Goal: Information Seeking & Learning: Learn about a topic

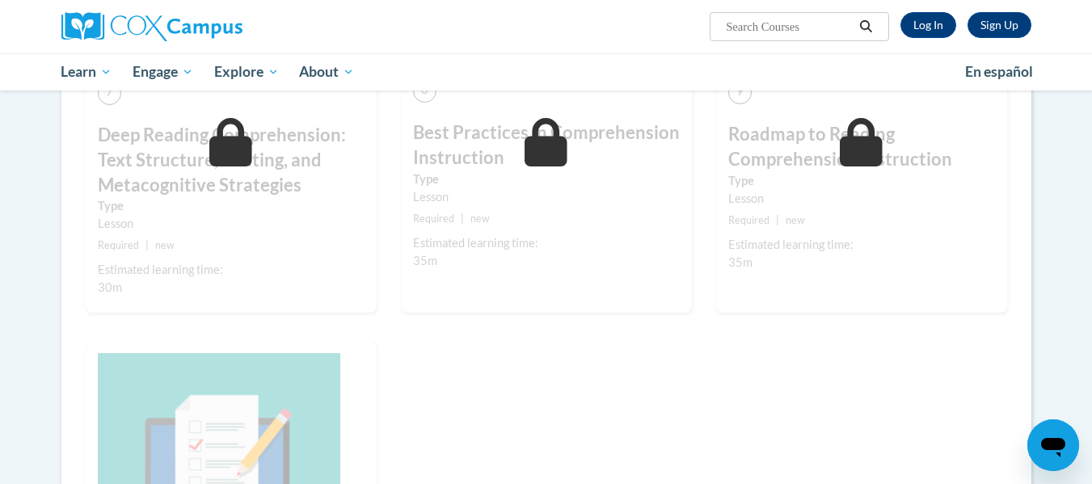
scroll to position [1455, 0]
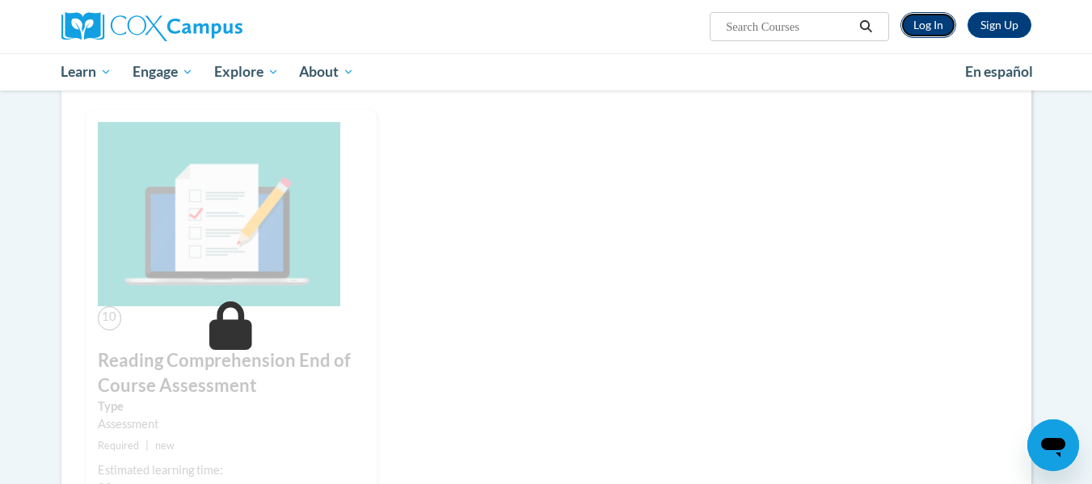
click at [927, 28] on link "Log In" at bounding box center [928, 25] width 56 height 26
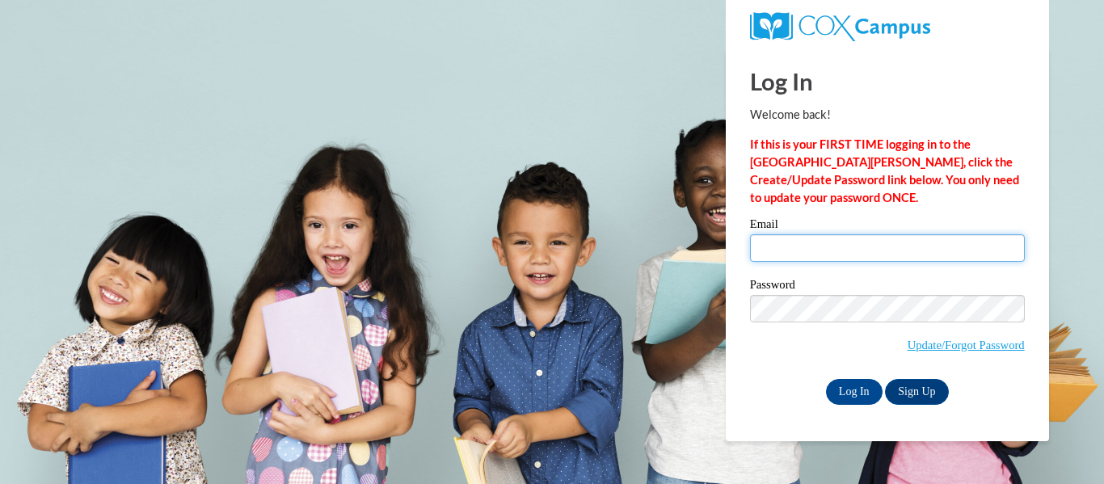
click at [916, 241] on input "Email" at bounding box center [887, 247] width 275 height 27
type input "tgarne34@students.kennesaw.edu"
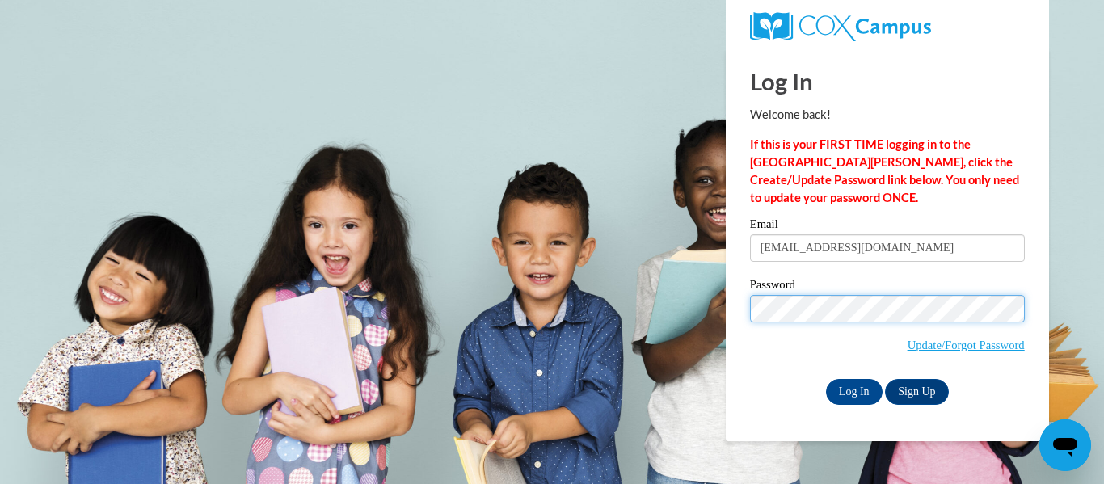
click at [826, 379] on input "Log In" at bounding box center [854, 392] width 57 height 26
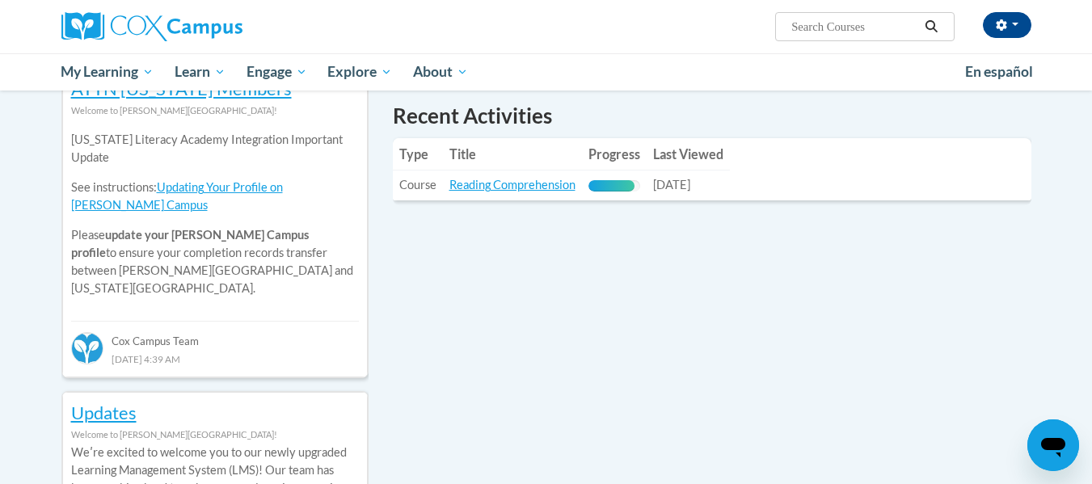
scroll to position [566, 0]
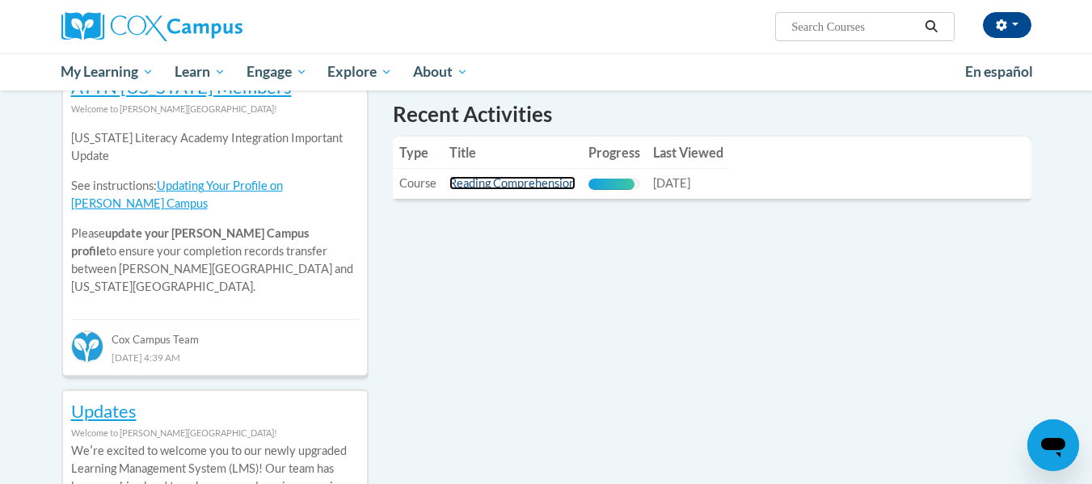
click at [528, 179] on link "Reading Comprehension" at bounding box center [512, 183] width 126 height 14
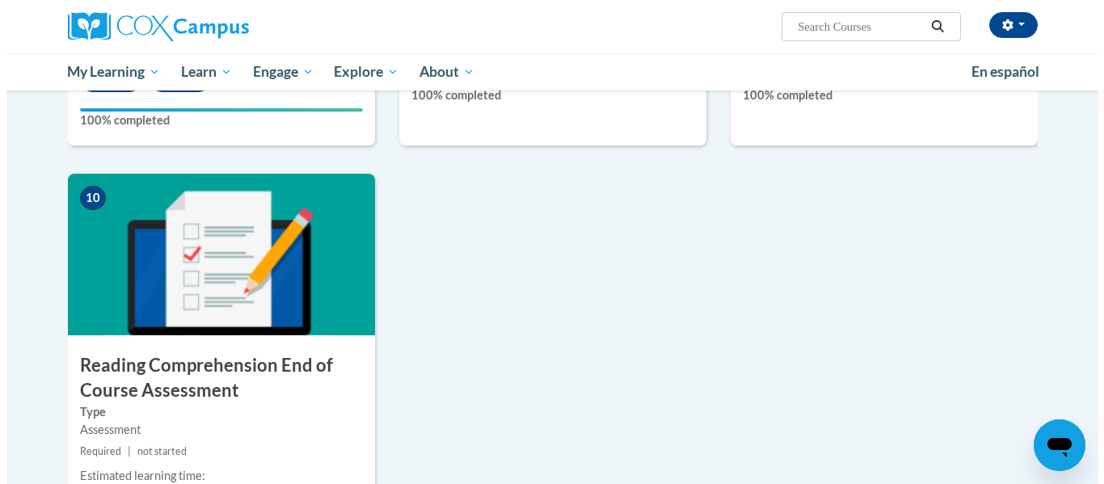
scroll to position [1697, 0]
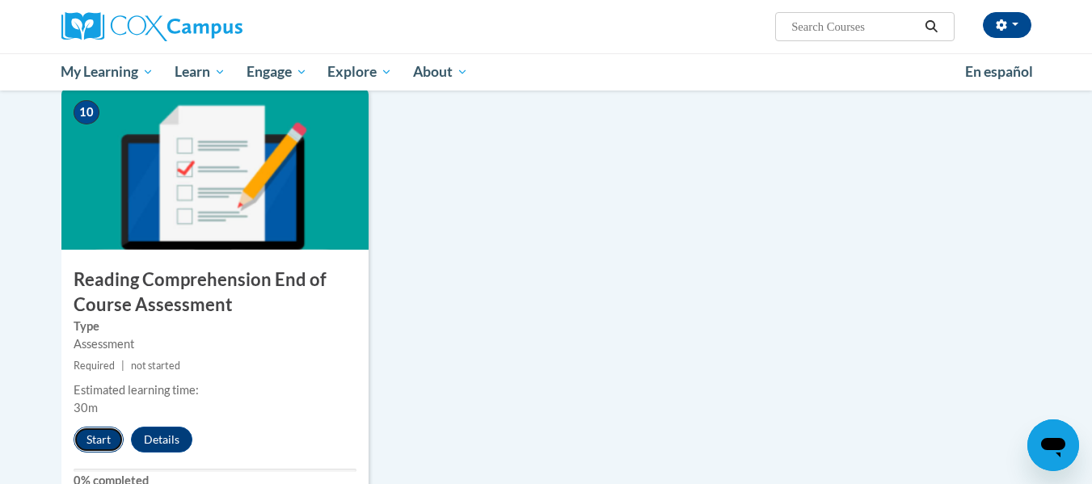
click at [99, 432] on button "Start" at bounding box center [99, 440] width 50 height 26
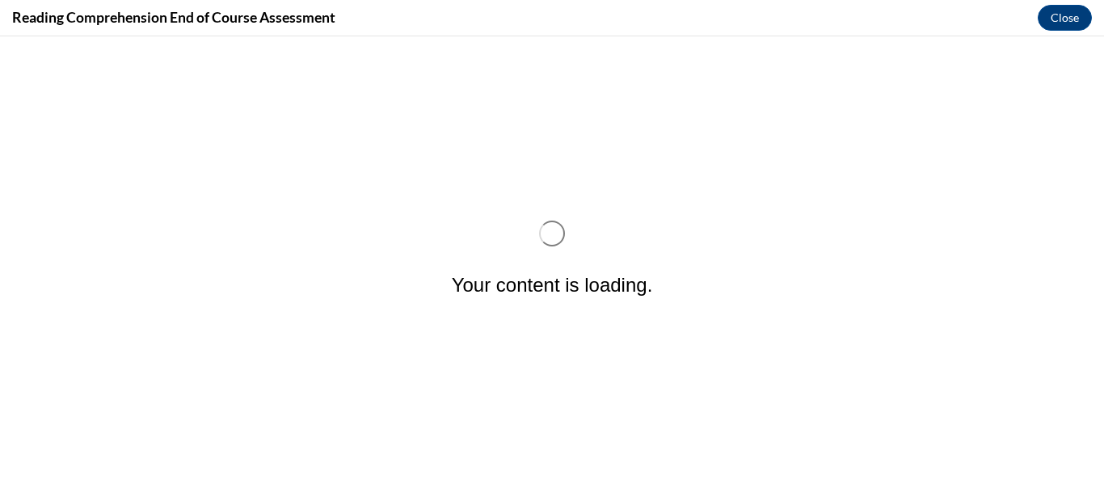
scroll to position [0, 0]
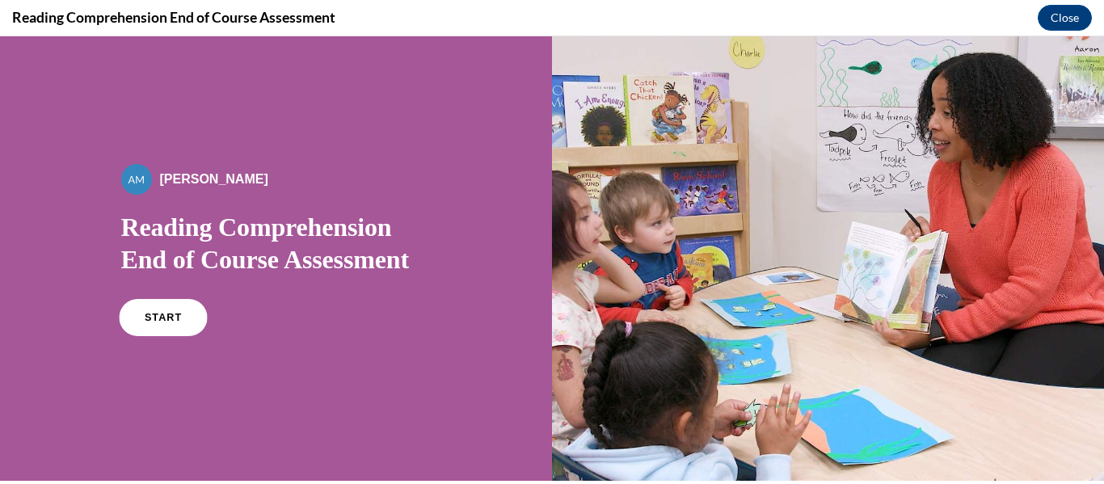
click at [142, 321] on link "START" at bounding box center [163, 317] width 88 height 37
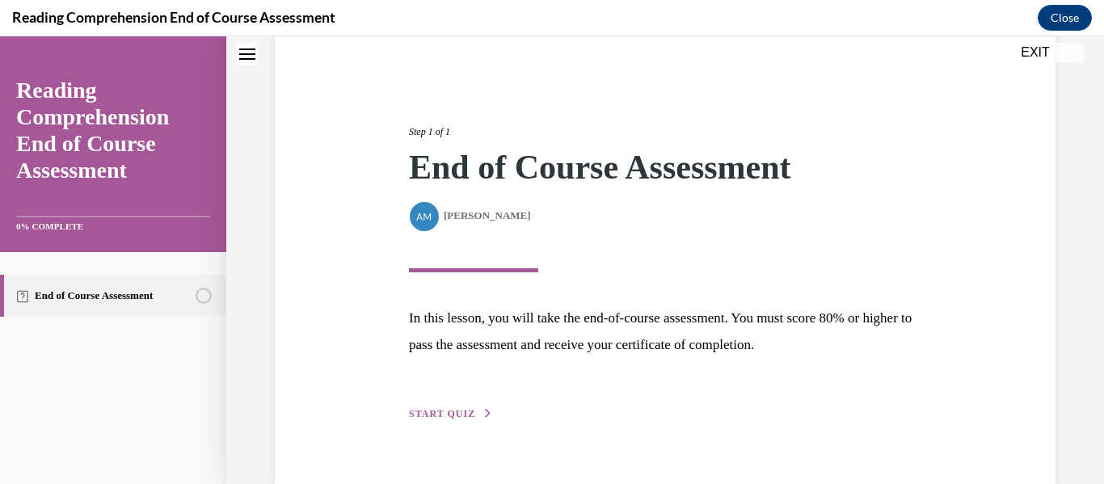
scroll to position [172, 0]
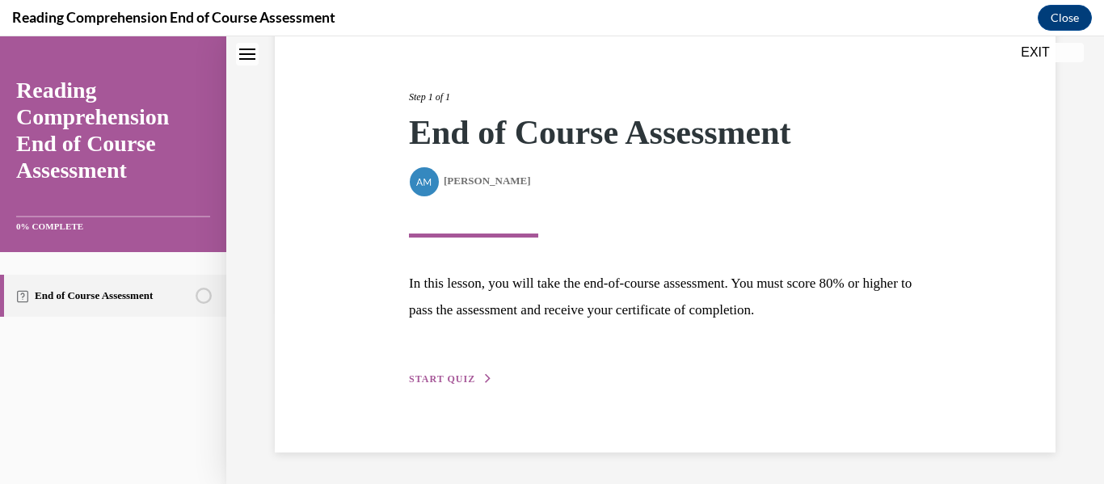
click at [432, 382] on span "START QUIZ" at bounding box center [442, 378] width 66 height 11
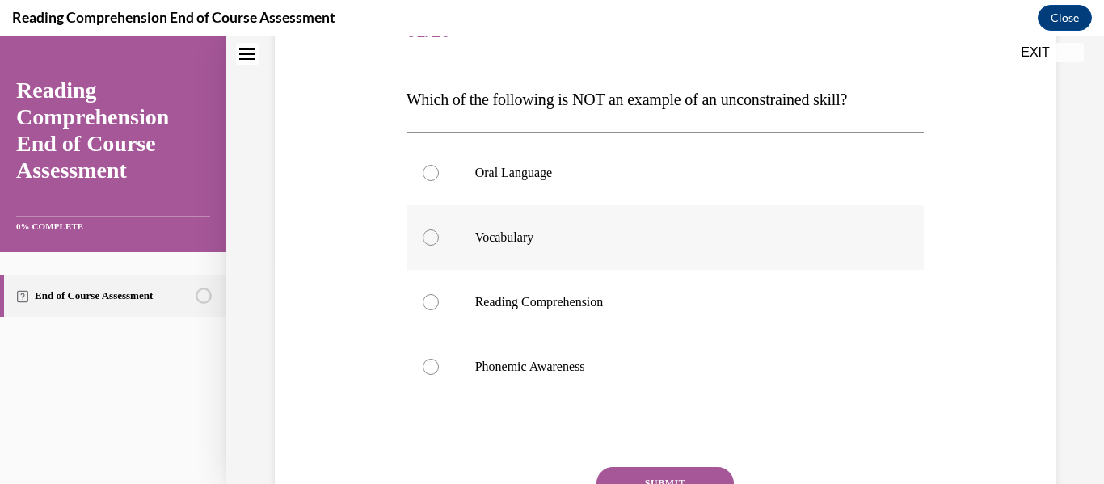
scroll to position [253, 0]
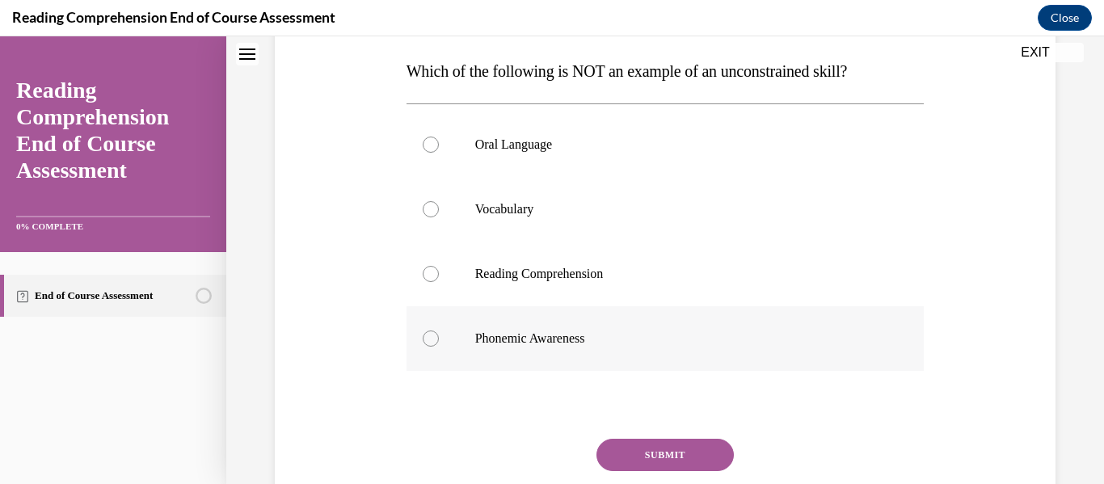
click at [429, 338] on div at bounding box center [431, 339] width 16 height 16
click at [429, 338] on input "Phonemic Awareness" at bounding box center [431, 339] width 16 height 16
radio input "true"
click at [640, 452] on button "SUBMIT" at bounding box center [664, 455] width 137 height 32
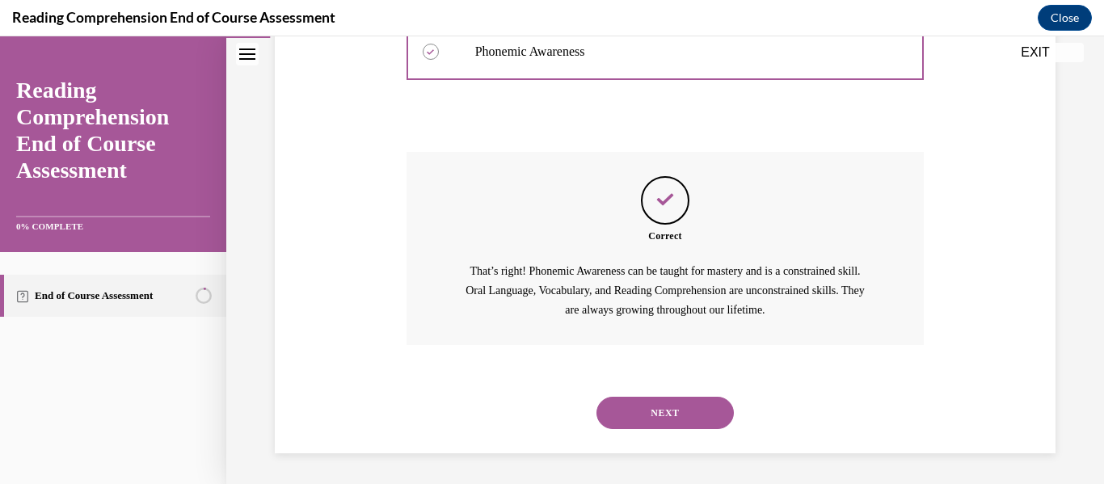
scroll to position [541, 0]
click at [643, 411] on button "NEXT" at bounding box center [664, 411] width 137 height 32
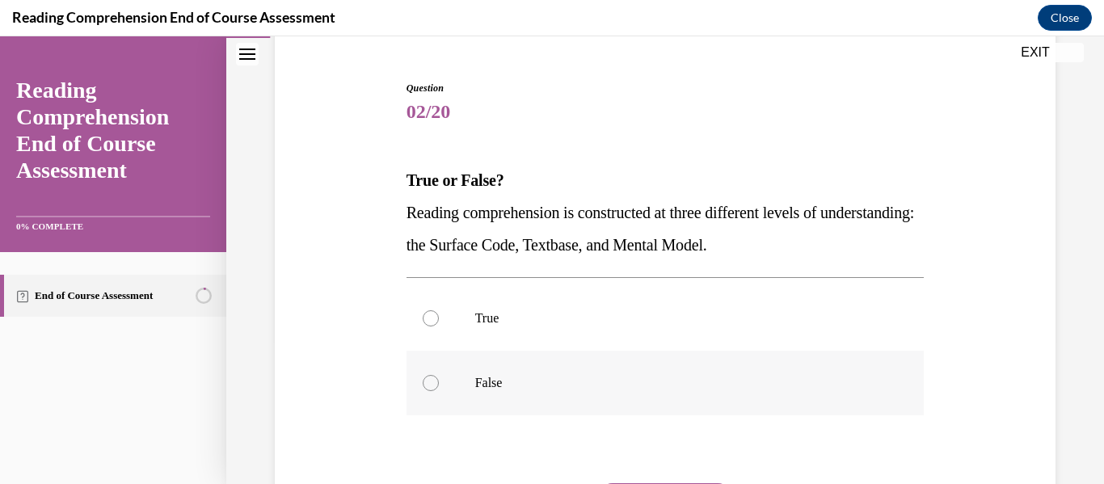
scroll to position [162, 0]
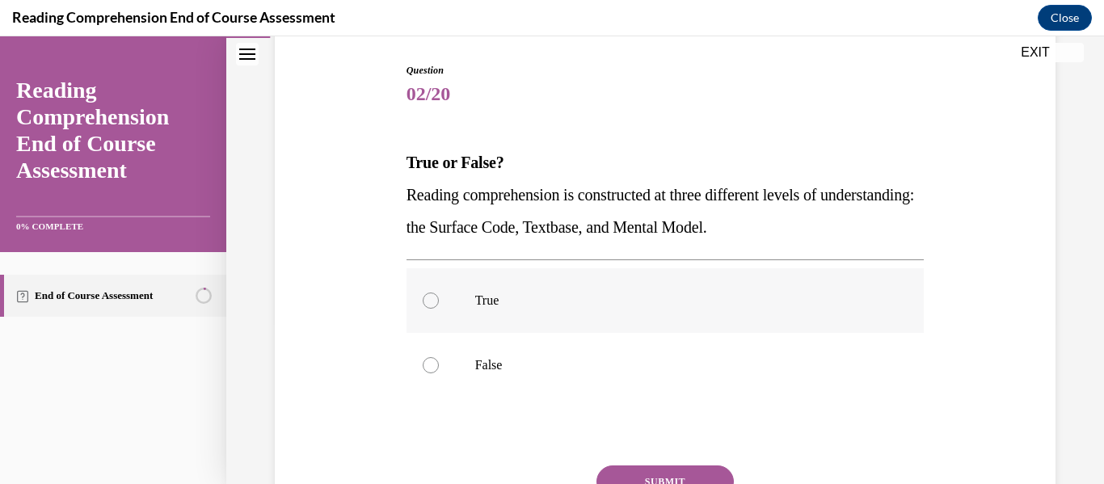
click at [428, 301] on div at bounding box center [431, 301] width 16 height 16
click at [428, 301] on input "True" at bounding box center [431, 301] width 16 height 16
radio input "true"
click at [633, 471] on button "SUBMIT" at bounding box center [664, 481] width 137 height 32
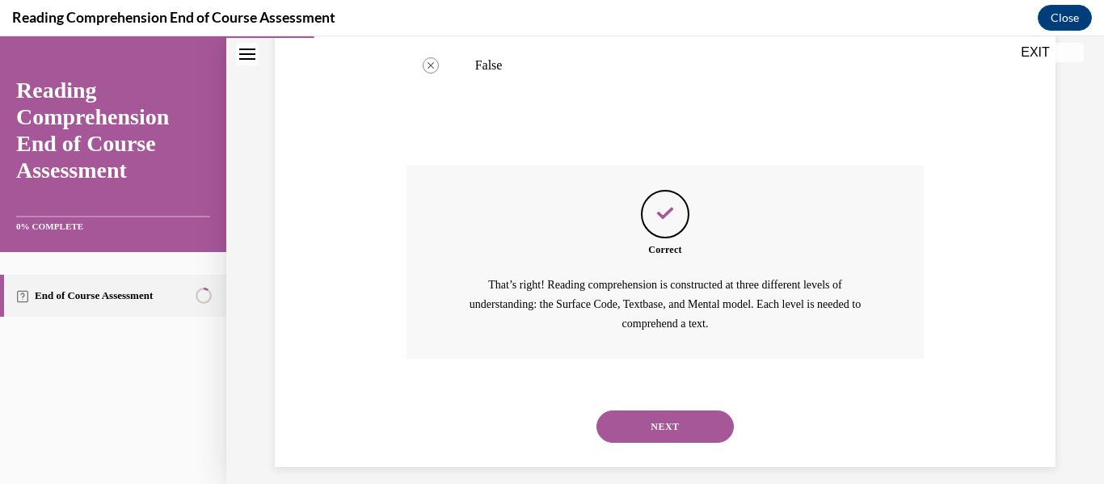
scroll to position [477, 0]
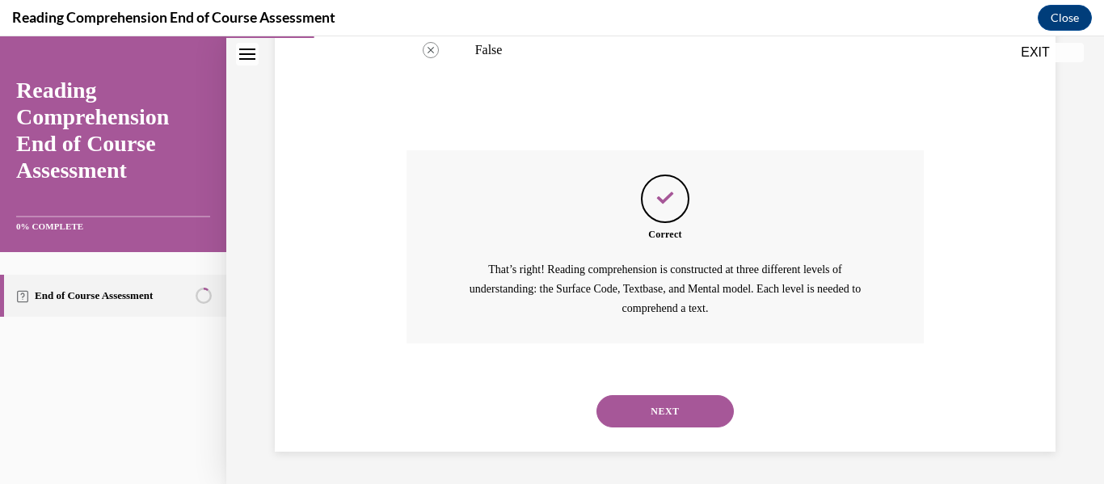
click at [651, 402] on button "NEXT" at bounding box center [664, 411] width 137 height 32
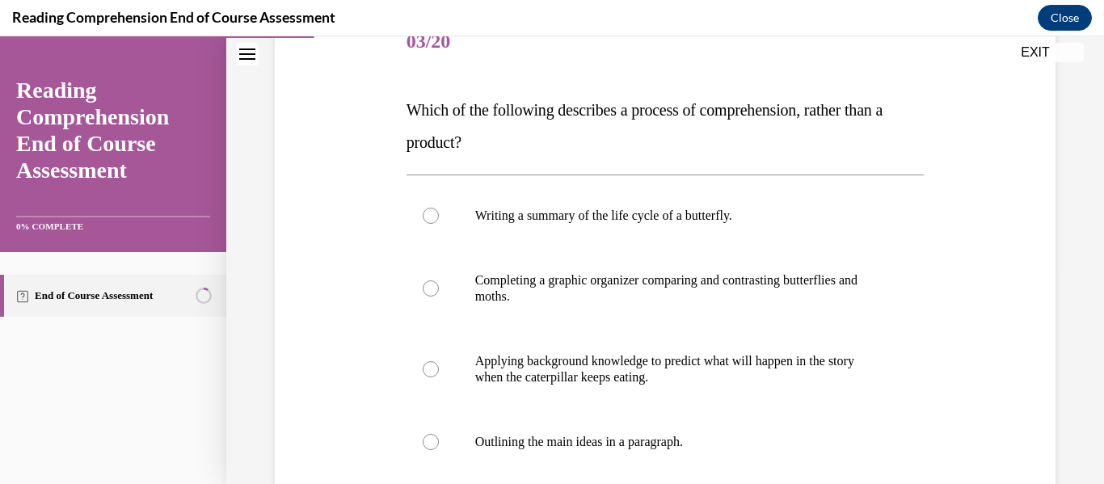
scroll to position [242, 0]
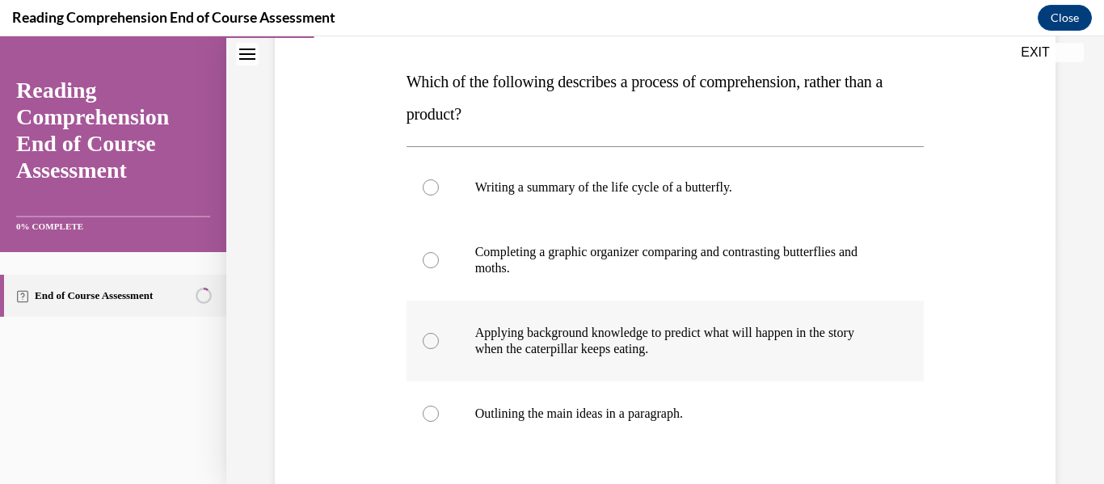
click at [423, 338] on div at bounding box center [431, 341] width 16 height 16
click at [423, 338] on input "Applying background knowledge to predict what will happen in the story when the…" at bounding box center [431, 341] width 16 height 16
radio input "true"
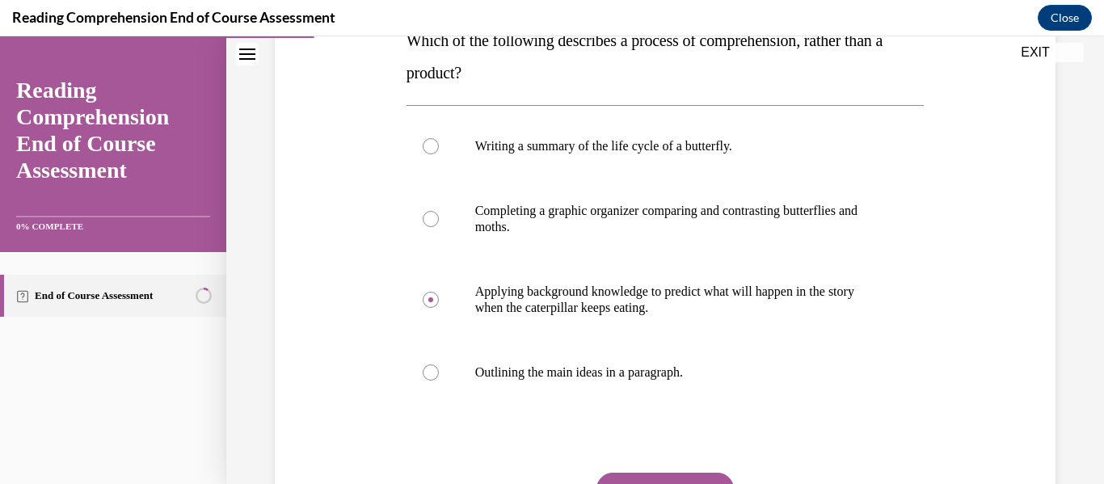
scroll to position [404, 0]
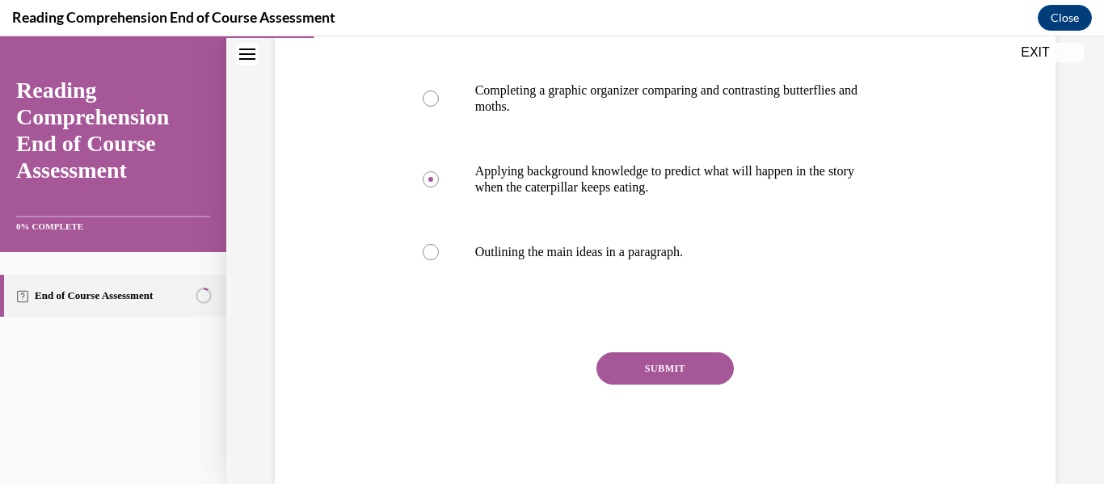
click at [659, 377] on button "SUBMIT" at bounding box center [664, 368] width 137 height 32
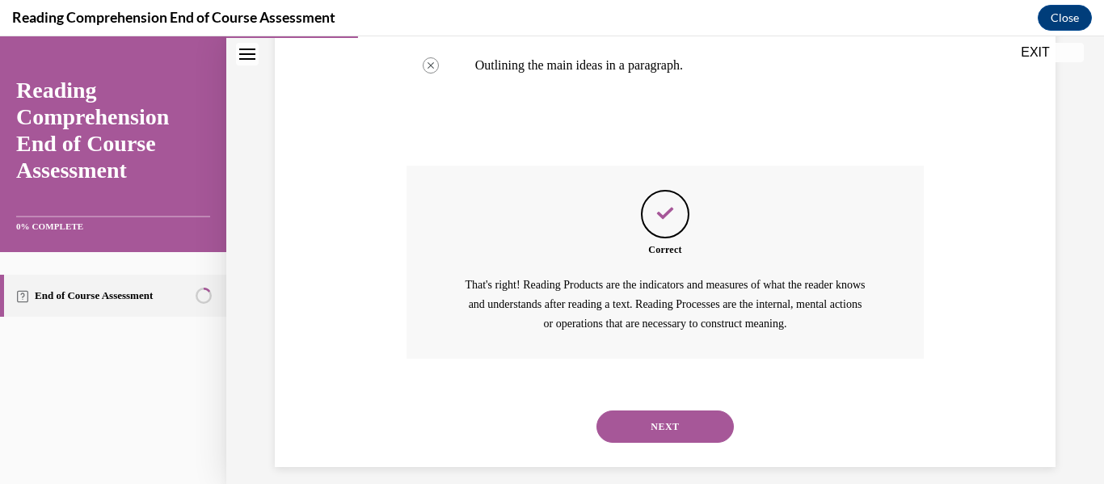
scroll to position [606, 0]
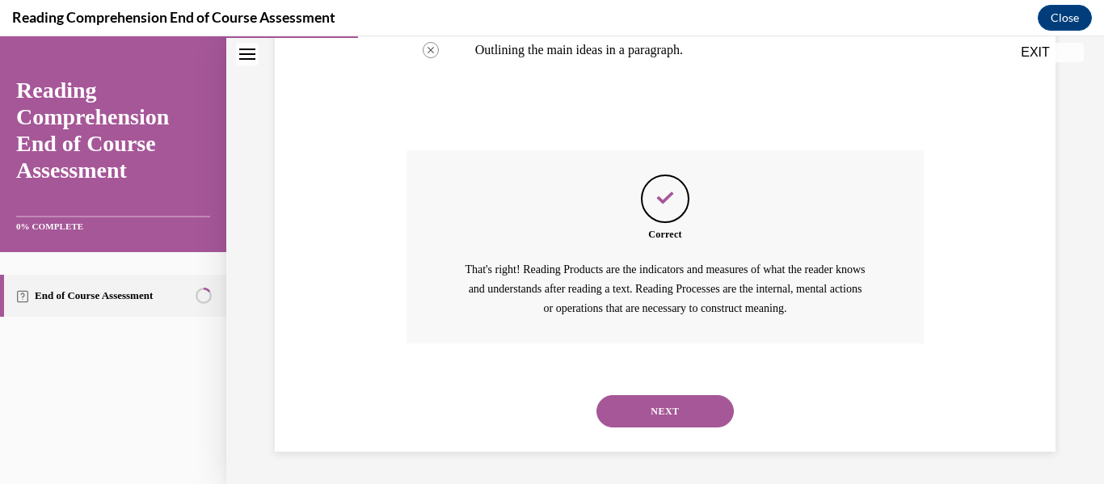
click at [667, 406] on button "NEXT" at bounding box center [664, 411] width 137 height 32
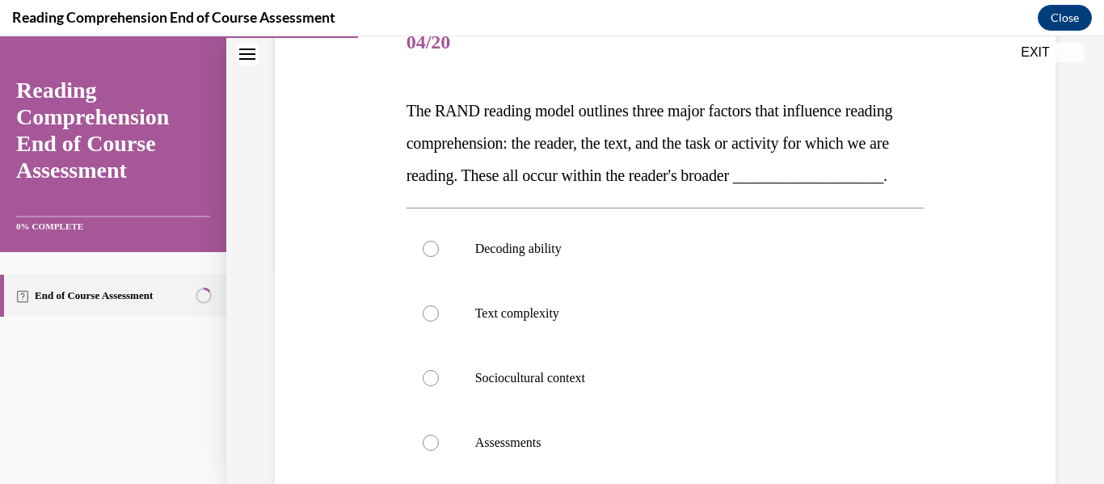
scroll to position [242, 0]
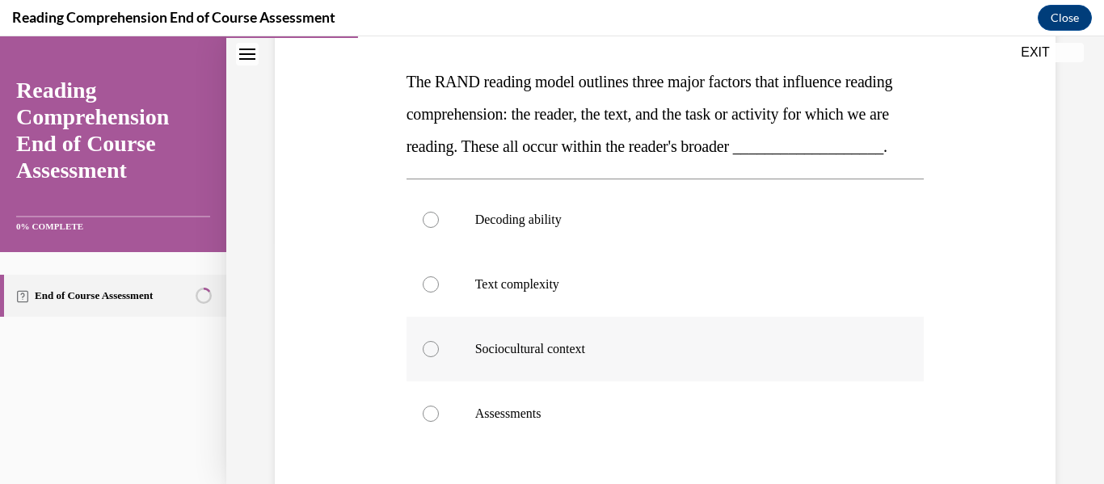
click at [425, 357] on div at bounding box center [431, 349] width 16 height 16
click at [425, 357] on input "Sociocultural context" at bounding box center [431, 349] width 16 height 16
radio input "true"
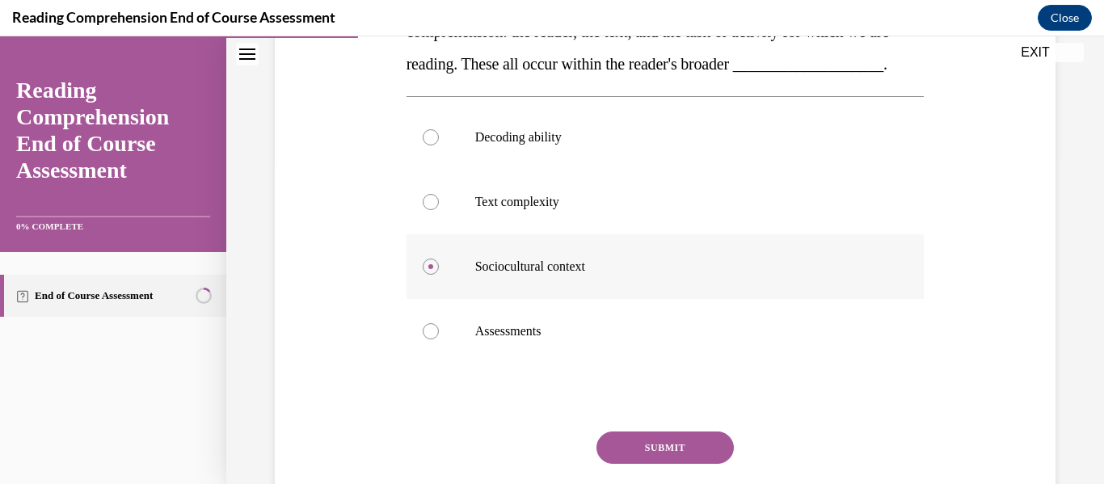
scroll to position [470, 0]
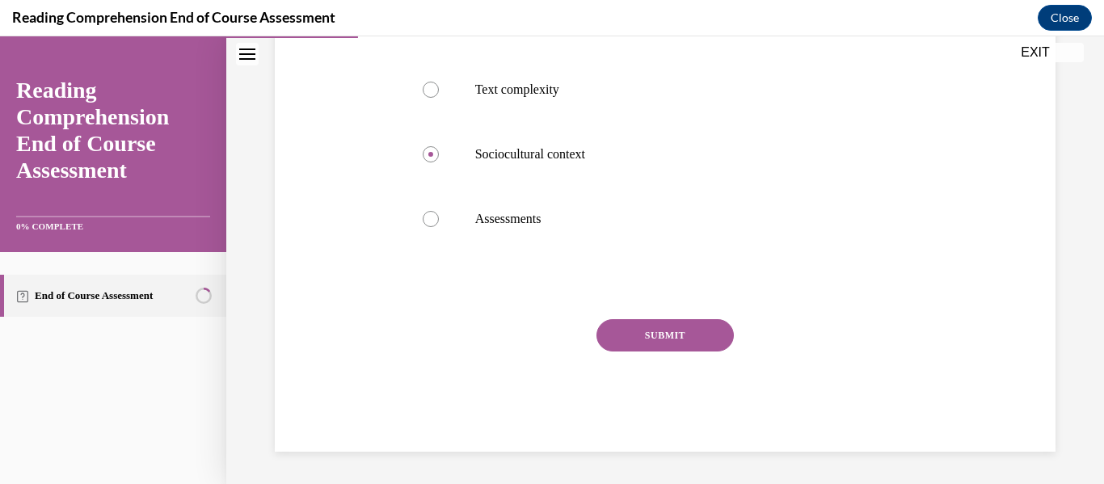
click at [663, 339] on button "SUBMIT" at bounding box center [664, 335] width 137 height 32
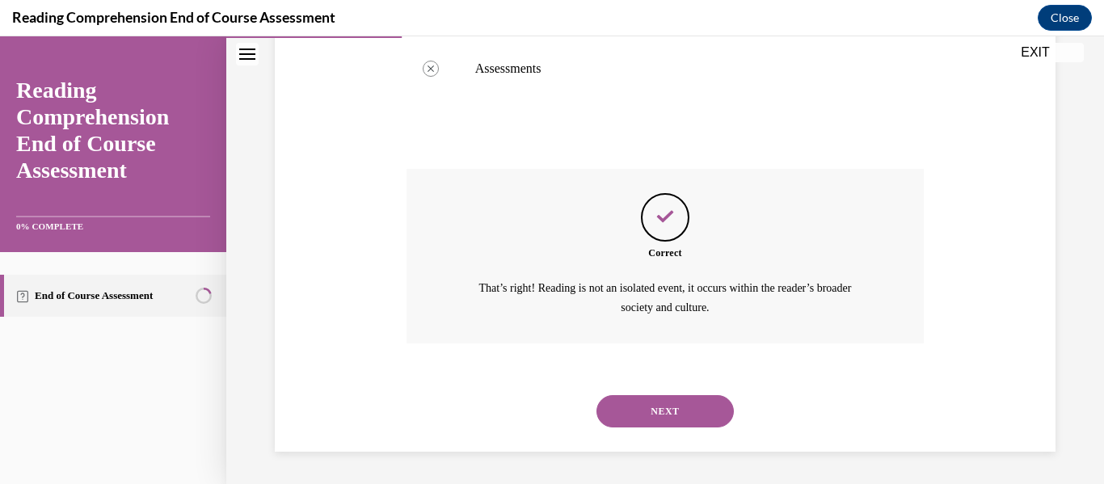
scroll to position [620, 0]
click at [642, 413] on button "NEXT" at bounding box center [664, 411] width 137 height 32
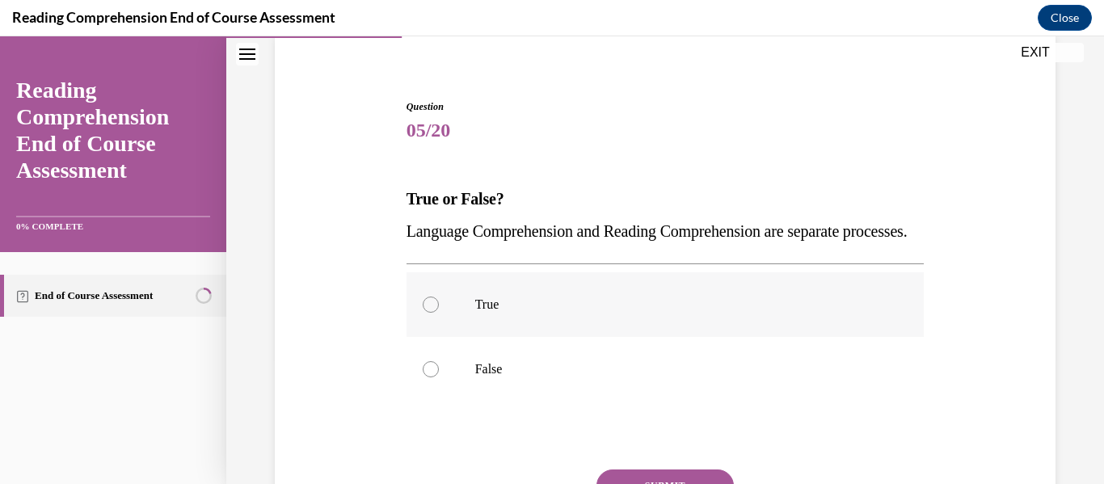
scroll to position [162, 0]
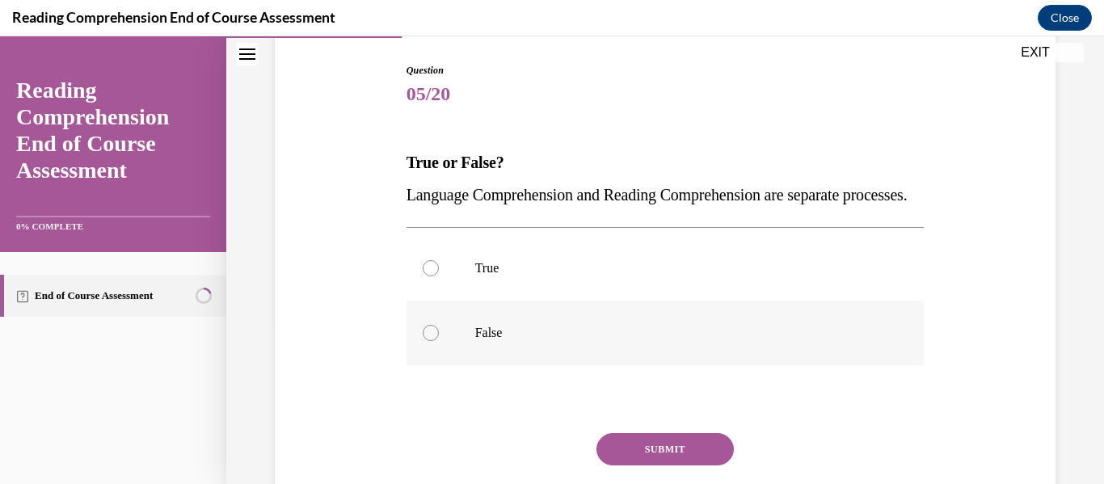
click at [431, 341] on div at bounding box center [431, 333] width 16 height 16
click at [431, 341] on input "False" at bounding box center [431, 333] width 16 height 16
radio input "true"
click at [625, 465] on button "SUBMIT" at bounding box center [664, 449] width 137 height 32
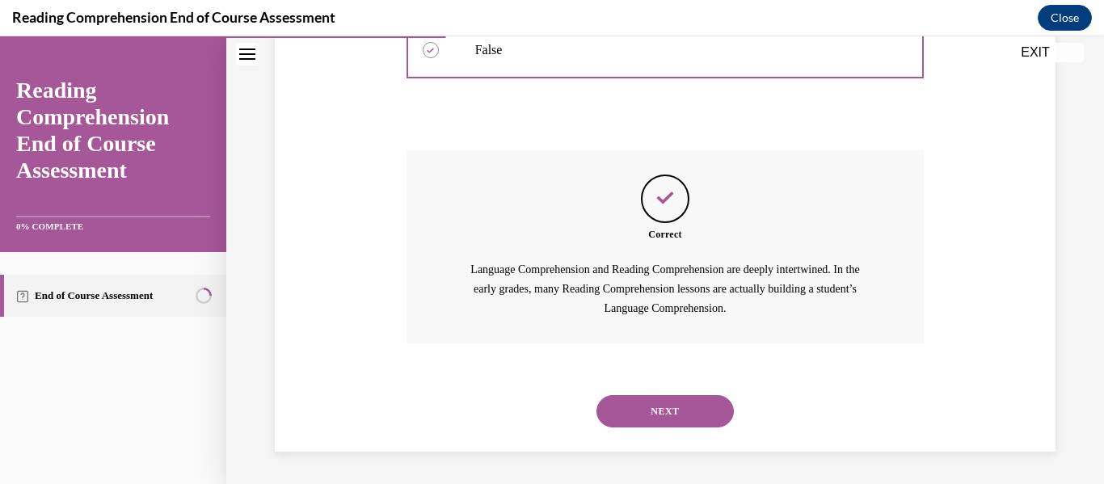
scroll to position [477, 0]
click at [637, 415] on button "NEXT" at bounding box center [664, 411] width 137 height 32
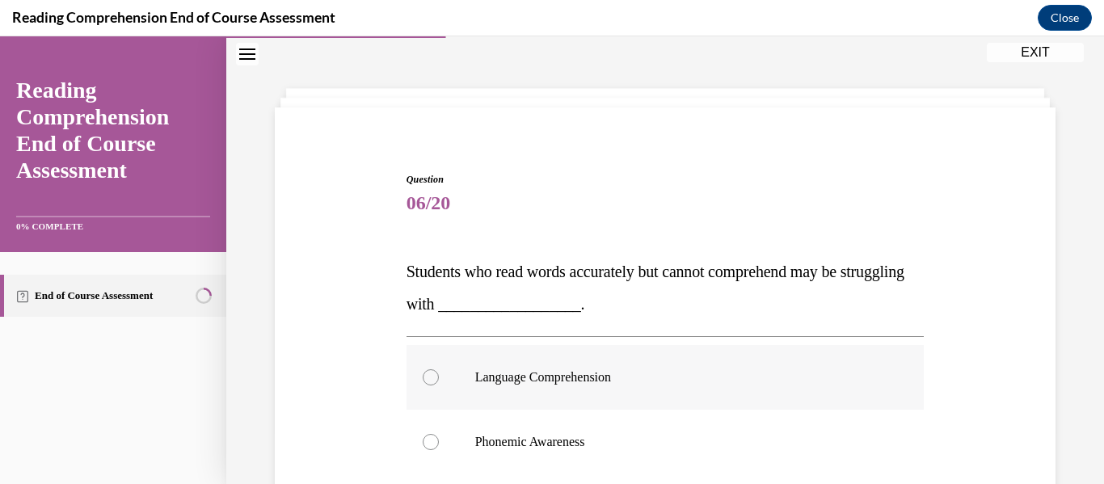
scroll to position [162, 0]
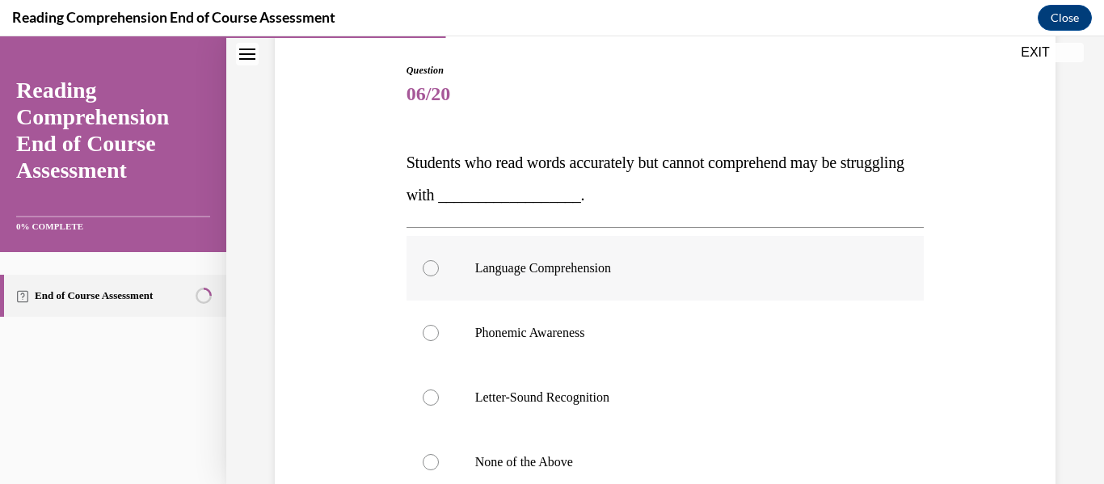
click at [427, 265] on div at bounding box center [431, 268] width 16 height 16
click at [427, 265] on input "Language Comprehension" at bounding box center [431, 268] width 16 height 16
radio input "true"
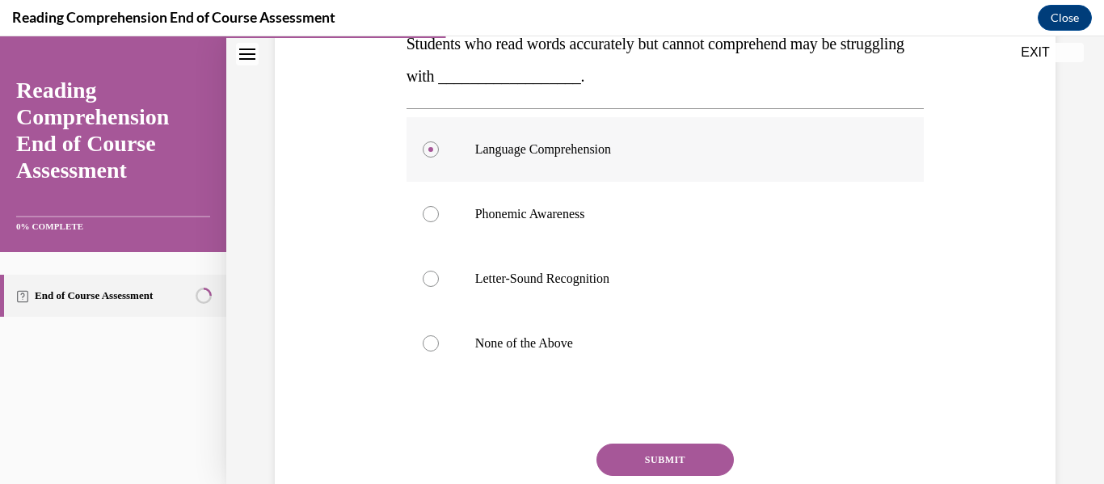
scroll to position [323, 0]
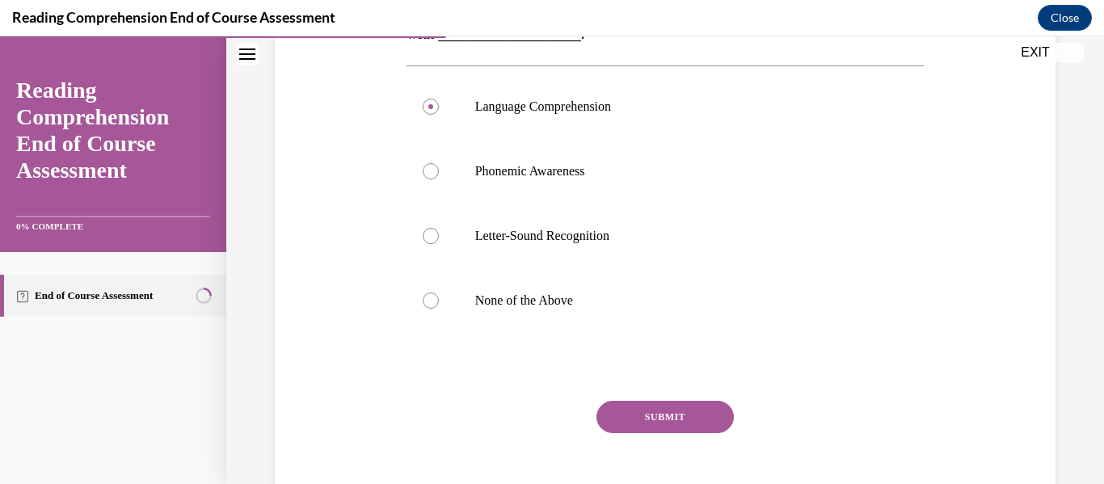
click at [667, 413] on button "SUBMIT" at bounding box center [664, 417] width 137 height 32
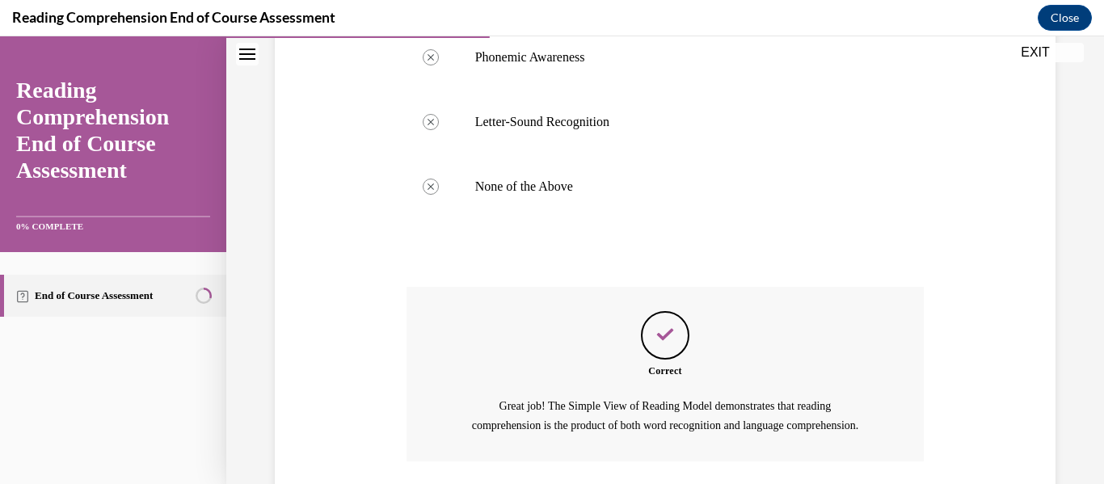
scroll to position [574, 0]
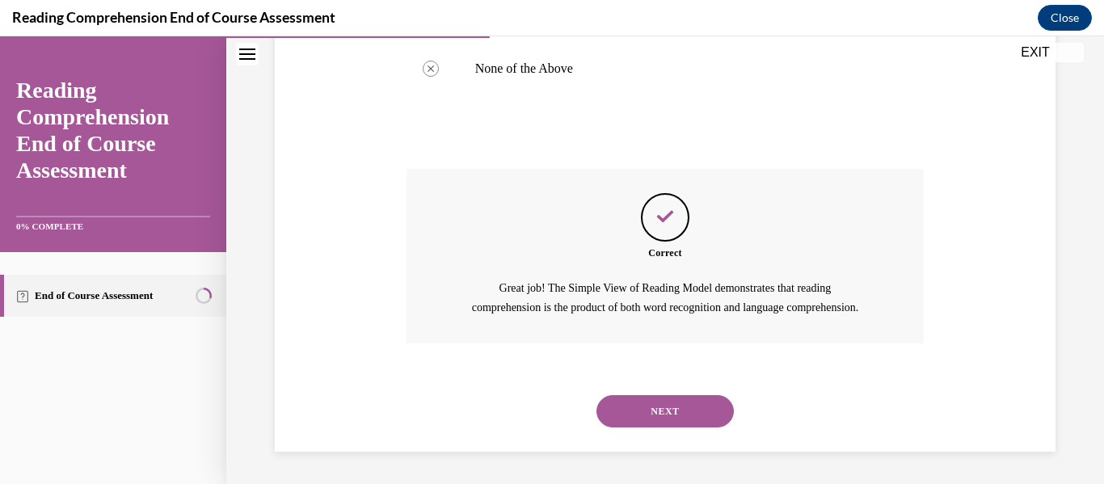
click at [671, 413] on button "NEXT" at bounding box center [664, 411] width 137 height 32
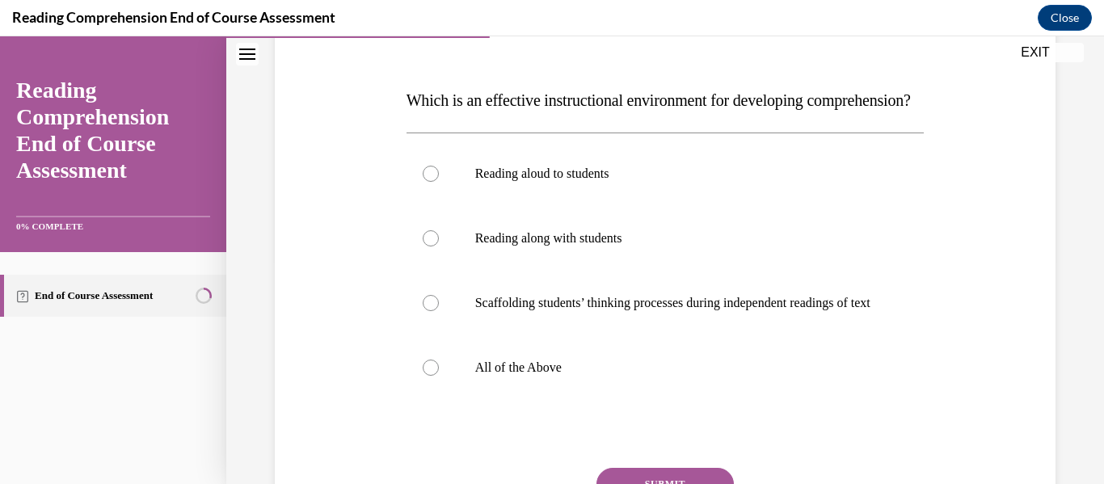
scroll to position [242, 0]
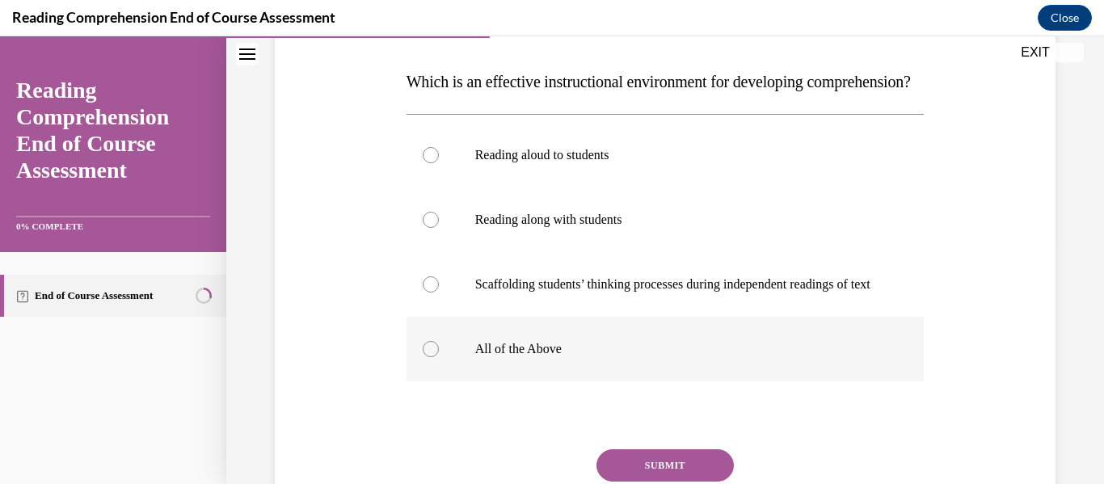
click at [423, 357] on div at bounding box center [431, 349] width 16 height 16
click at [423, 357] on input "All of the Above" at bounding box center [431, 349] width 16 height 16
radio input "true"
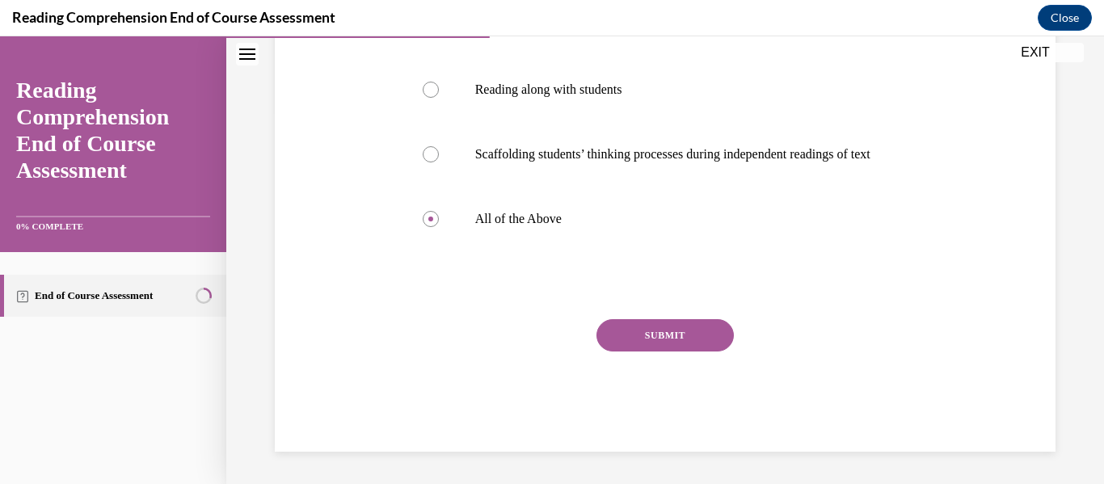
click at [627, 326] on button "SUBMIT" at bounding box center [664, 335] width 137 height 32
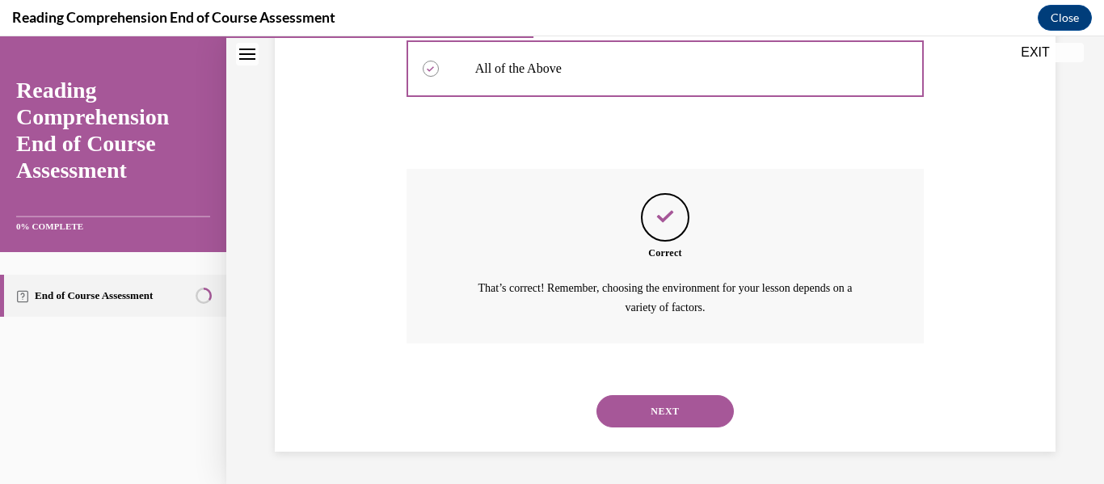
scroll to position [571, 0]
click at [661, 406] on button "NEXT" at bounding box center [664, 411] width 137 height 32
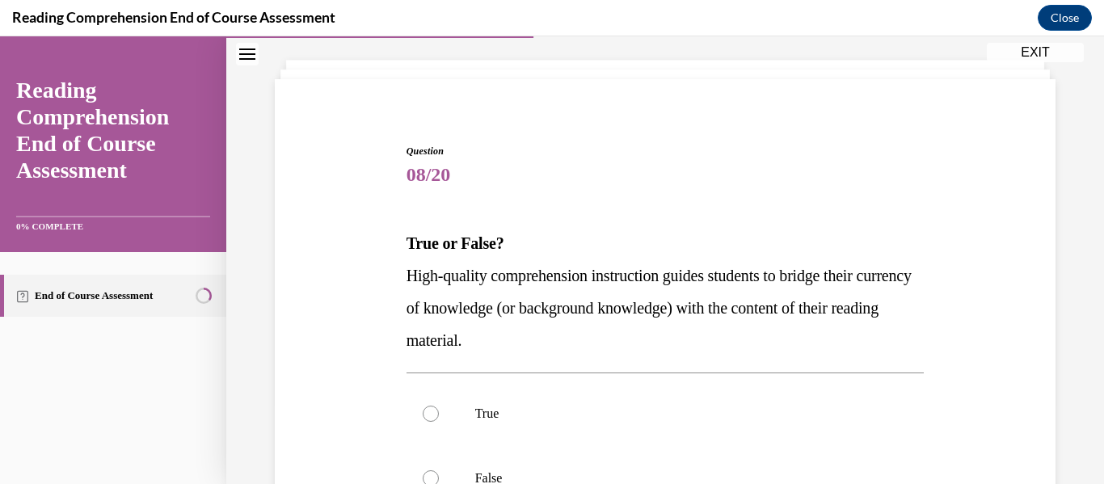
scroll to position [162, 0]
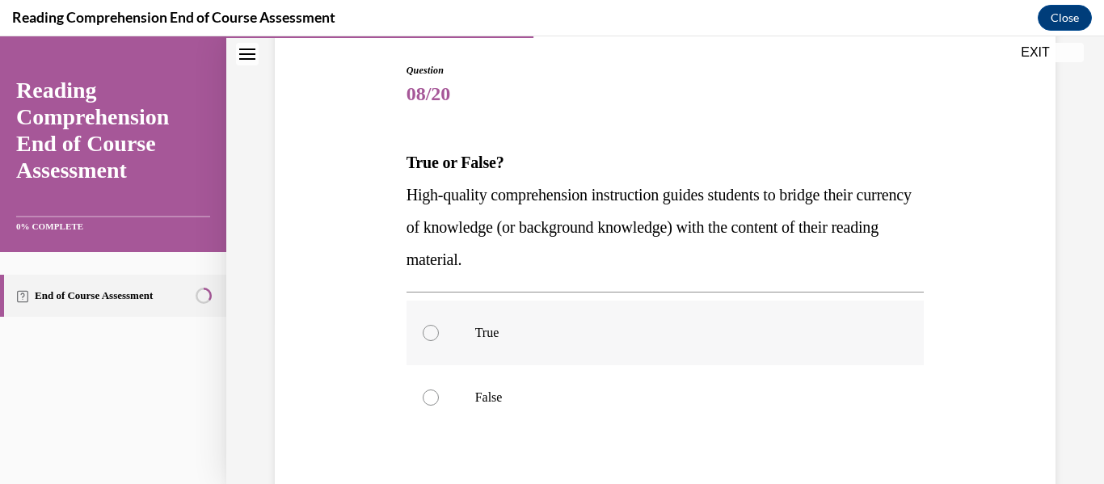
click at [425, 335] on div at bounding box center [431, 333] width 16 height 16
click at [425, 335] on input "True" at bounding box center [431, 333] width 16 height 16
radio input "true"
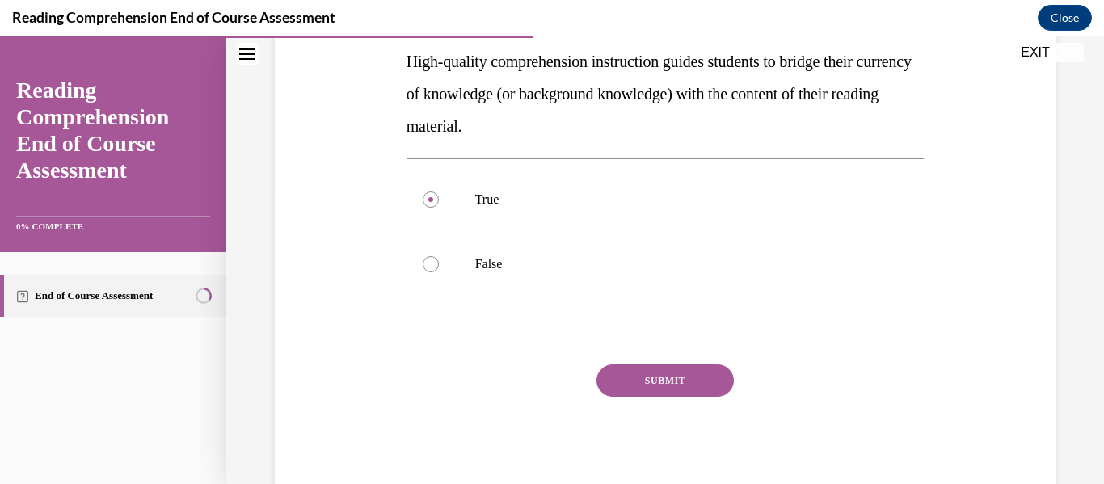
scroll to position [323, 0]
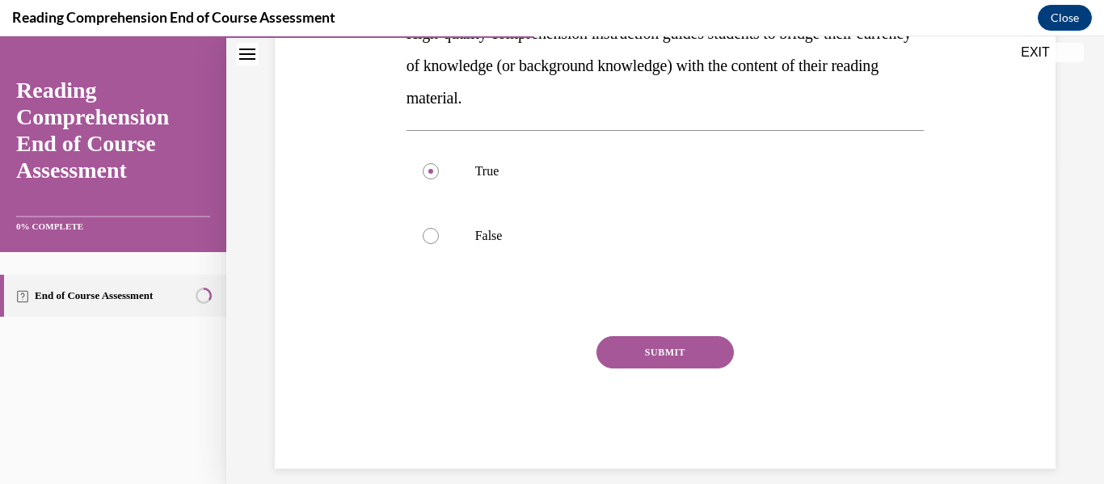
click at [645, 356] on button "SUBMIT" at bounding box center [664, 352] width 137 height 32
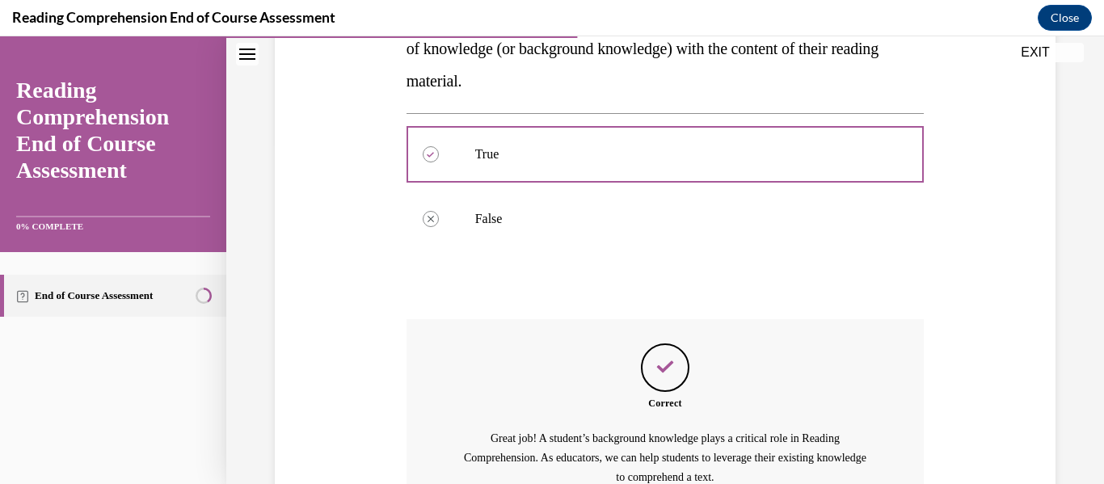
scroll to position [509, 0]
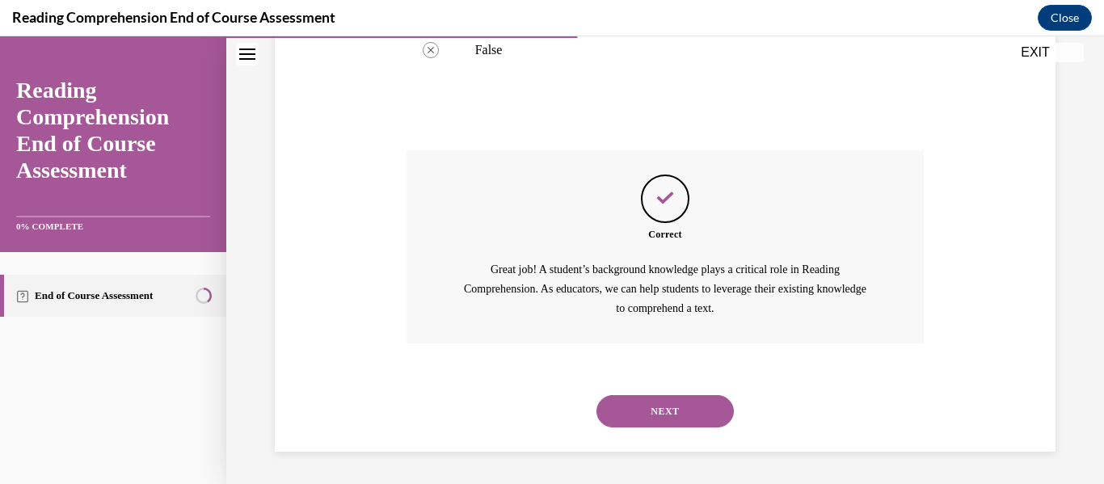
click at [657, 411] on button "NEXT" at bounding box center [664, 411] width 137 height 32
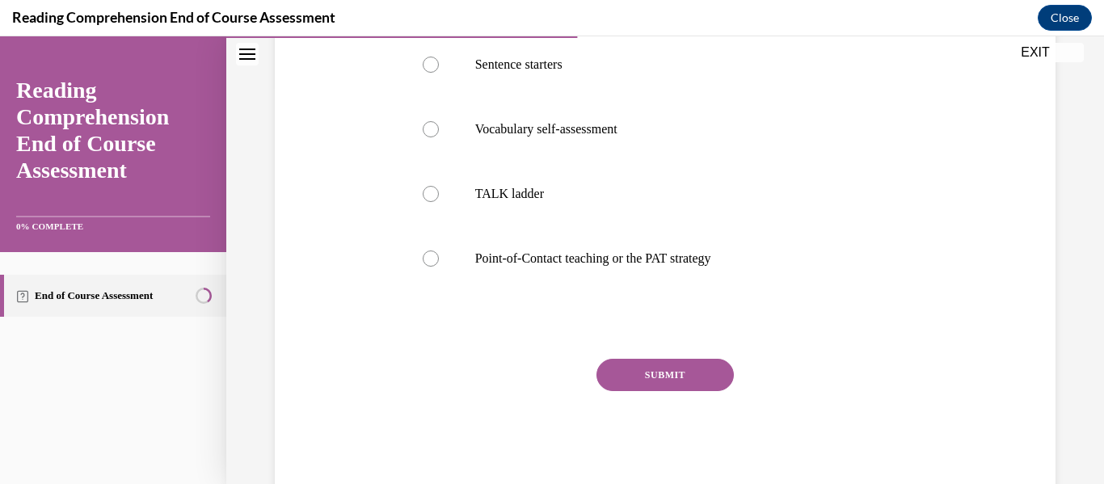
scroll to position [404, 0]
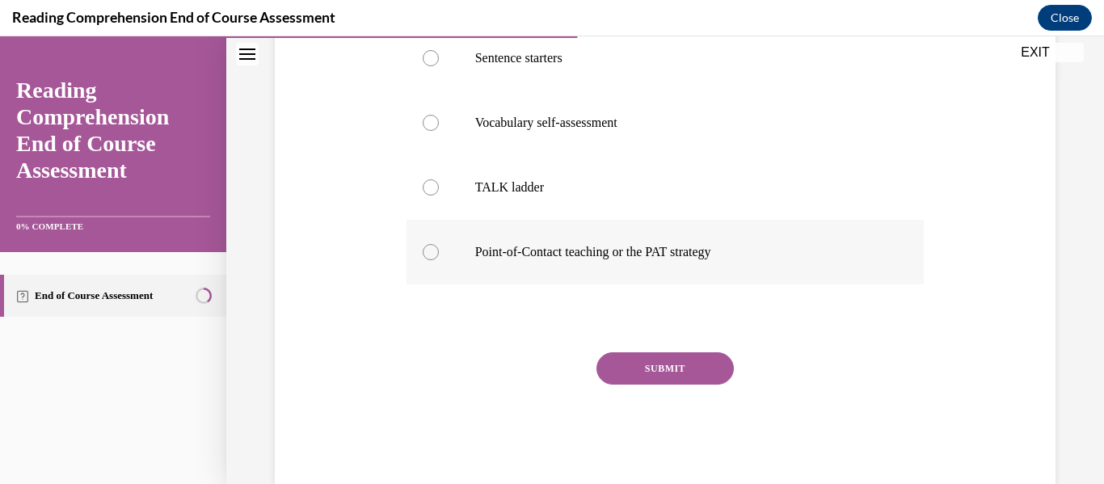
click at [430, 254] on div at bounding box center [431, 252] width 16 height 16
click at [430, 254] on input "Point-of-Contact teaching or the PAT strategy" at bounding box center [431, 252] width 16 height 16
radio input "true"
click at [647, 368] on button "SUBMIT" at bounding box center [664, 368] width 137 height 32
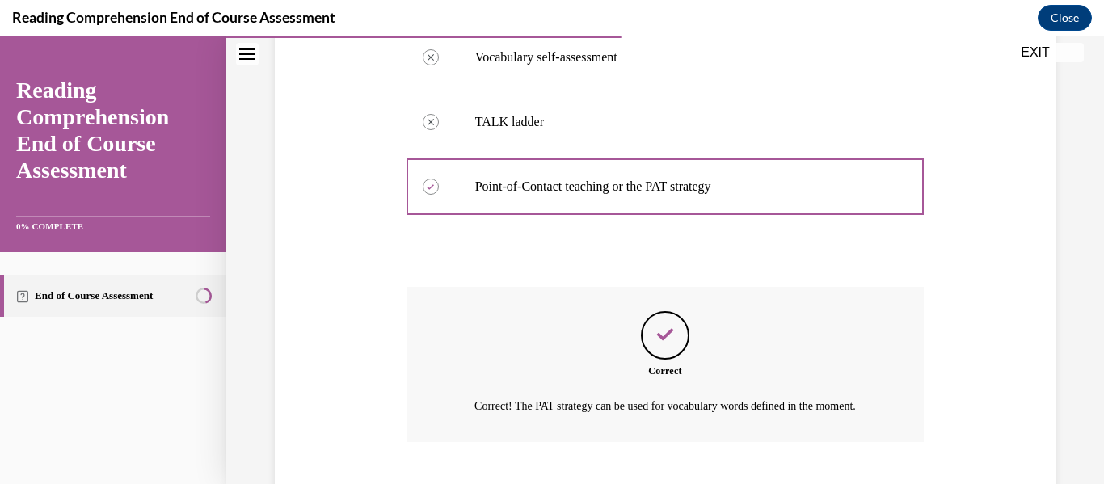
scroll to position [587, 0]
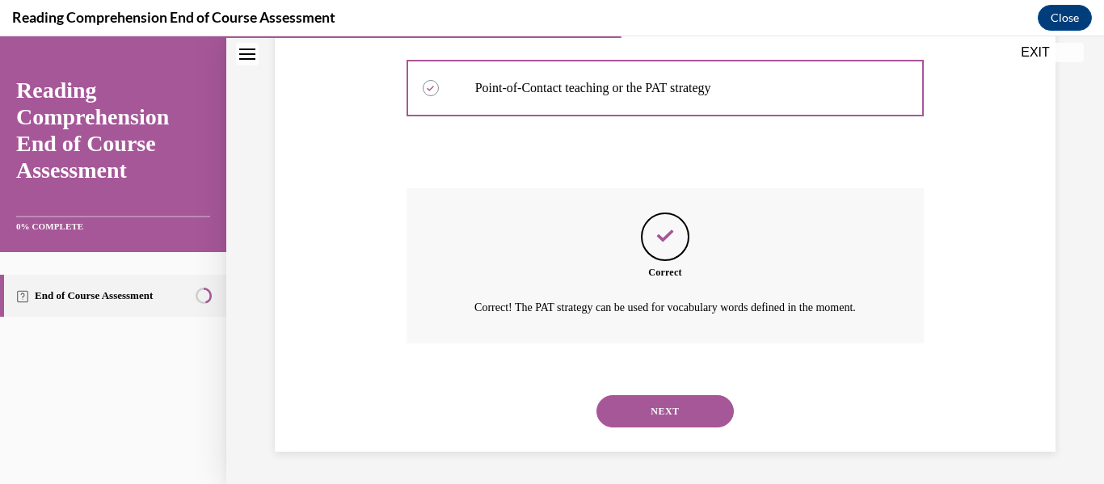
click at [659, 412] on button "NEXT" at bounding box center [664, 411] width 137 height 32
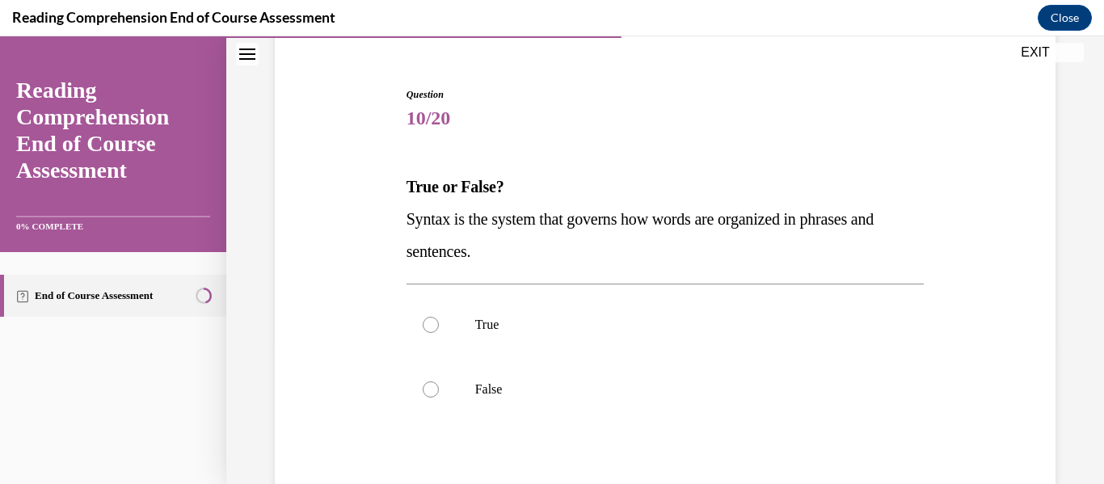
scroll to position [162, 0]
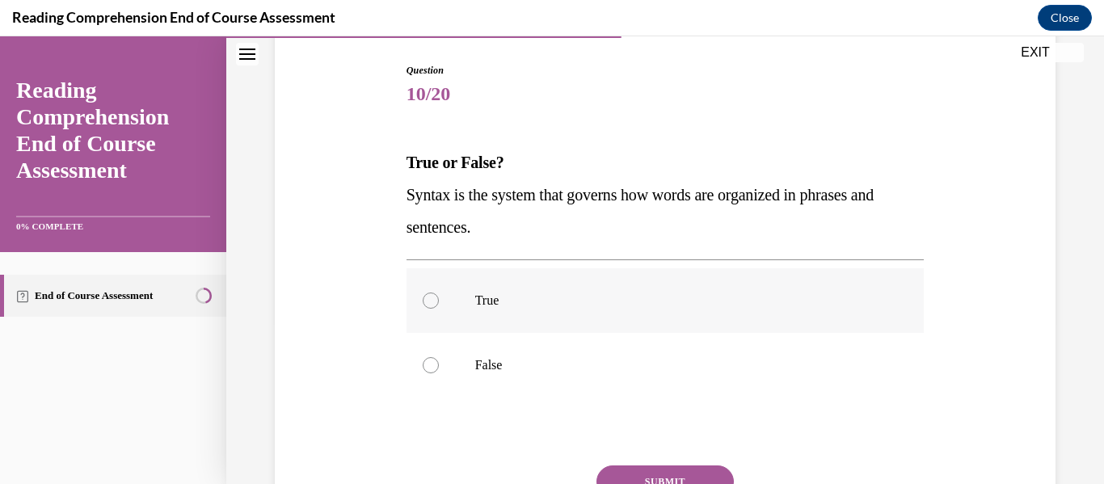
click at [425, 302] on div at bounding box center [431, 301] width 16 height 16
click at [425, 302] on input "True" at bounding box center [431, 301] width 16 height 16
radio input "true"
click at [628, 474] on button "SUBMIT" at bounding box center [664, 481] width 137 height 32
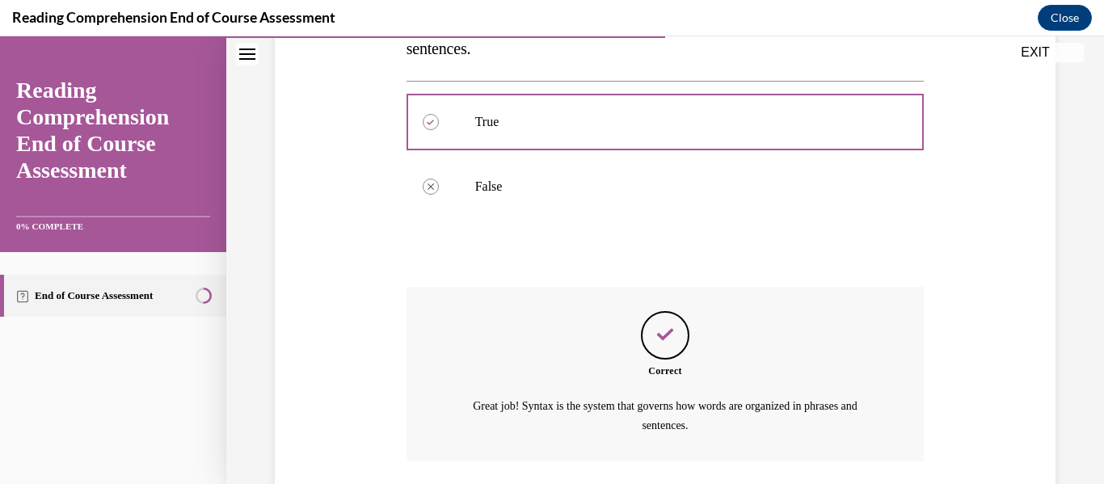
scroll to position [458, 0]
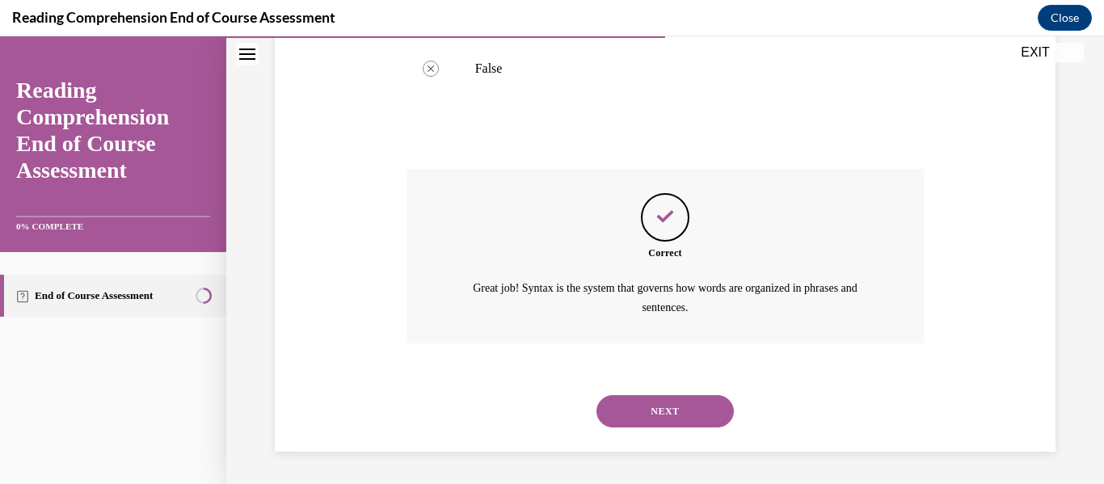
click at [630, 413] on button "NEXT" at bounding box center [664, 411] width 137 height 32
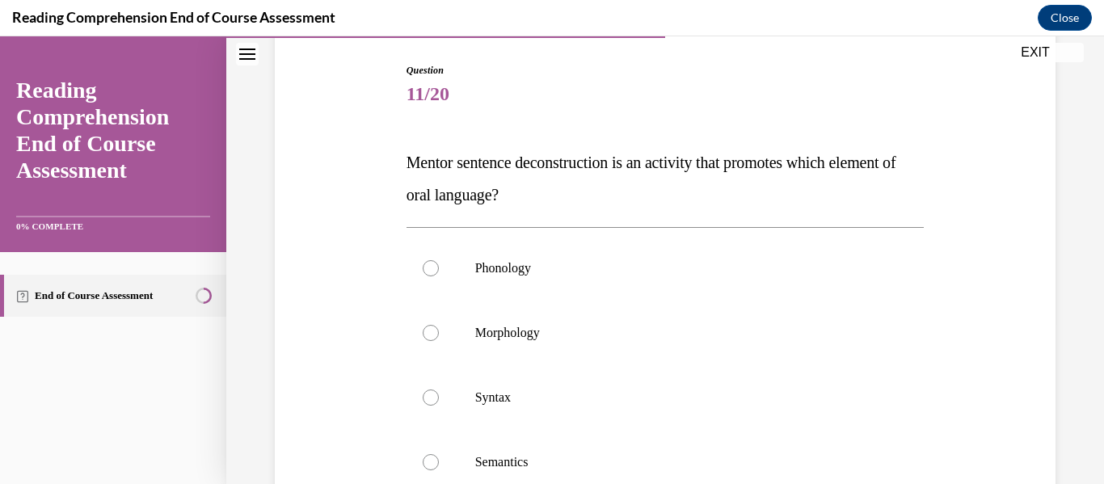
scroll to position [242, 0]
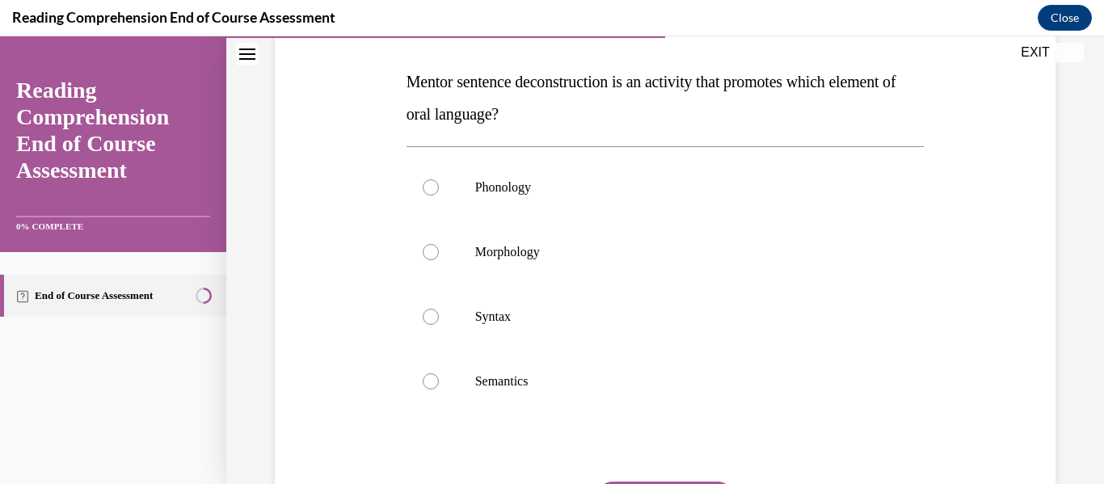
drag, startPoint x: 587, startPoint y: 115, endPoint x: 383, endPoint y: 88, distance: 205.4
click at [383, 88] on div "Question 11/20 Mentor sentence deconstruction is an activity that promotes whic…" at bounding box center [665, 274] width 789 height 680
copy span "Mentor sentence deconstruction is an activity that promotes which element of or…"
click at [426, 322] on div at bounding box center [431, 317] width 16 height 16
click at [426, 322] on input "Syntax" at bounding box center [431, 317] width 16 height 16
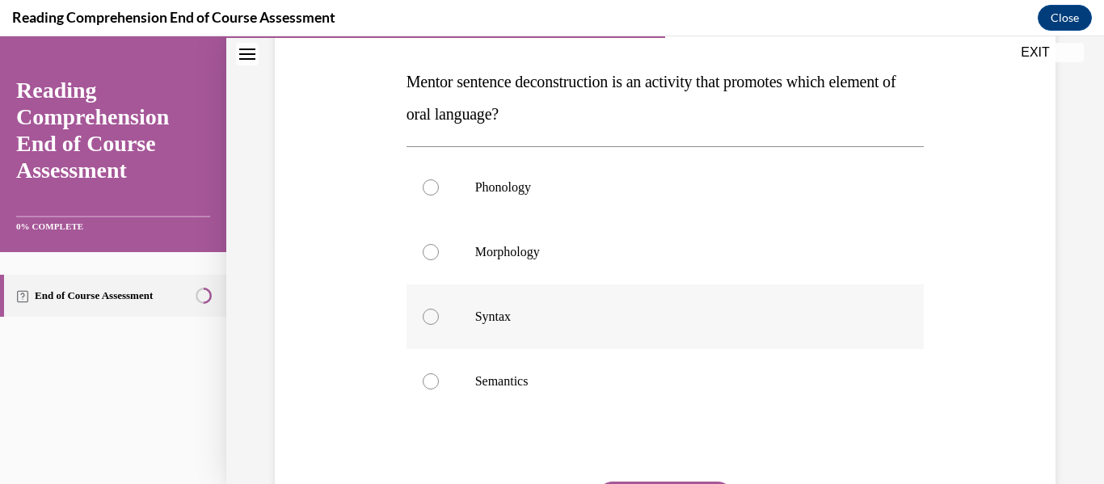
radio input "true"
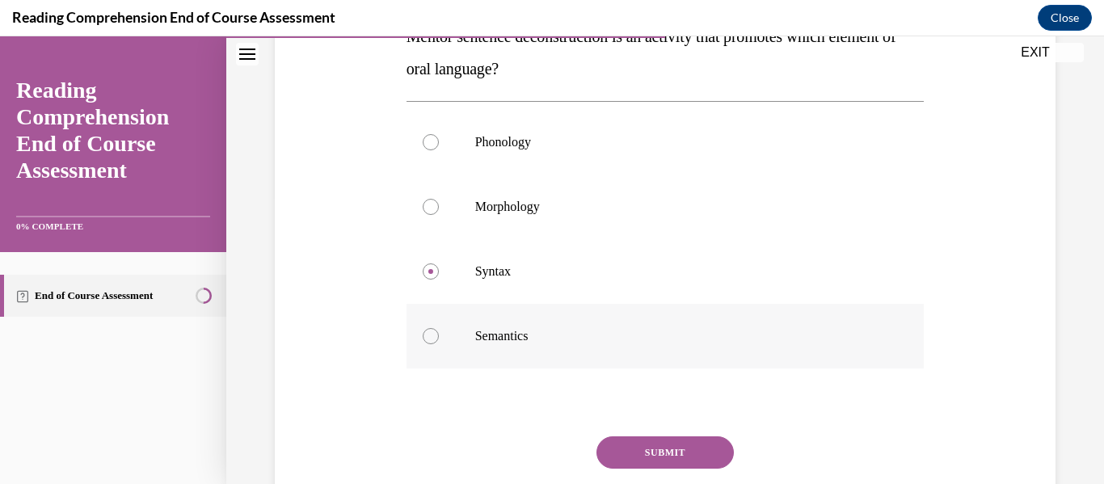
scroll to position [404, 0]
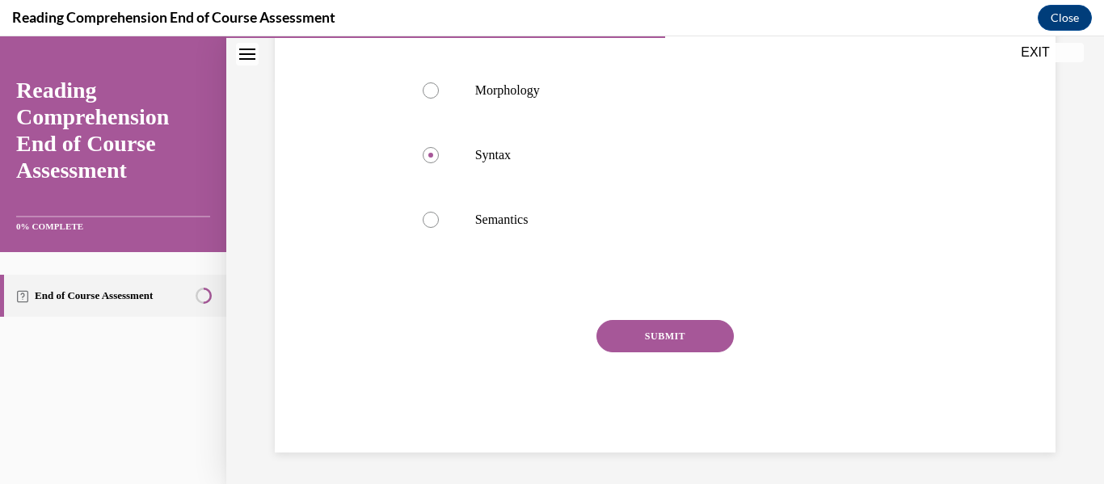
click at [659, 338] on button "SUBMIT" at bounding box center [664, 336] width 137 height 32
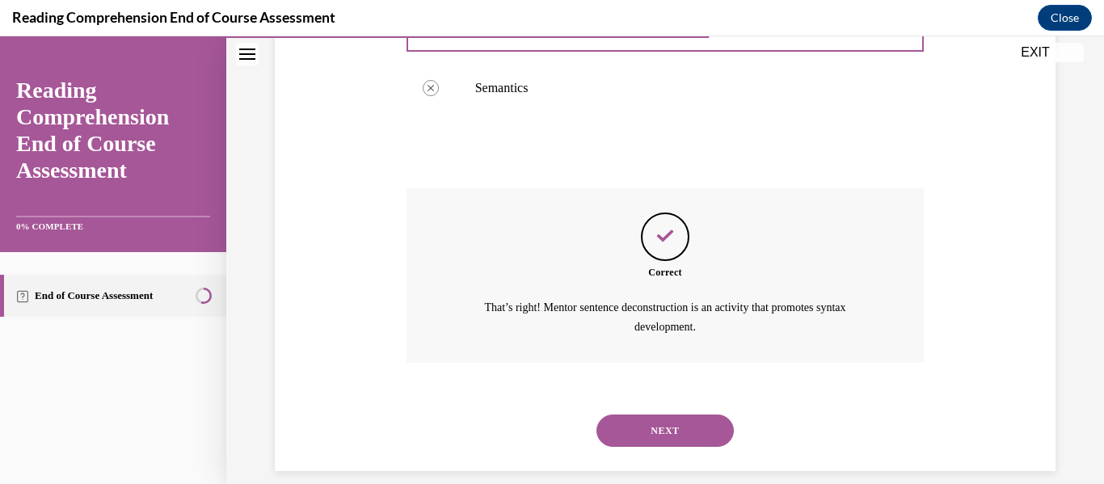
scroll to position [555, 0]
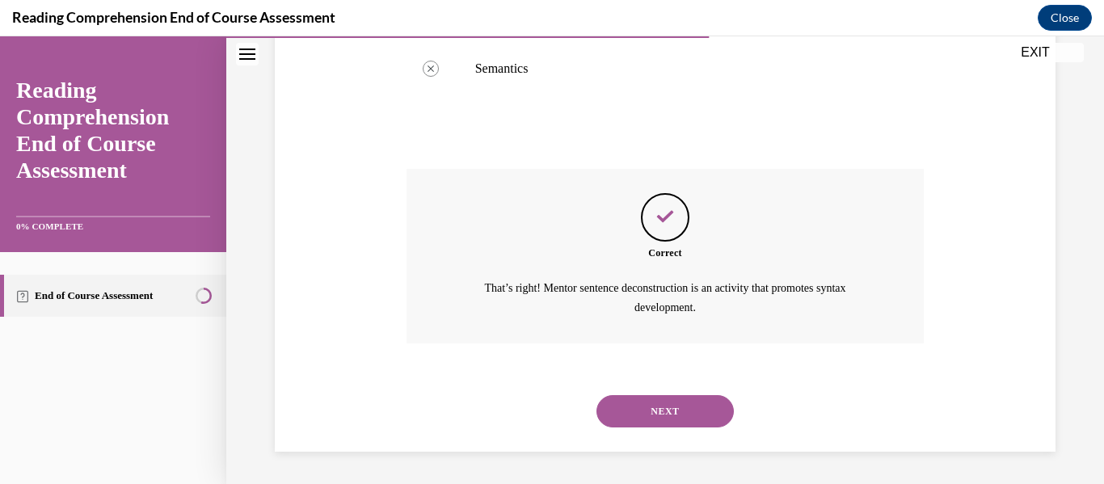
click at [658, 407] on button "NEXT" at bounding box center [664, 411] width 137 height 32
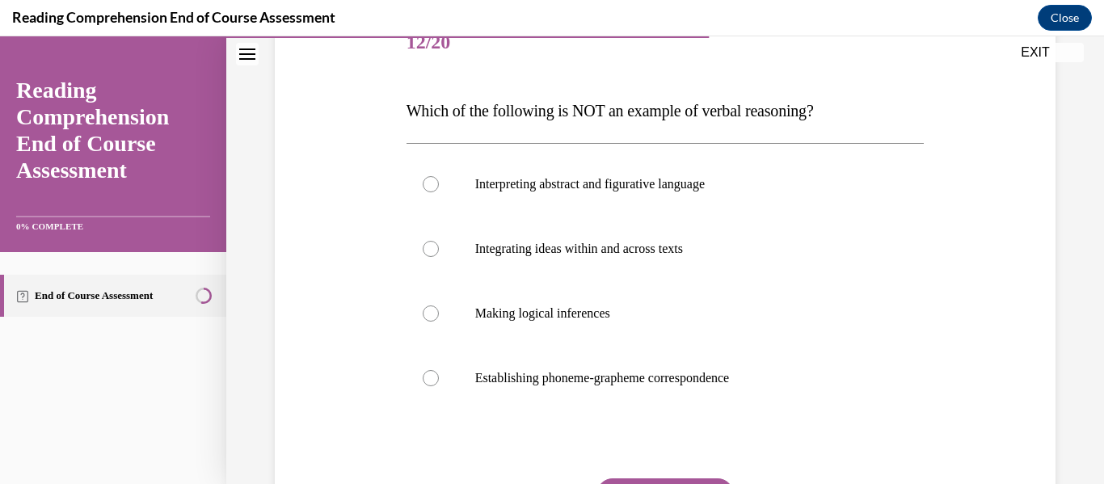
scroll to position [242, 0]
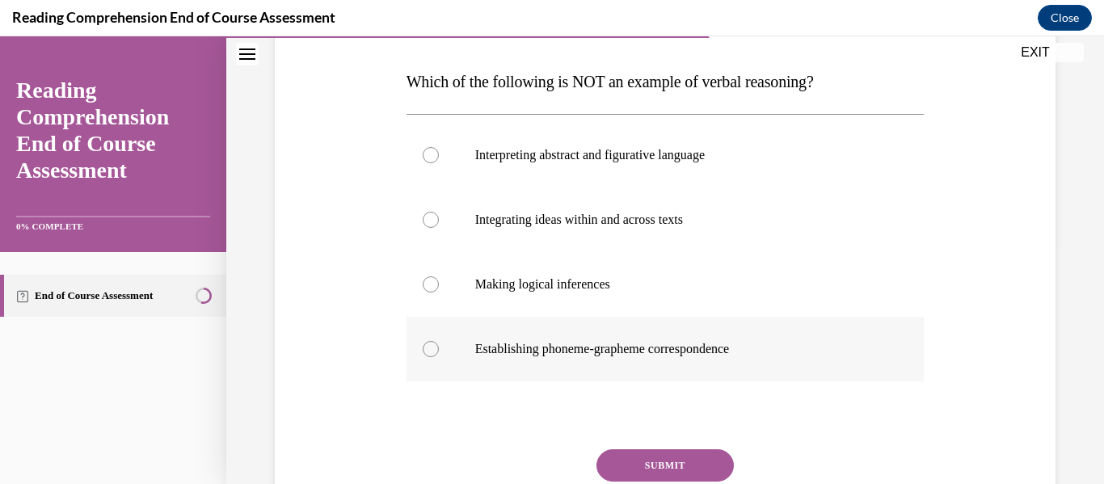
click at [428, 351] on div at bounding box center [431, 349] width 16 height 16
click at [428, 351] on input "Establishing phoneme-grapheme correspondence" at bounding box center [431, 349] width 16 height 16
radio input "true"
click at [647, 465] on button "SUBMIT" at bounding box center [664, 465] width 137 height 32
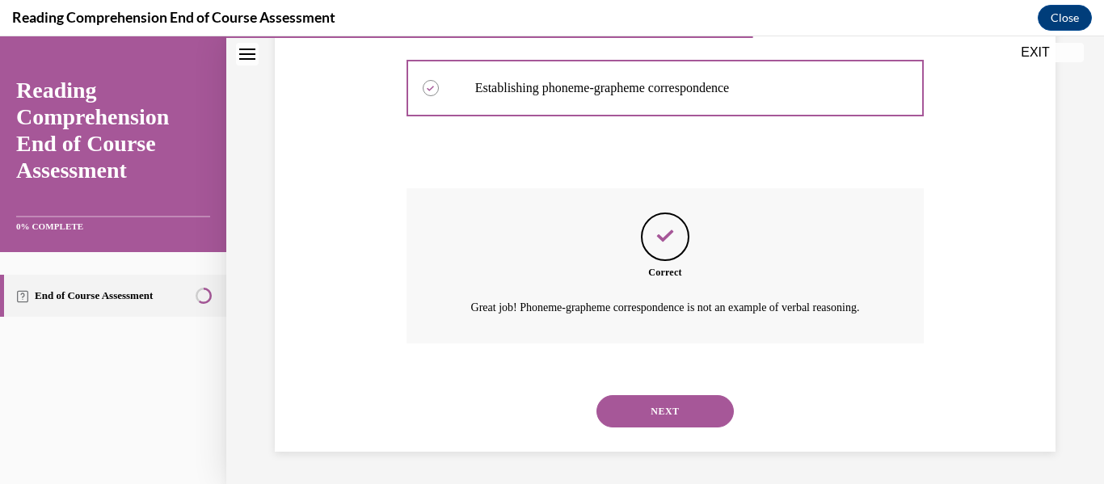
scroll to position [523, 0]
click at [657, 414] on button "NEXT" at bounding box center [664, 411] width 137 height 32
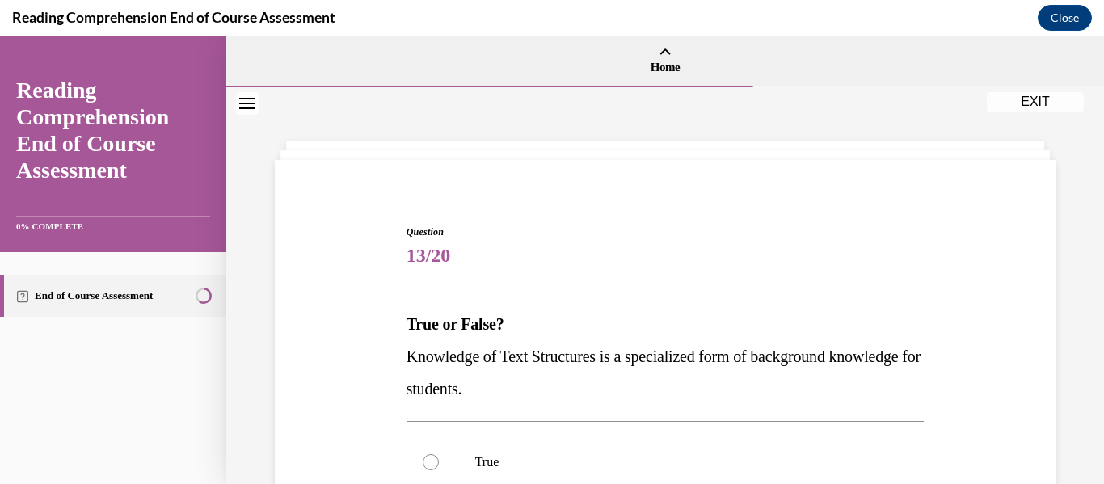
scroll to position [162, 0]
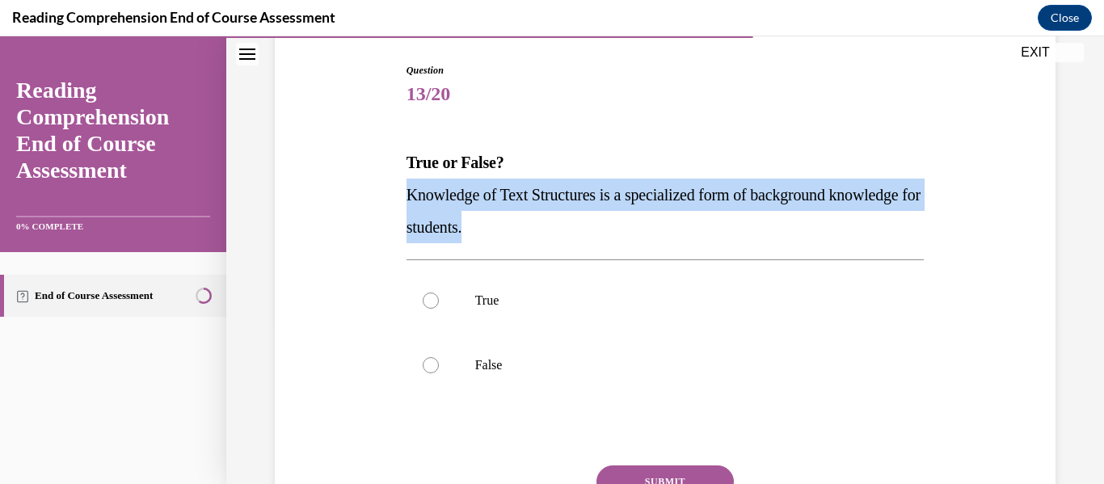
drag, startPoint x: 583, startPoint y: 221, endPoint x: 405, endPoint y: 200, distance: 178.9
click at [406, 200] on p "Knowledge of Text Structures is a specialized form of background knowledge for …" at bounding box center [665, 211] width 518 height 65
copy span "Knowledge of Text Structures is a specialized form of background knowledge for …"
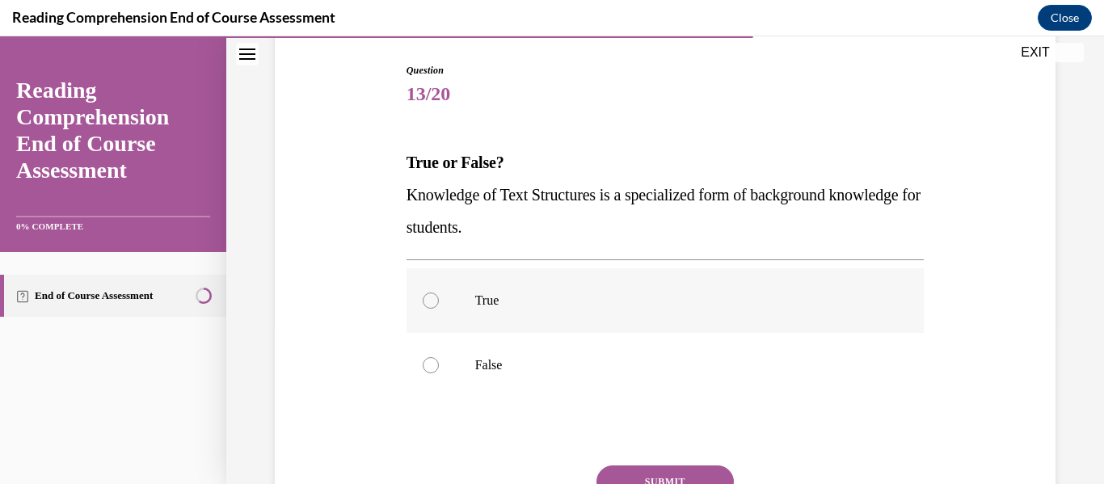
click at [423, 299] on div at bounding box center [431, 301] width 16 height 16
click at [423, 299] on input "True" at bounding box center [431, 301] width 16 height 16
radio input "true"
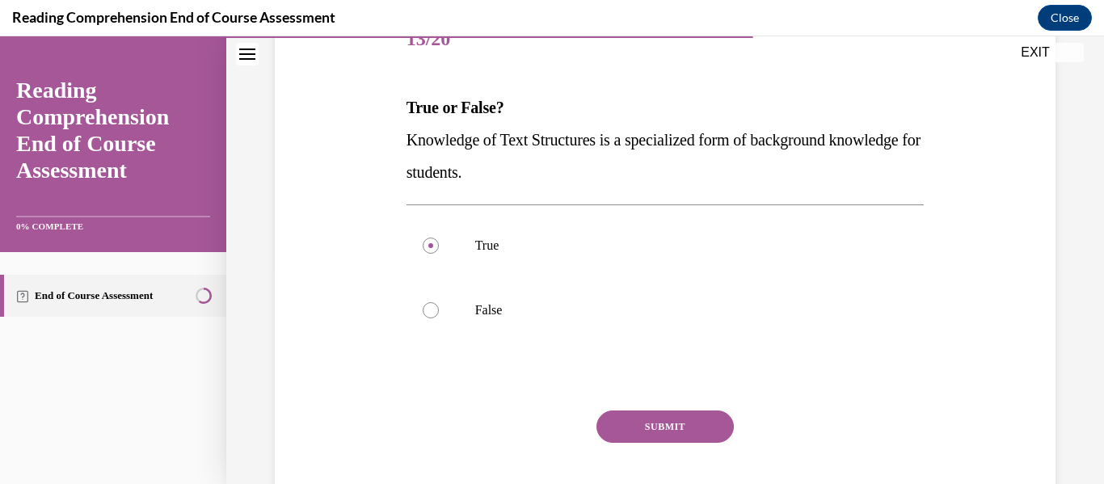
scroll to position [242, 0]
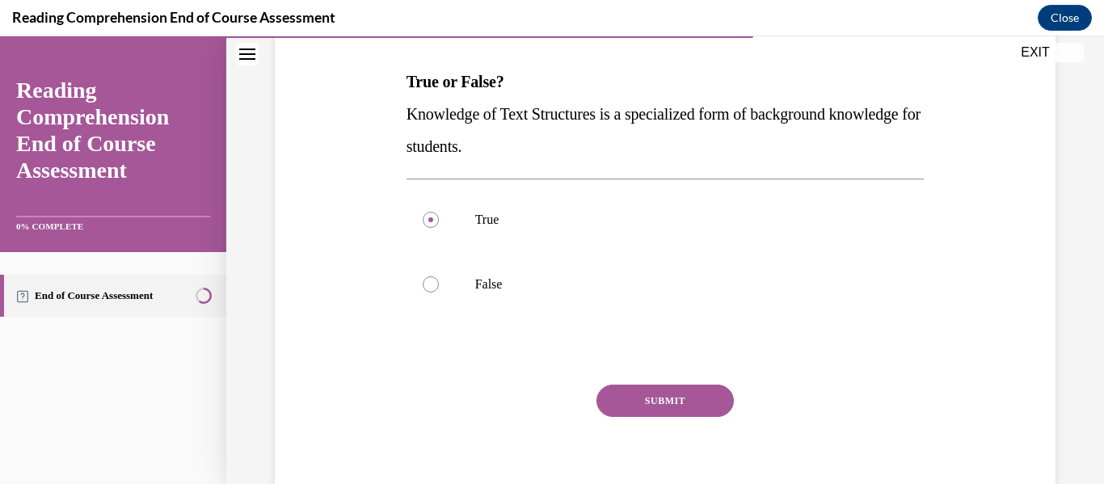
click at [690, 394] on button "SUBMIT" at bounding box center [664, 401] width 137 height 32
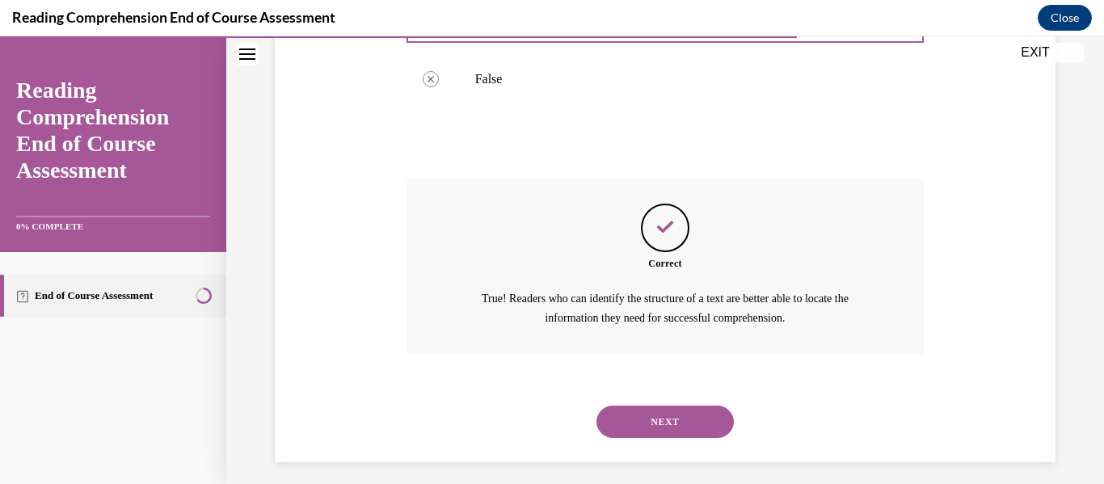
scroll to position [458, 0]
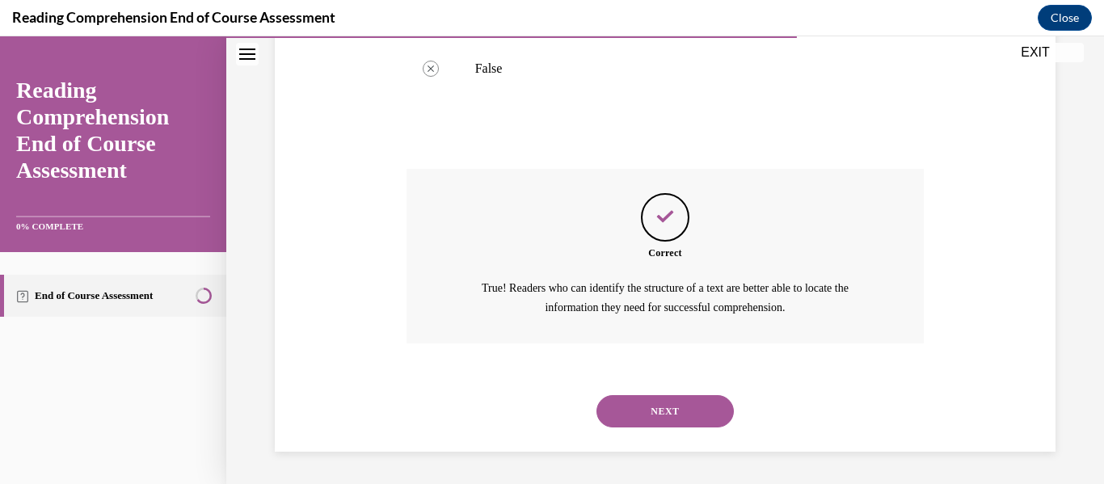
click at [676, 411] on button "NEXT" at bounding box center [664, 411] width 137 height 32
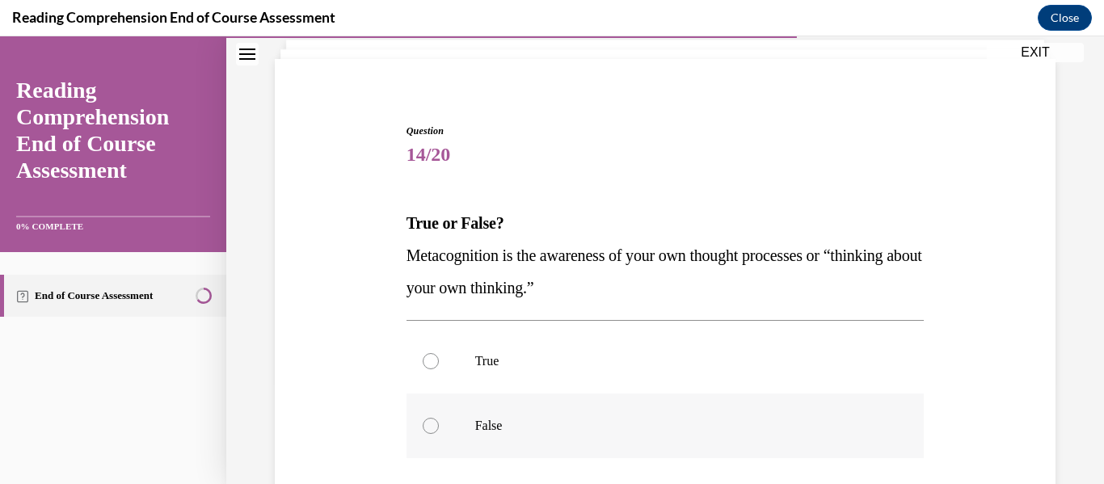
scroll to position [162, 0]
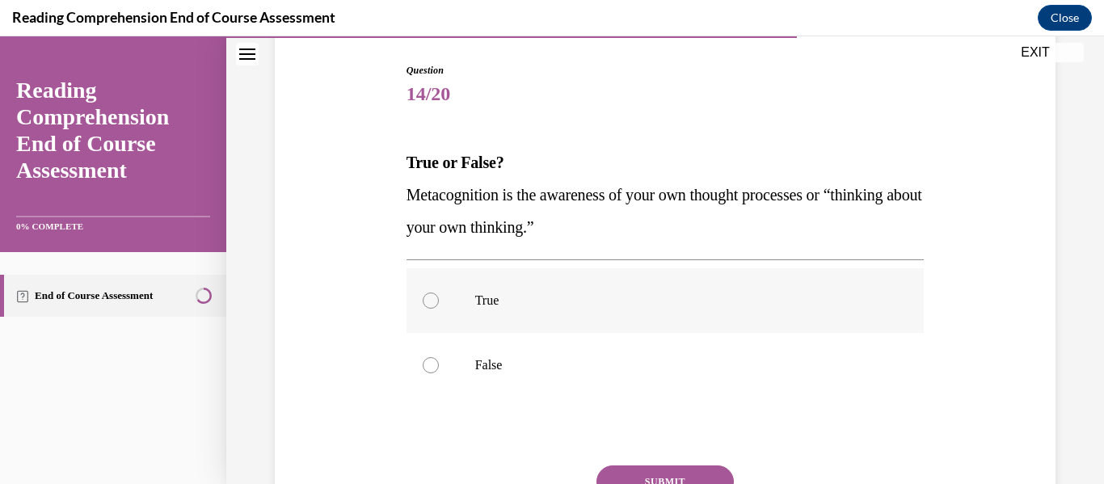
click at [427, 302] on div at bounding box center [431, 301] width 16 height 16
click at [427, 302] on input "True" at bounding box center [431, 301] width 16 height 16
radio input "true"
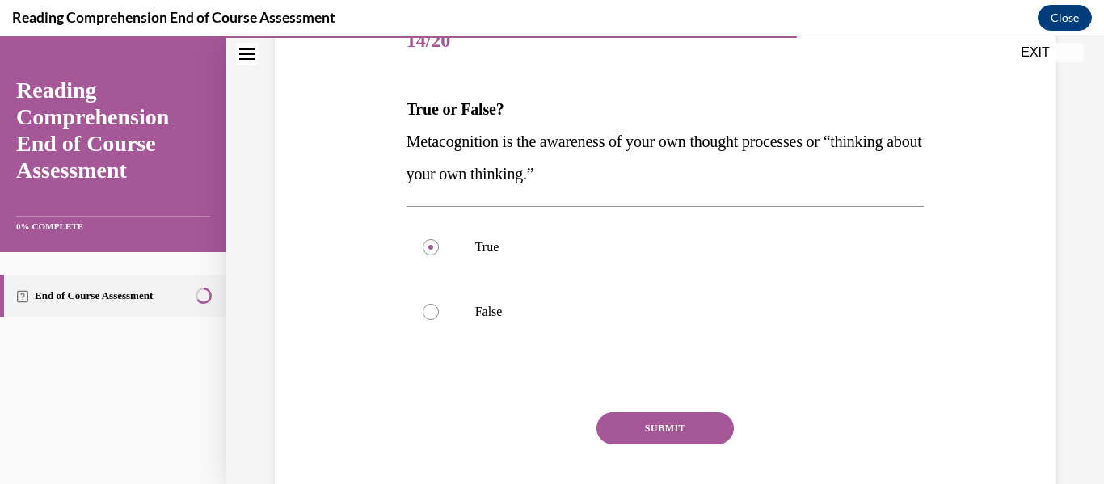
scroll to position [242, 0]
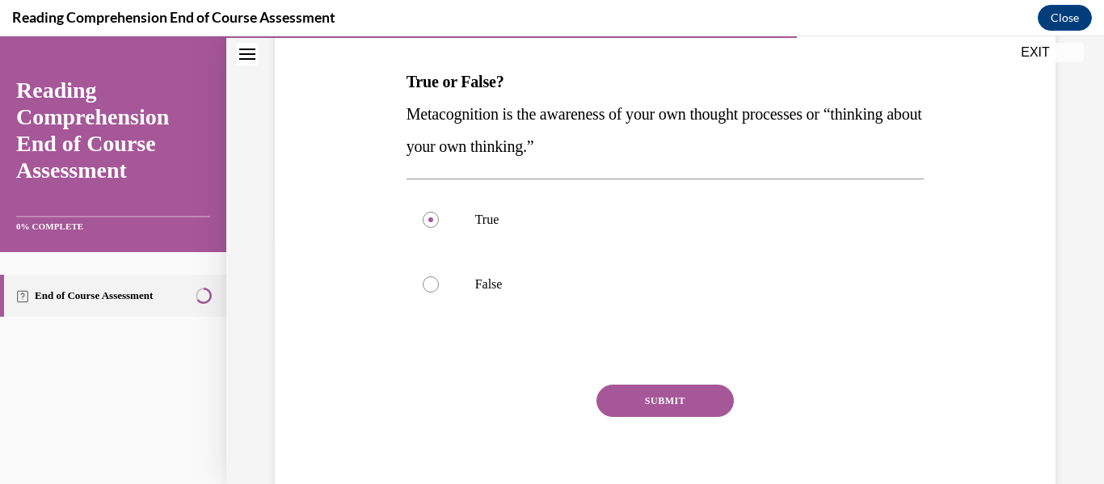
click at [661, 401] on button "SUBMIT" at bounding box center [664, 401] width 137 height 32
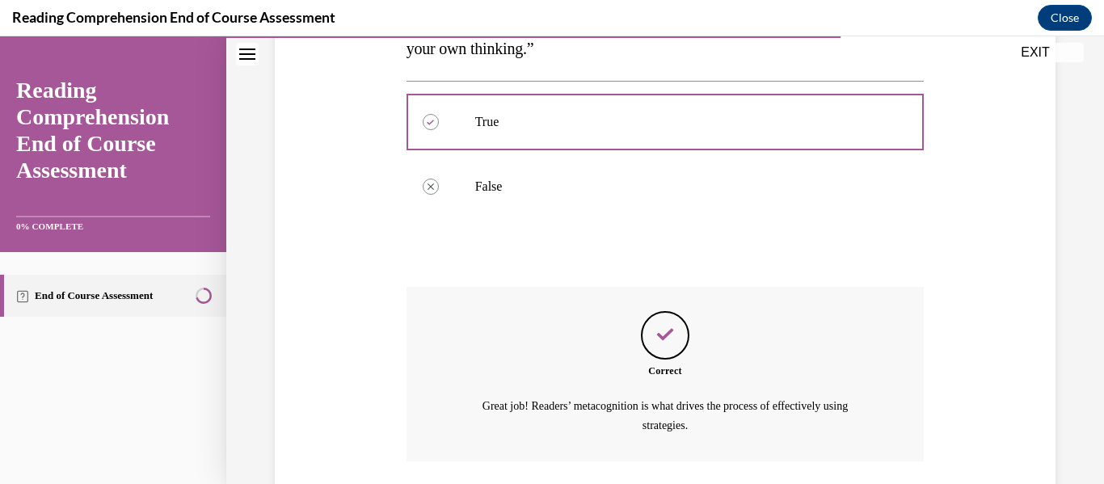
scroll to position [458, 0]
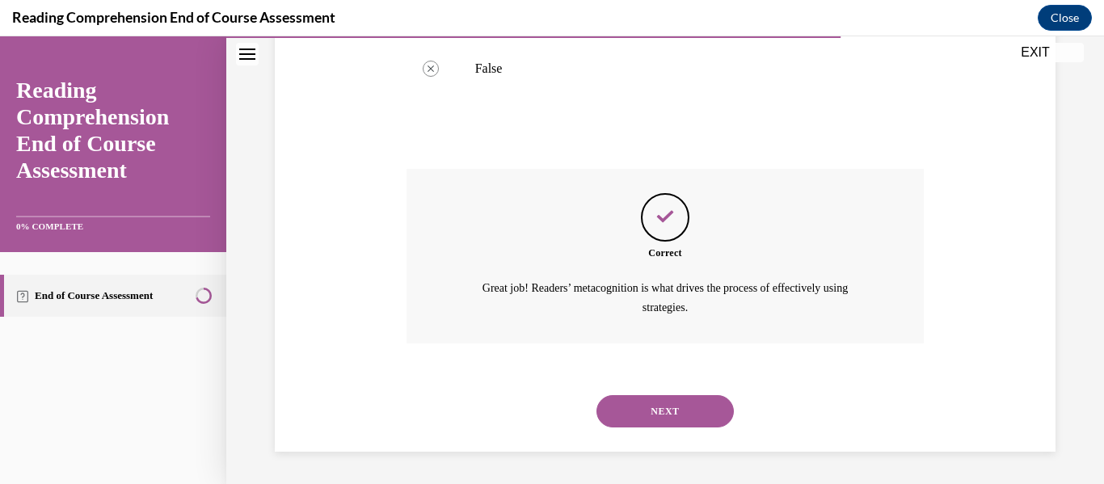
click at [658, 411] on button "NEXT" at bounding box center [664, 411] width 137 height 32
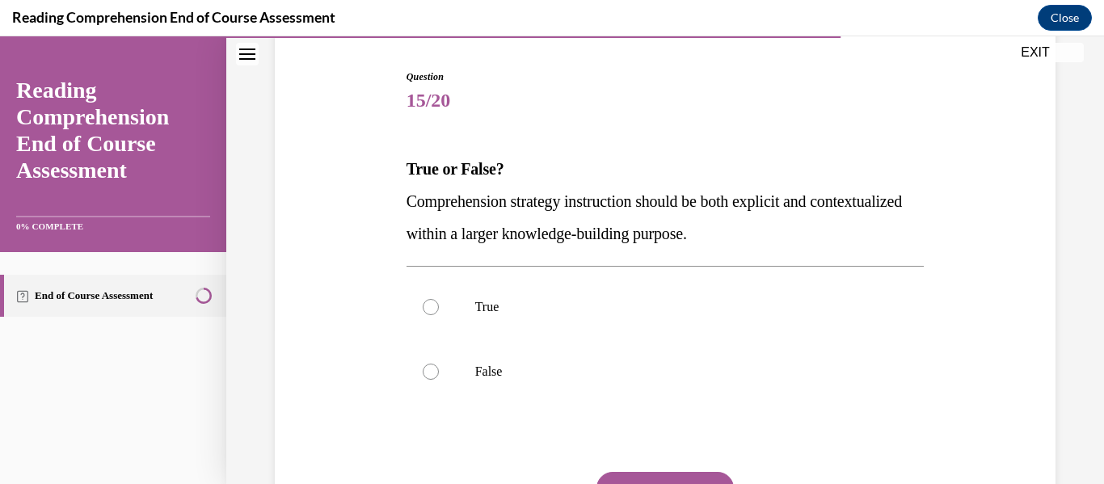
scroll to position [162, 0]
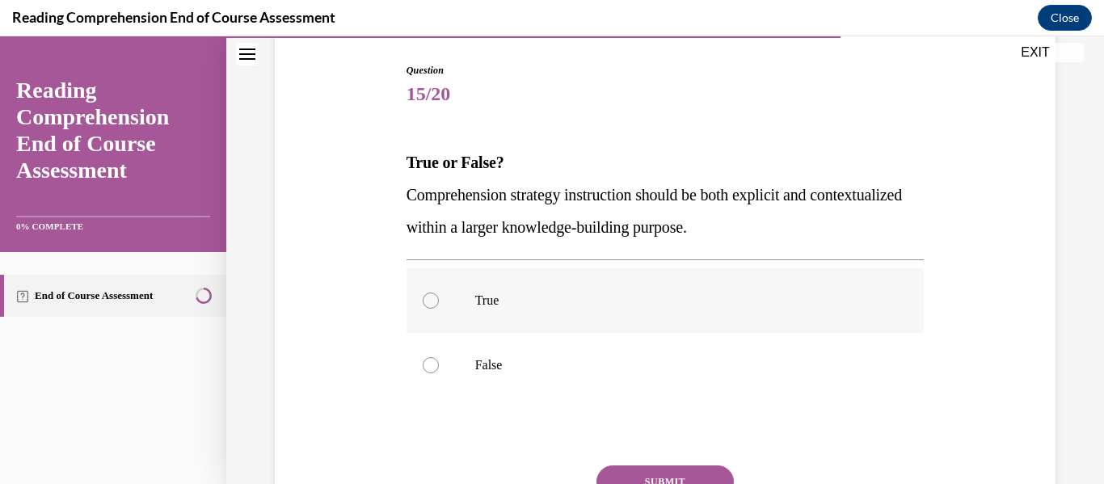
click at [433, 303] on div at bounding box center [431, 301] width 16 height 16
click at [433, 303] on input "True" at bounding box center [431, 301] width 16 height 16
radio input "true"
click at [659, 470] on button "SUBMIT" at bounding box center [664, 481] width 137 height 32
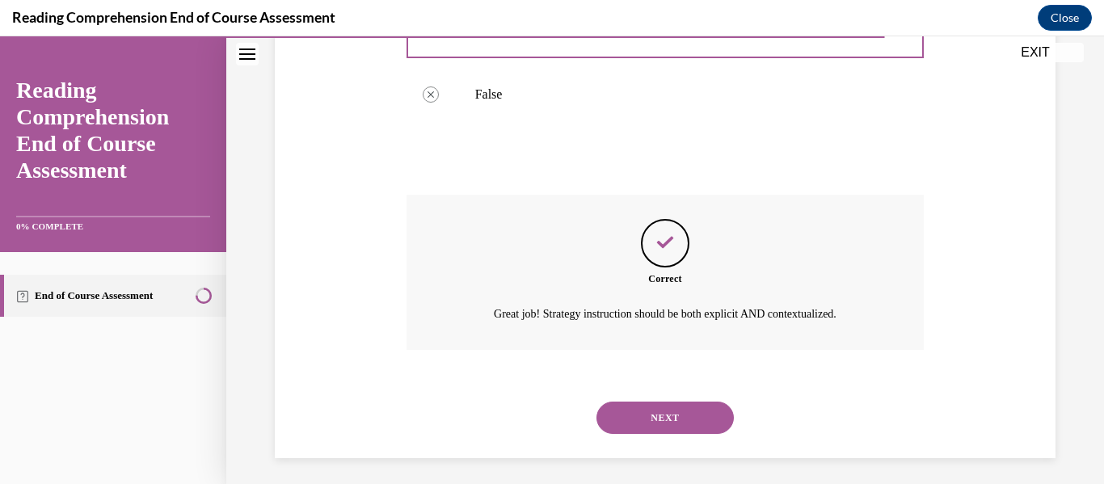
scroll to position [439, 0]
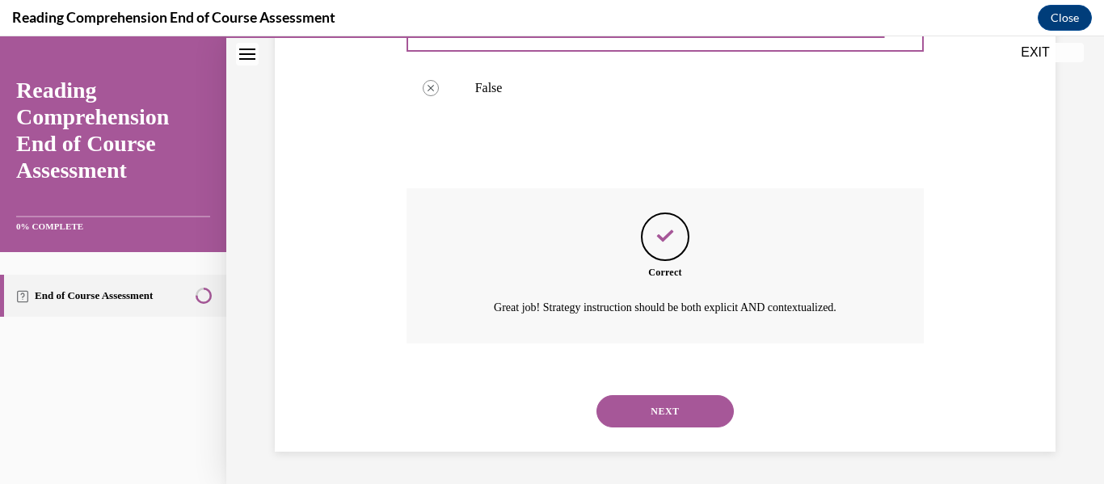
click at [652, 407] on button "NEXT" at bounding box center [664, 411] width 137 height 32
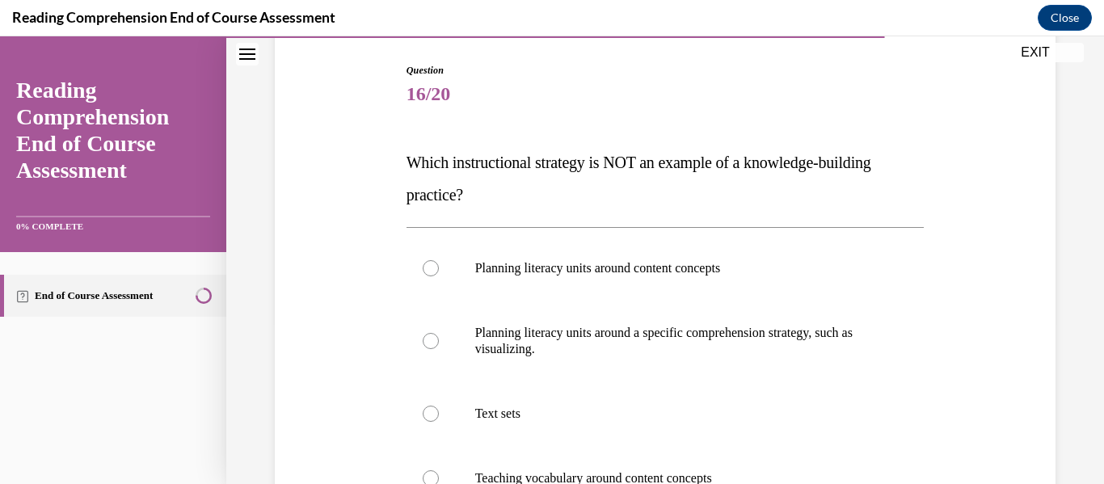
scroll to position [242, 0]
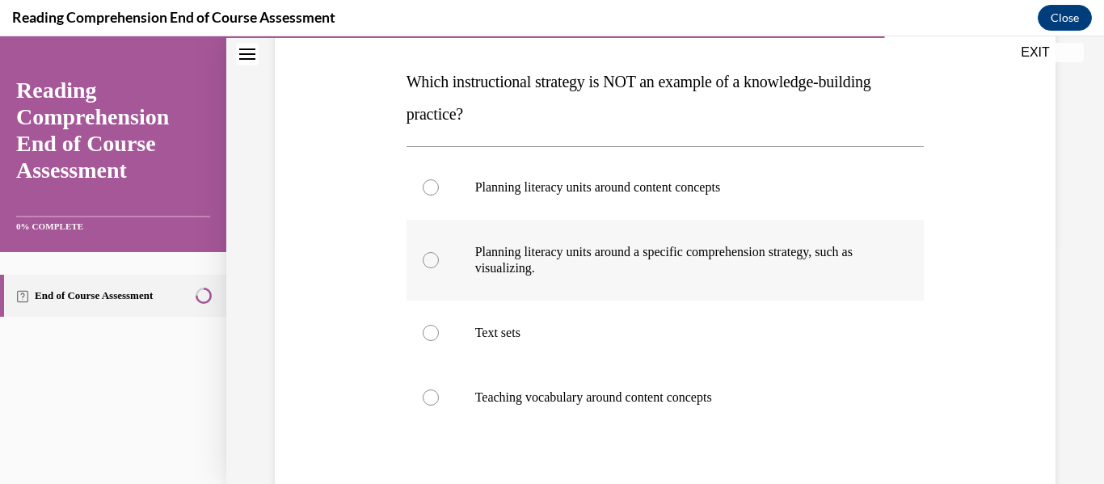
click at [426, 260] on div at bounding box center [431, 260] width 16 height 16
click at [426, 260] on input "Planning literacy units around a specific comprehension strategy, such as visua…" at bounding box center [431, 260] width 16 height 16
radio input "true"
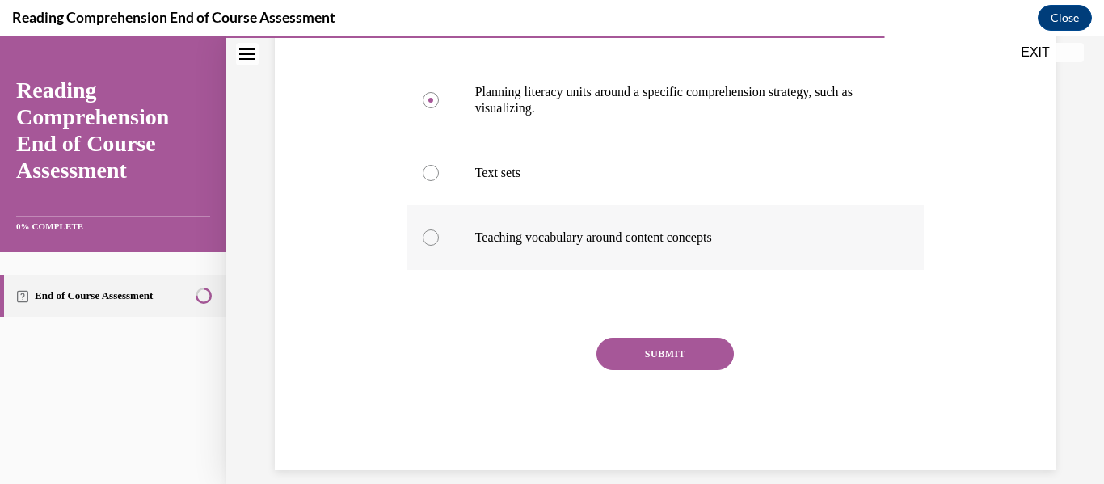
scroll to position [404, 0]
click at [665, 357] on button "SUBMIT" at bounding box center [664, 352] width 137 height 32
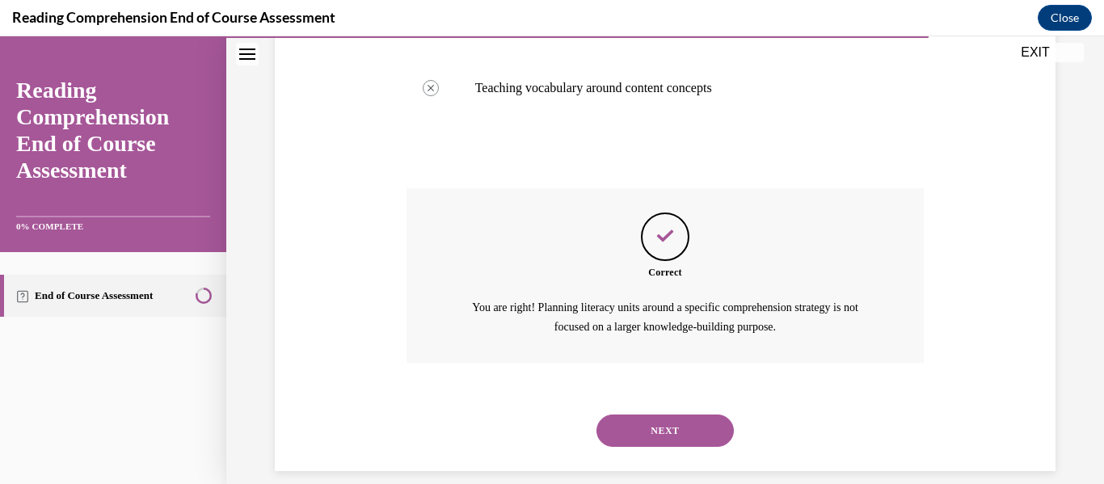
scroll to position [571, 0]
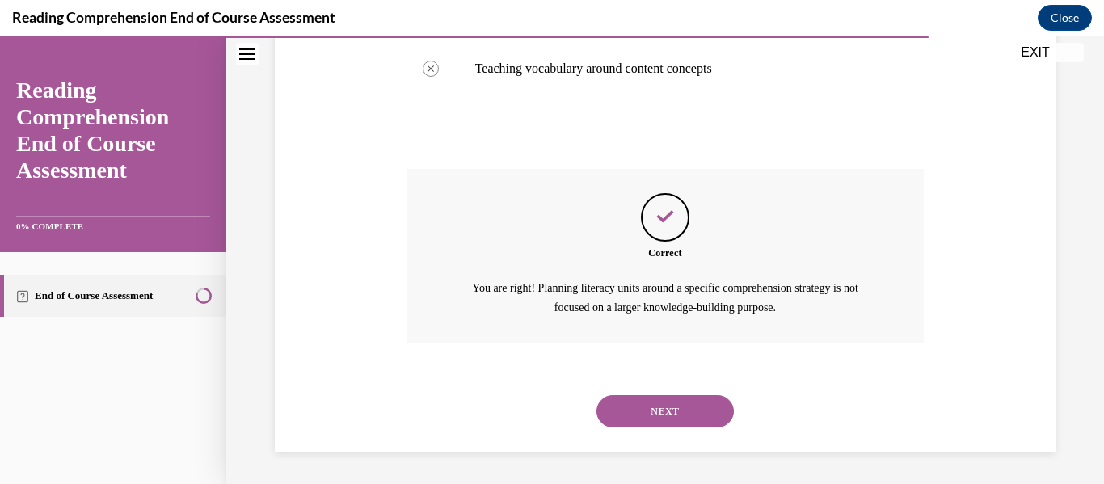
click at [649, 411] on button "NEXT" at bounding box center [664, 411] width 137 height 32
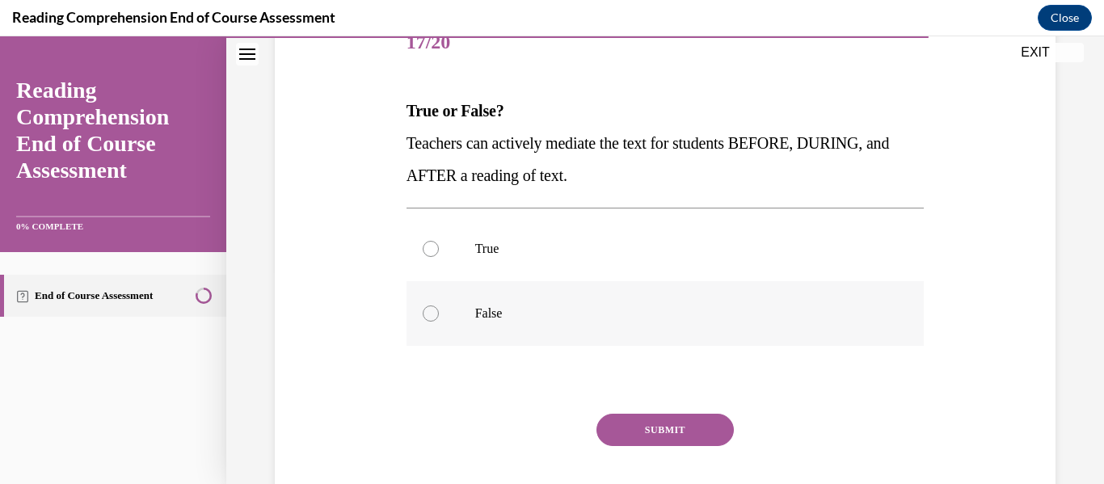
scroll to position [242, 0]
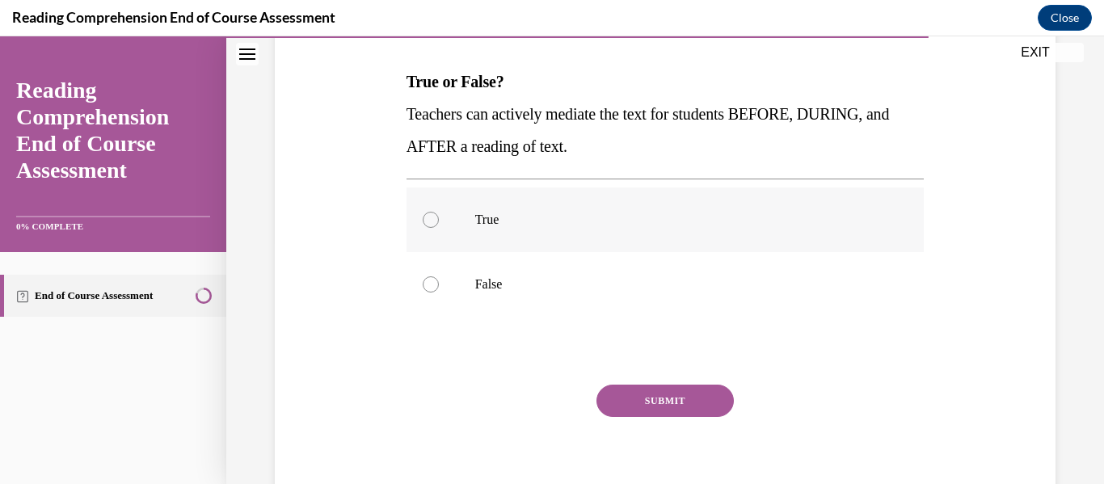
click at [433, 221] on div at bounding box center [431, 220] width 16 height 16
click at [433, 221] on input "True" at bounding box center [431, 220] width 16 height 16
radio input "true"
click at [619, 398] on button "SUBMIT" at bounding box center [664, 401] width 137 height 32
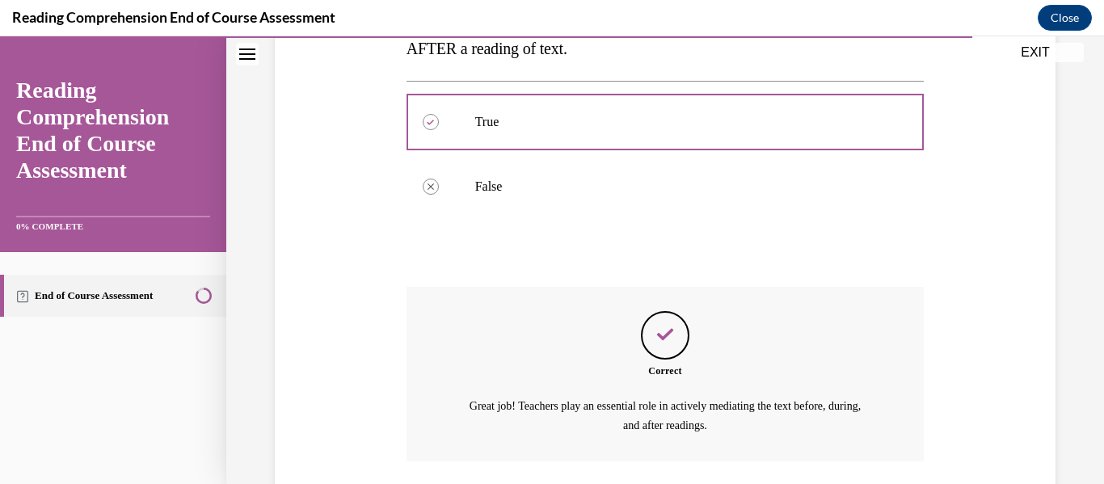
scroll to position [458, 0]
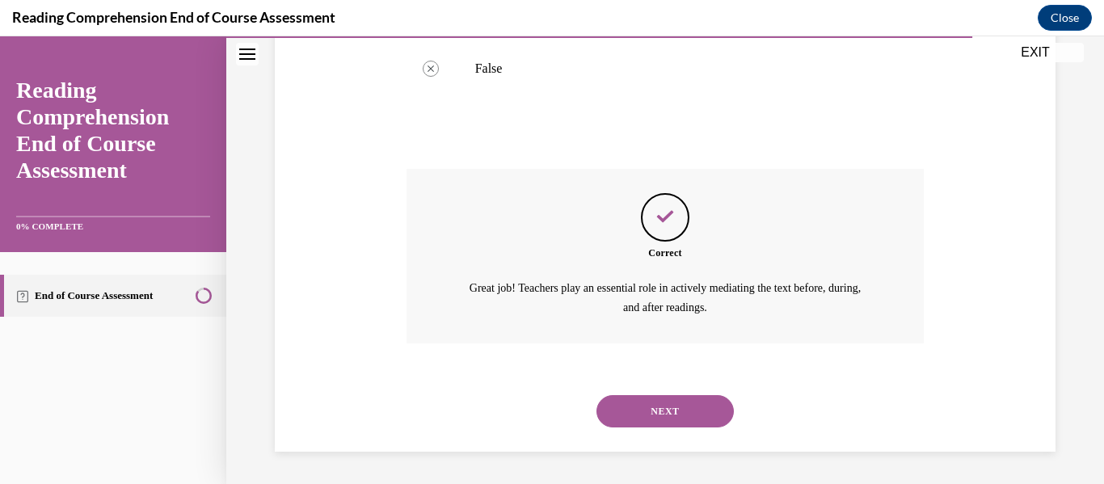
click at [642, 413] on button "NEXT" at bounding box center [664, 411] width 137 height 32
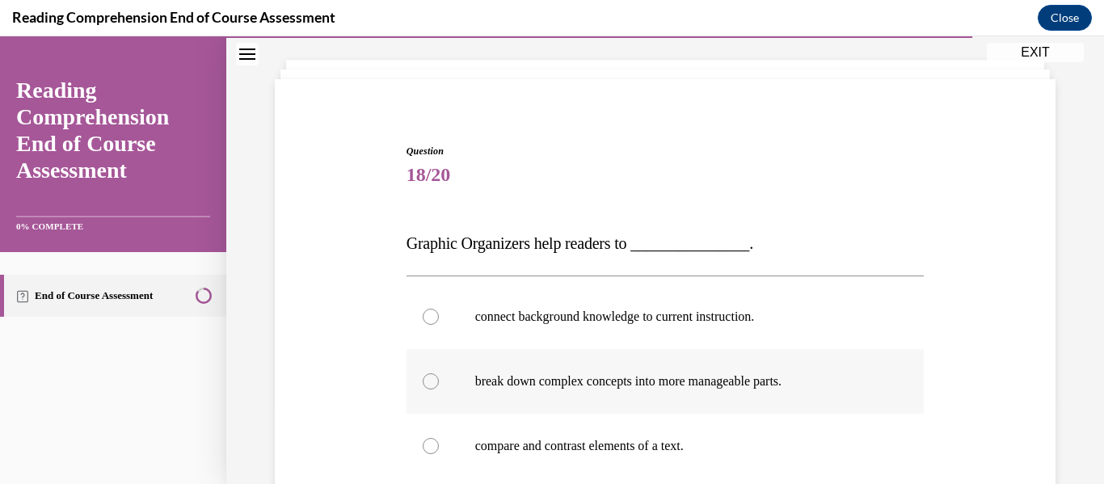
scroll to position [162, 0]
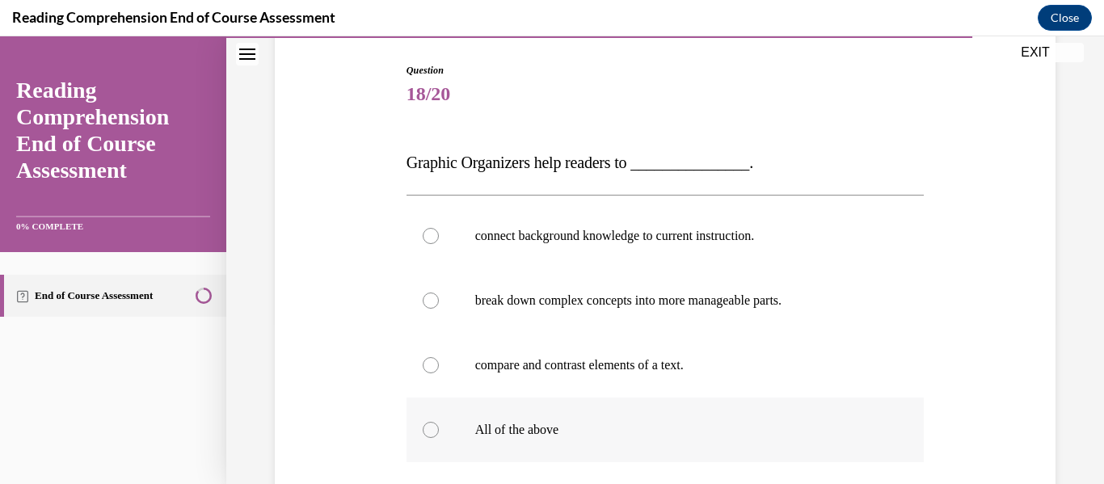
click at [433, 433] on div at bounding box center [431, 430] width 16 height 16
click at [433, 433] on input "All of the above" at bounding box center [431, 430] width 16 height 16
radio input "true"
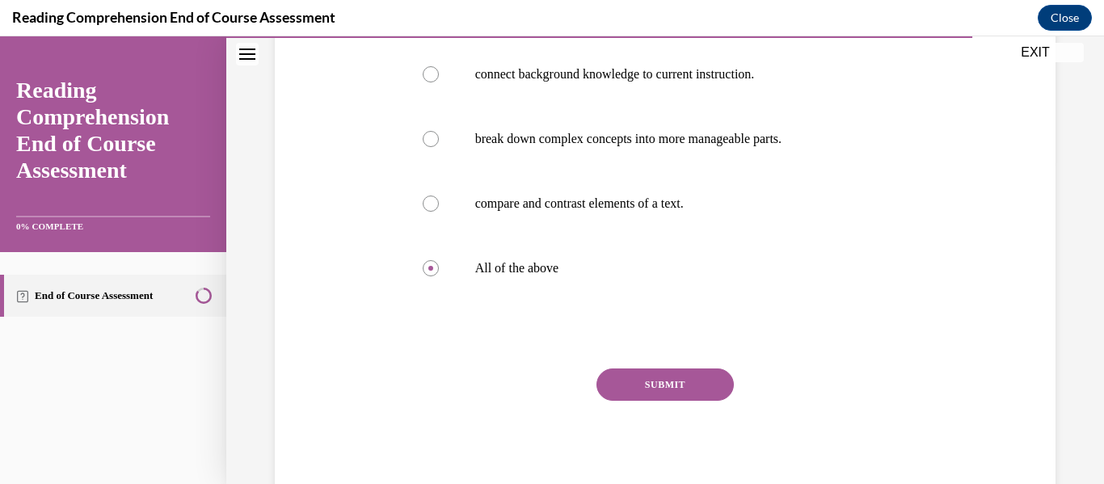
click at [646, 388] on button "SUBMIT" at bounding box center [664, 384] width 137 height 32
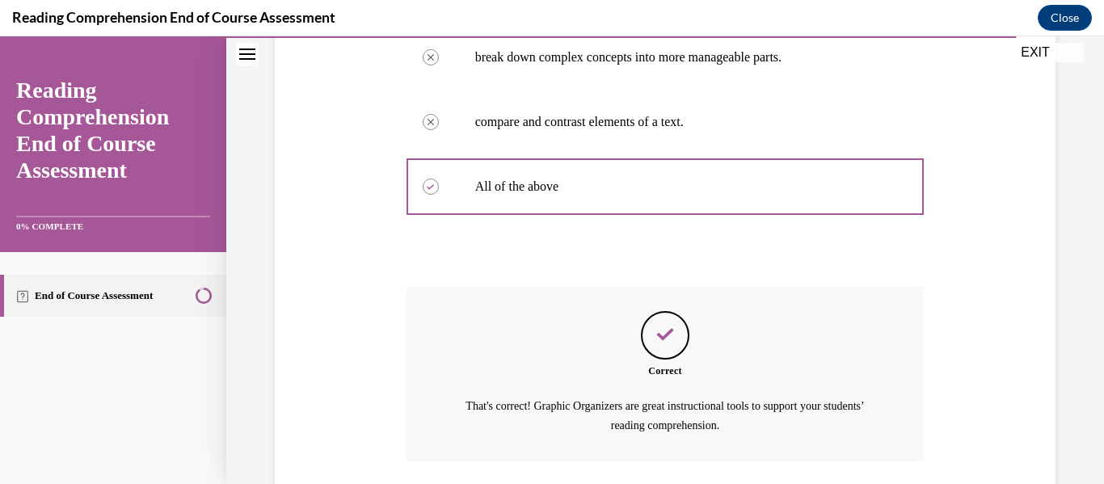
scroll to position [523, 0]
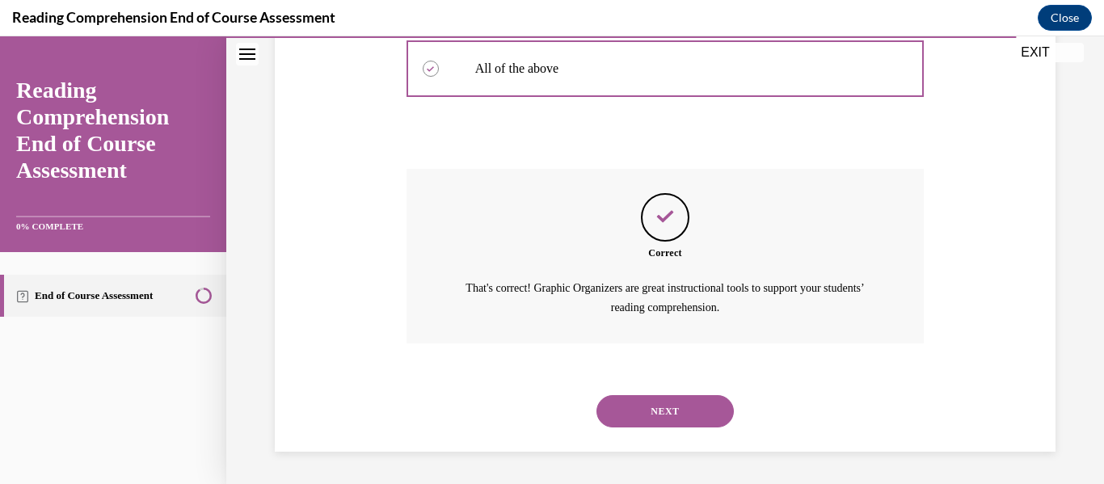
click at [658, 408] on button "NEXT" at bounding box center [664, 411] width 137 height 32
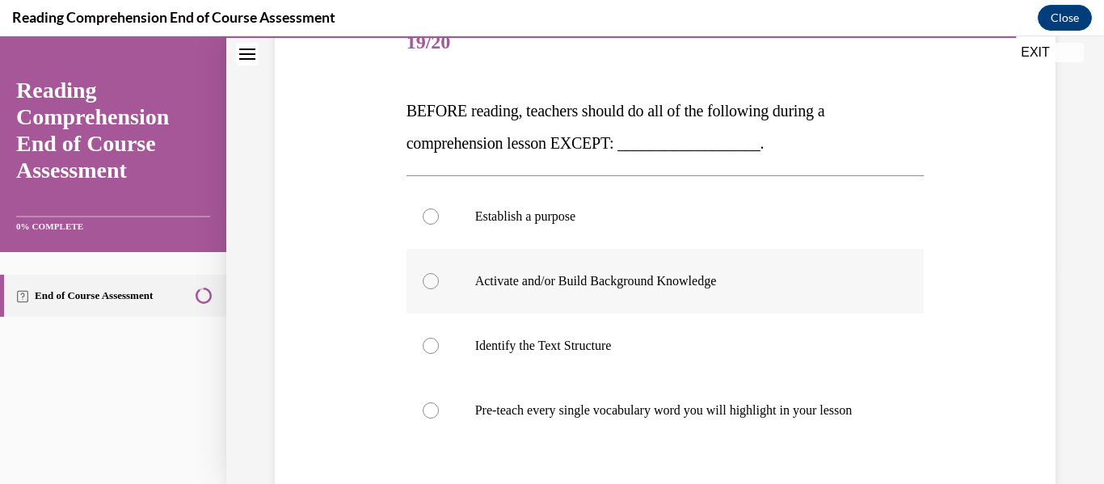
scroll to position [242, 0]
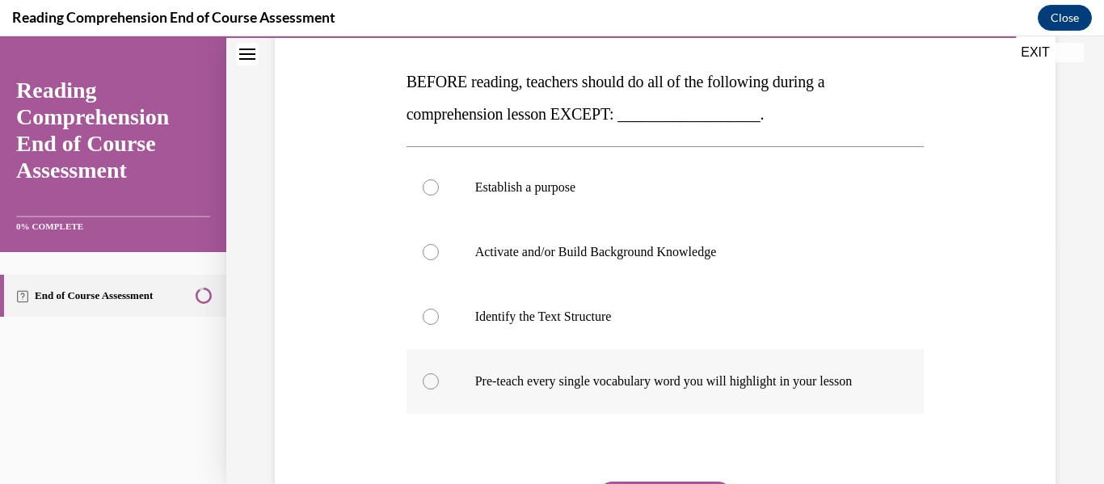
click at [425, 390] on div at bounding box center [431, 381] width 16 height 16
click at [425, 390] on input "Pre-teach every single vocabulary word you will highlight in your lesson" at bounding box center [431, 381] width 16 height 16
radio input "true"
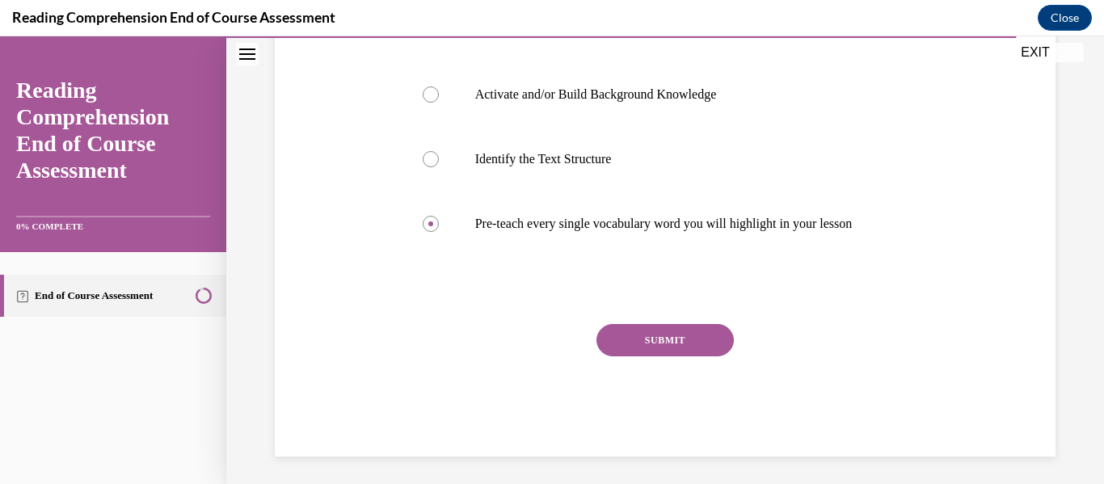
scroll to position [404, 0]
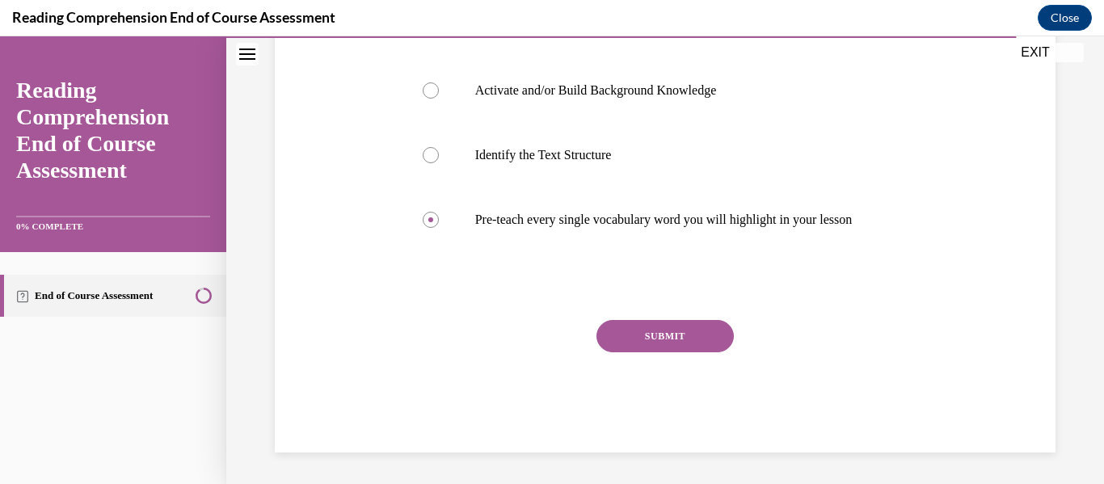
click at [647, 352] on button "SUBMIT" at bounding box center [664, 336] width 137 height 32
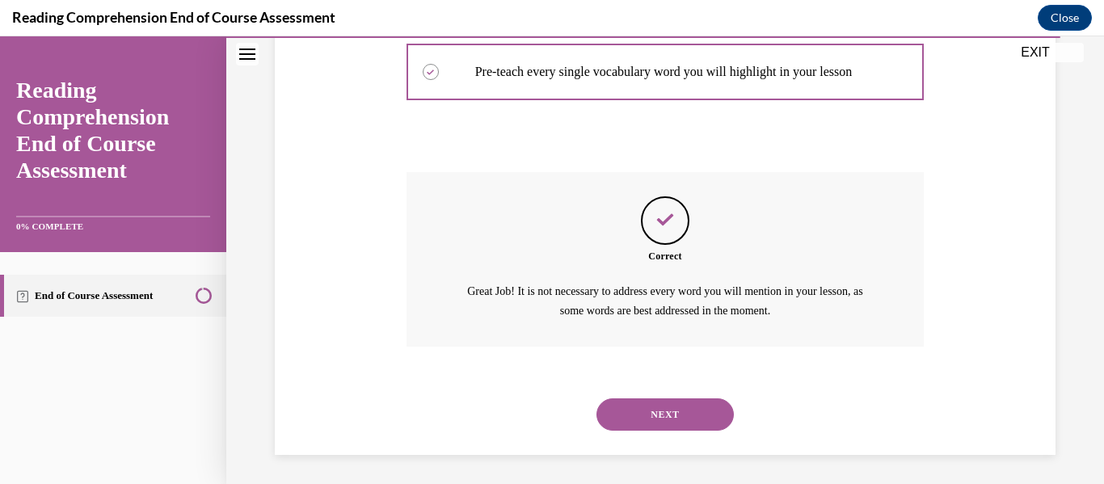
scroll to position [571, 0]
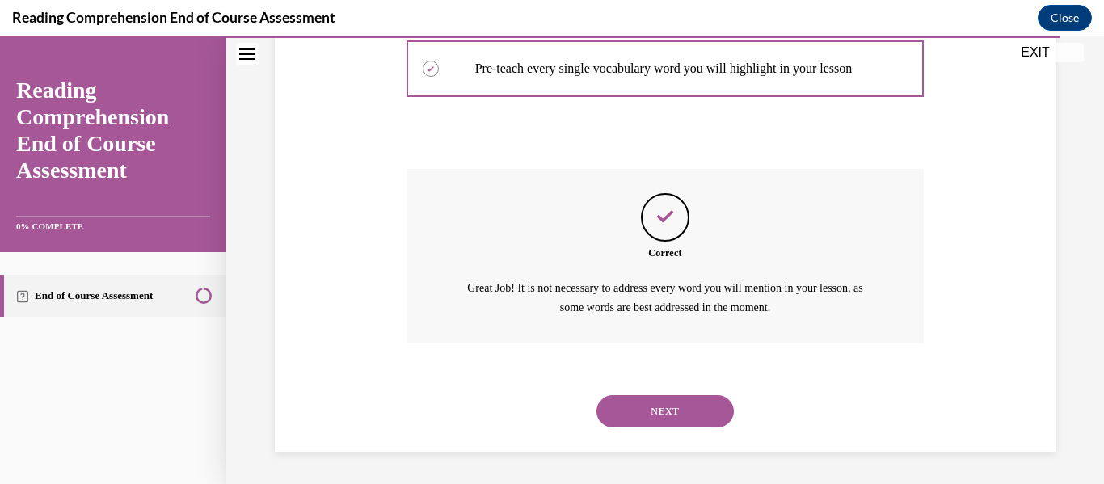
click at [647, 405] on button "NEXT" at bounding box center [664, 411] width 137 height 32
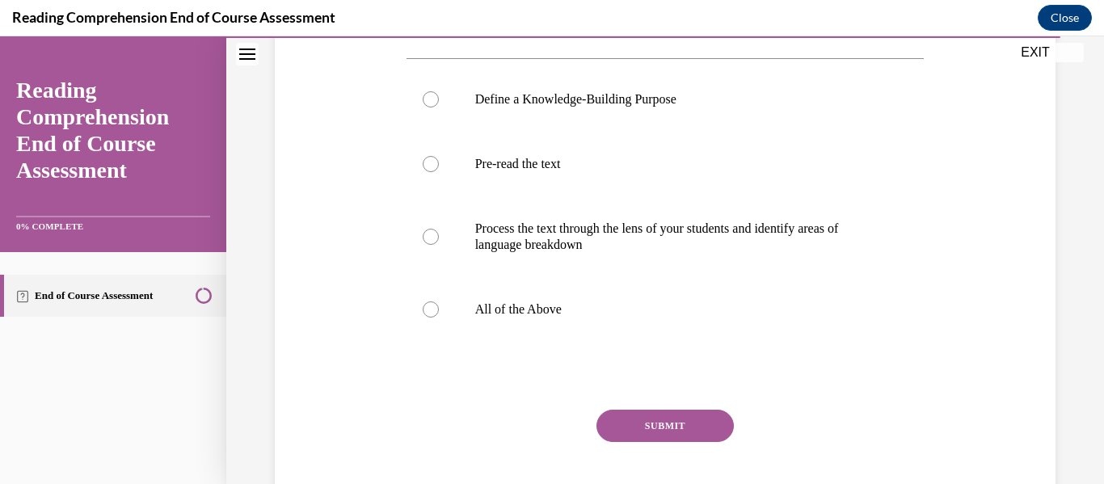
scroll to position [323, 0]
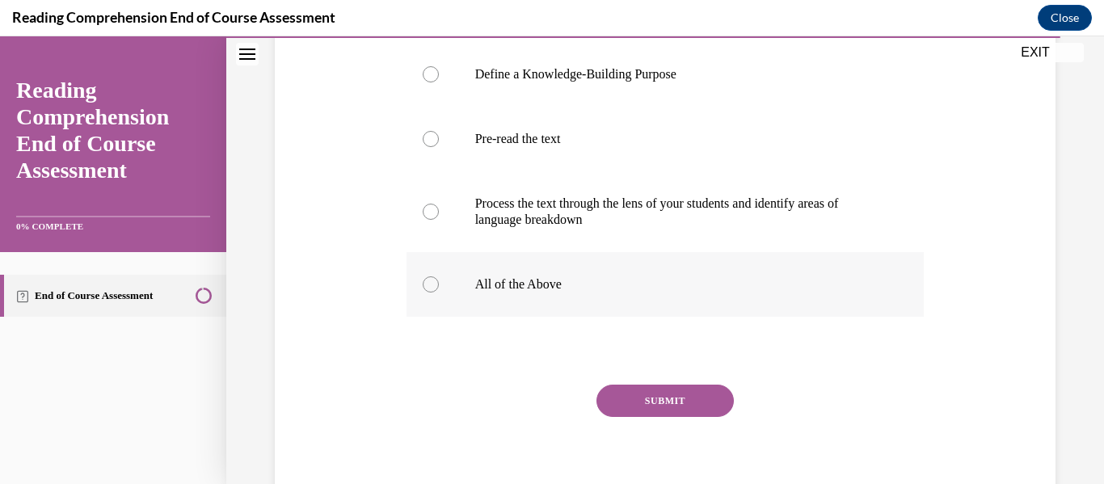
click at [427, 288] on div at bounding box center [431, 284] width 16 height 16
click at [427, 288] on input "All of the Above" at bounding box center [431, 284] width 16 height 16
radio input "true"
click at [643, 403] on button "SUBMIT" at bounding box center [664, 401] width 137 height 32
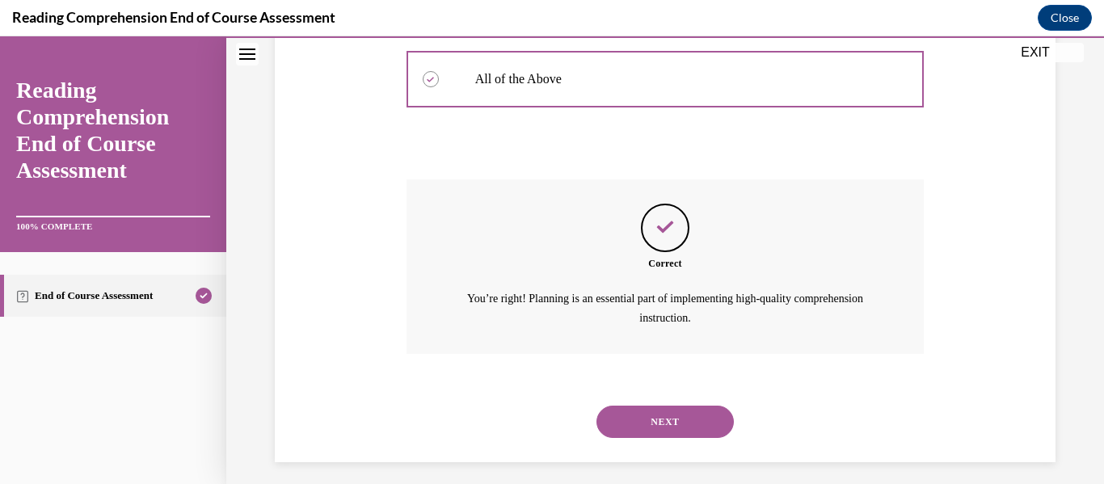
scroll to position [539, 0]
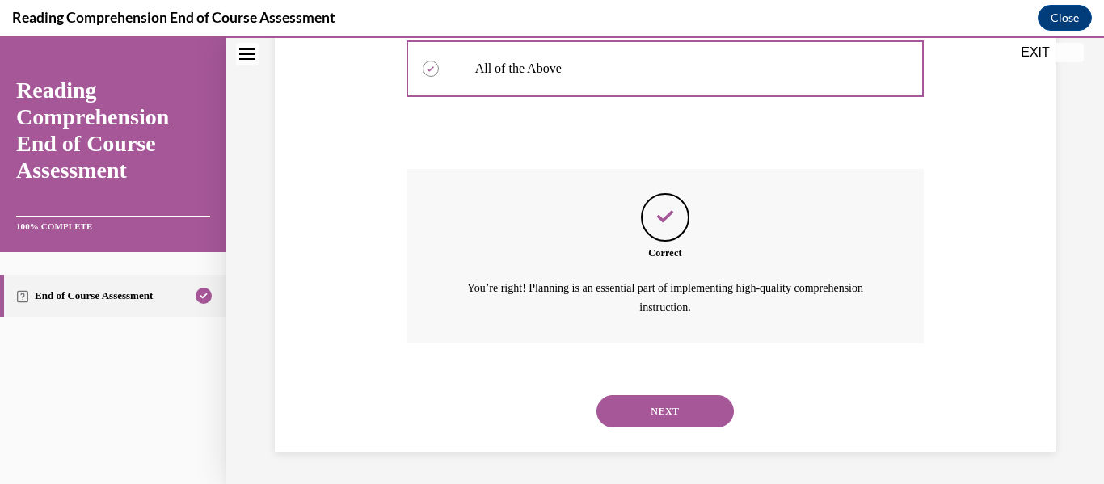
click at [644, 404] on button "NEXT" at bounding box center [664, 411] width 137 height 32
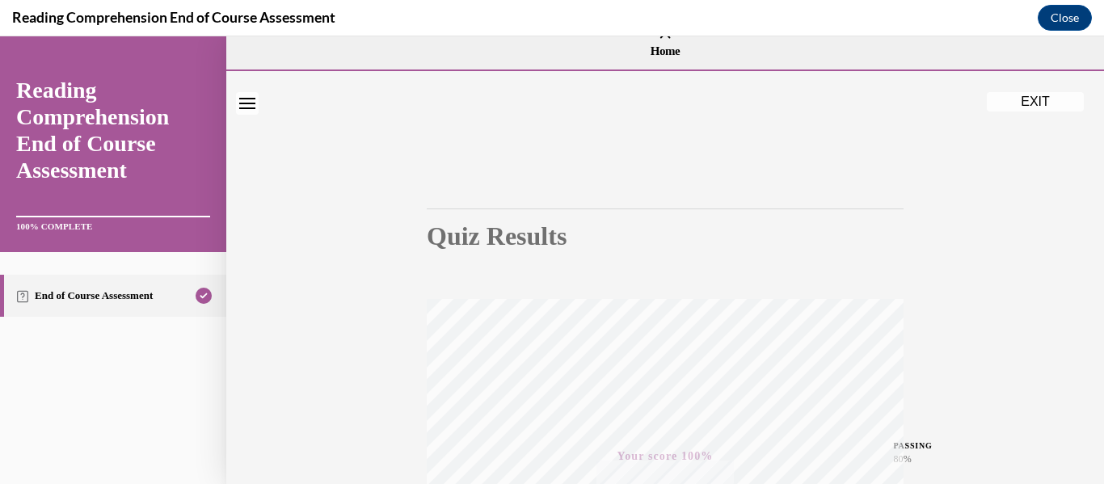
scroll to position [0, 0]
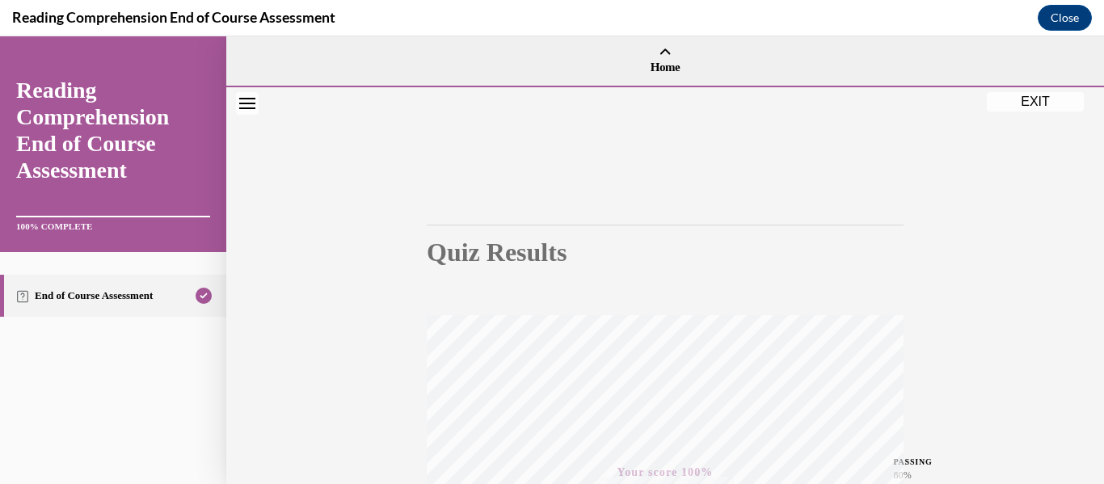
click at [1040, 102] on button "EXIT" at bounding box center [1035, 101] width 97 height 19
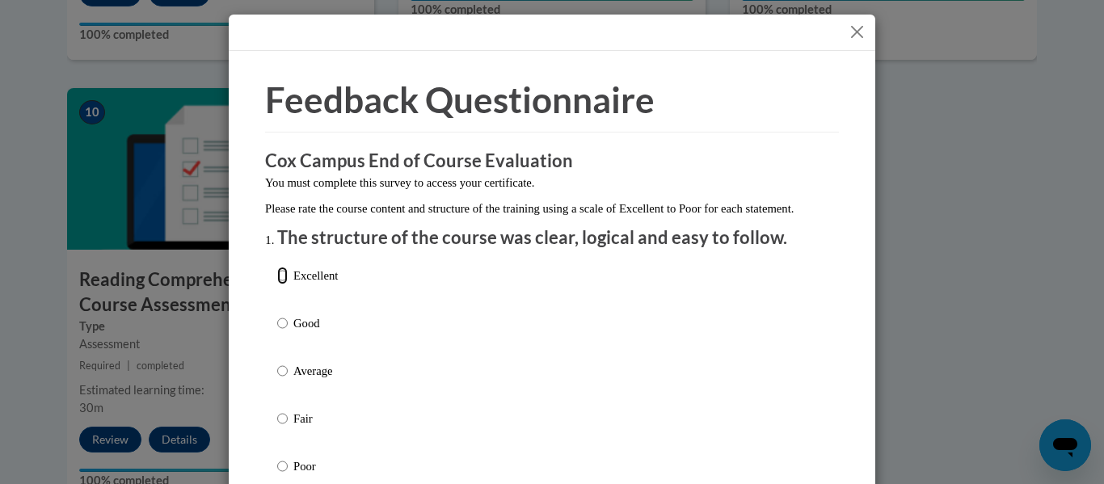
click at [277, 284] on input "Excellent" at bounding box center [282, 276] width 11 height 18
radio input "true"
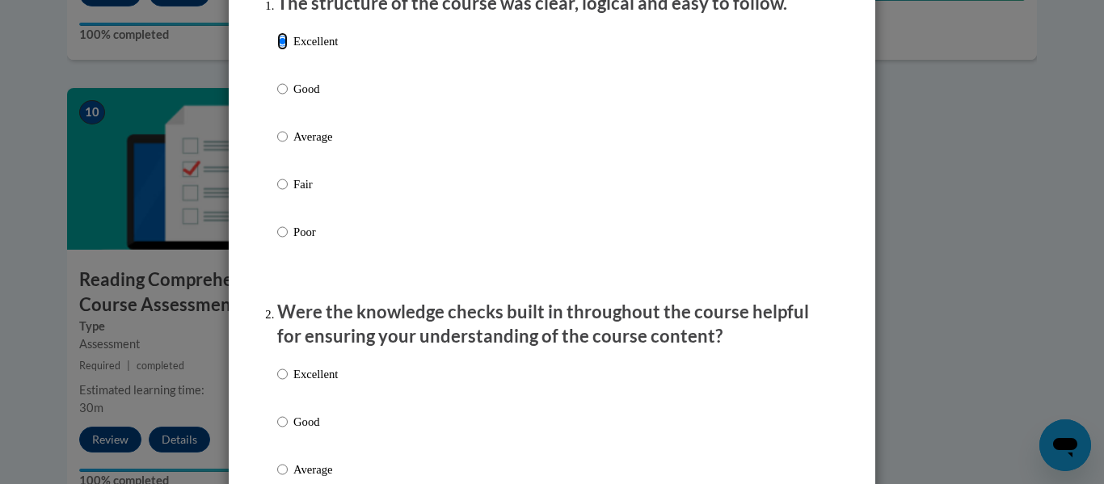
scroll to position [242, 0]
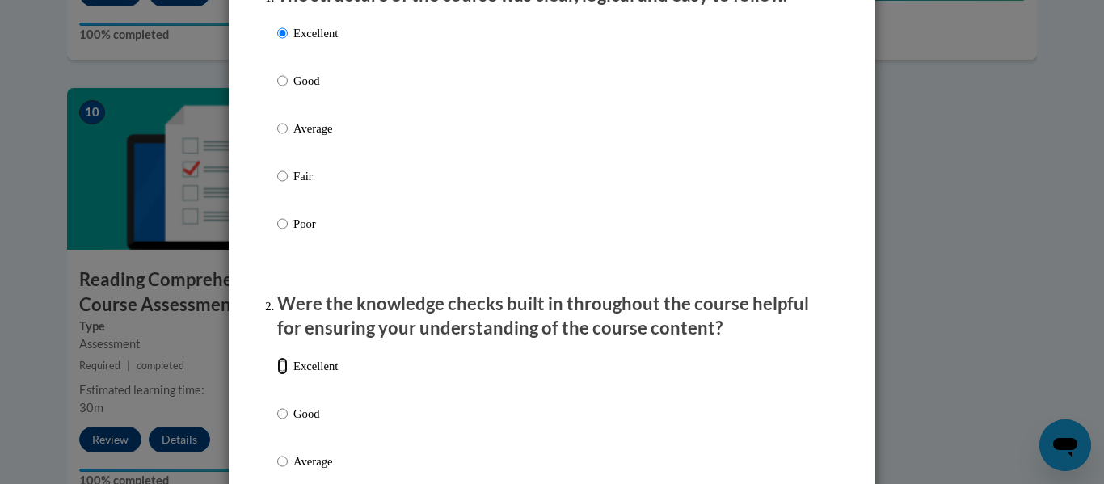
click at [278, 375] on input "Excellent" at bounding box center [282, 366] width 11 height 18
radio input "true"
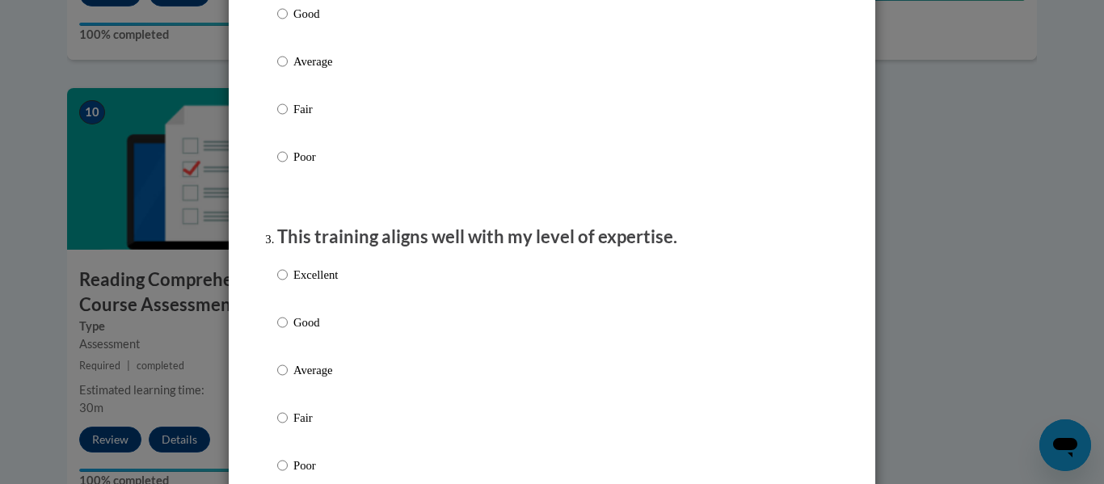
scroll to position [646, 0]
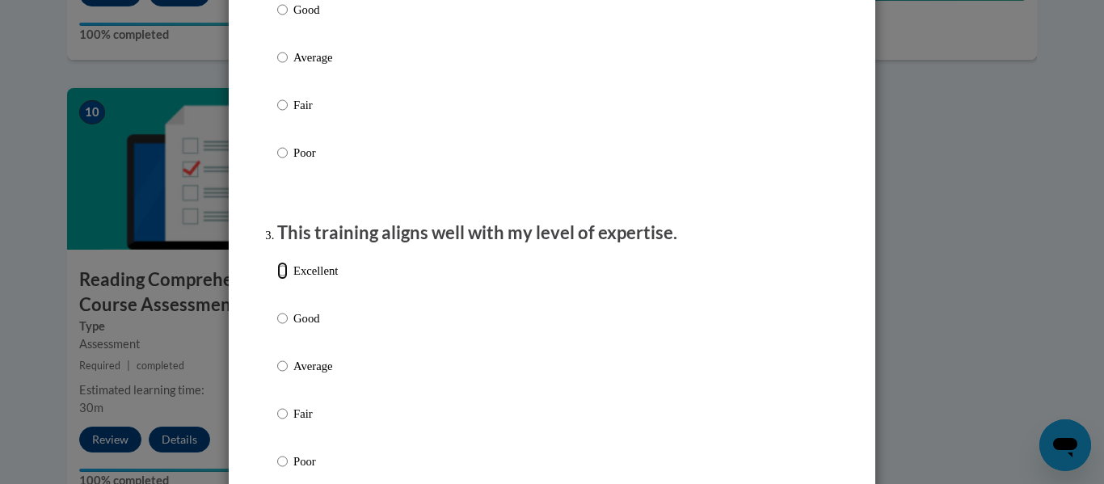
click at [279, 280] on input "Excellent" at bounding box center [282, 271] width 11 height 18
radio input "true"
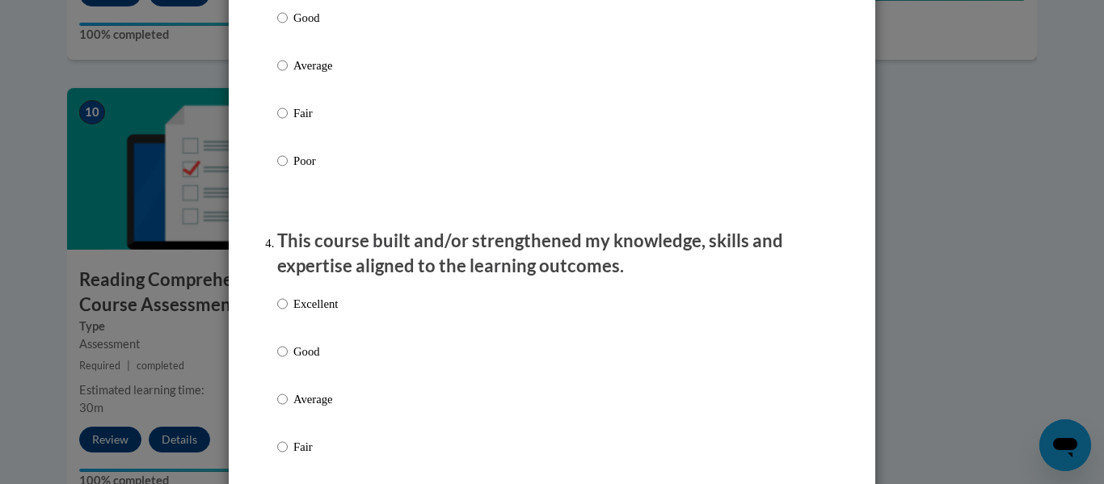
scroll to position [1051, 0]
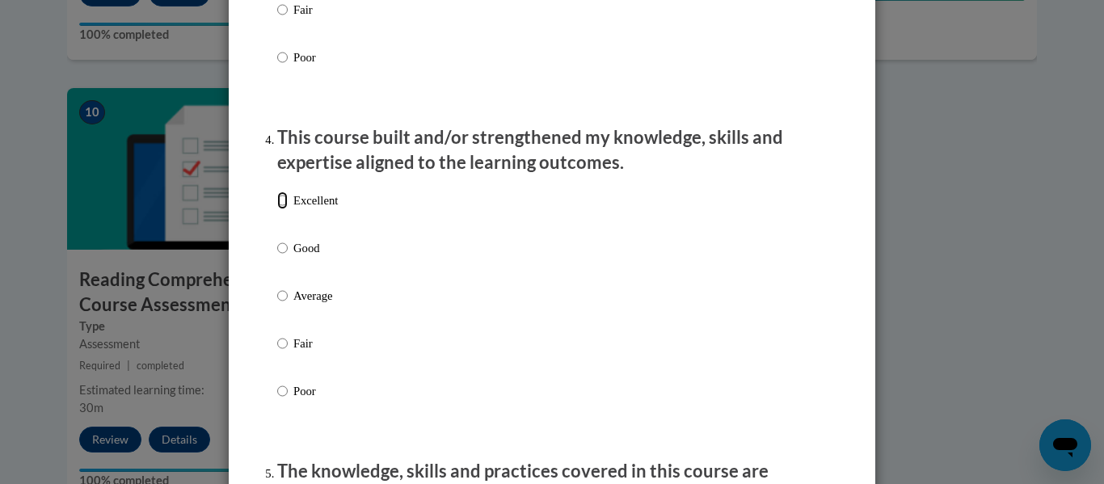
click at [277, 209] on input "Excellent" at bounding box center [282, 201] width 11 height 18
radio input "true"
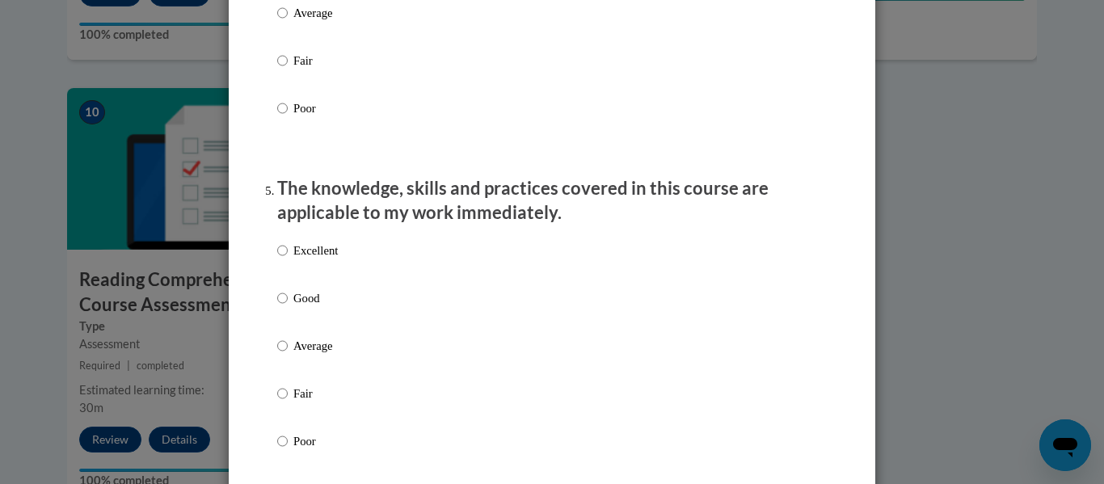
scroll to position [1374, 0]
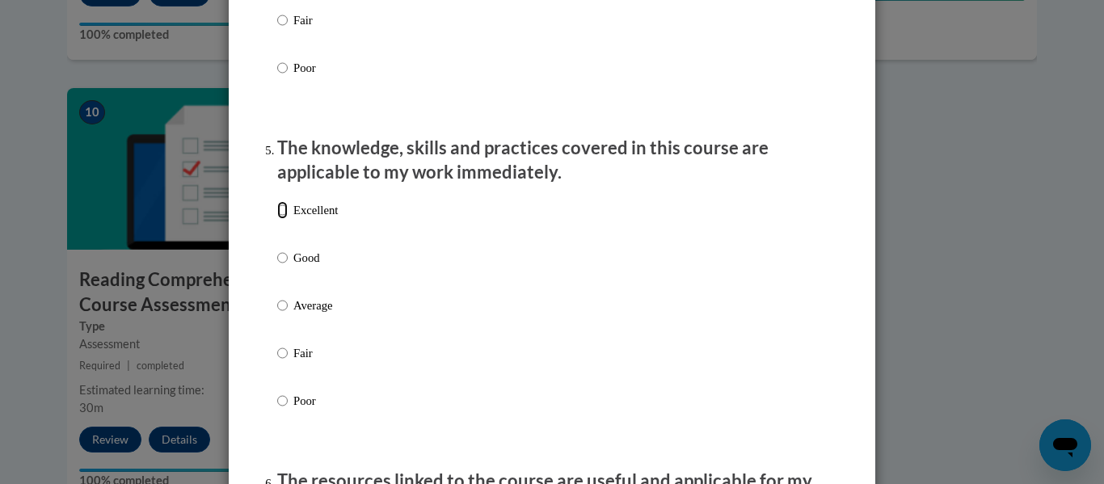
click at [277, 219] on input "Excellent" at bounding box center [282, 210] width 11 height 18
radio input "true"
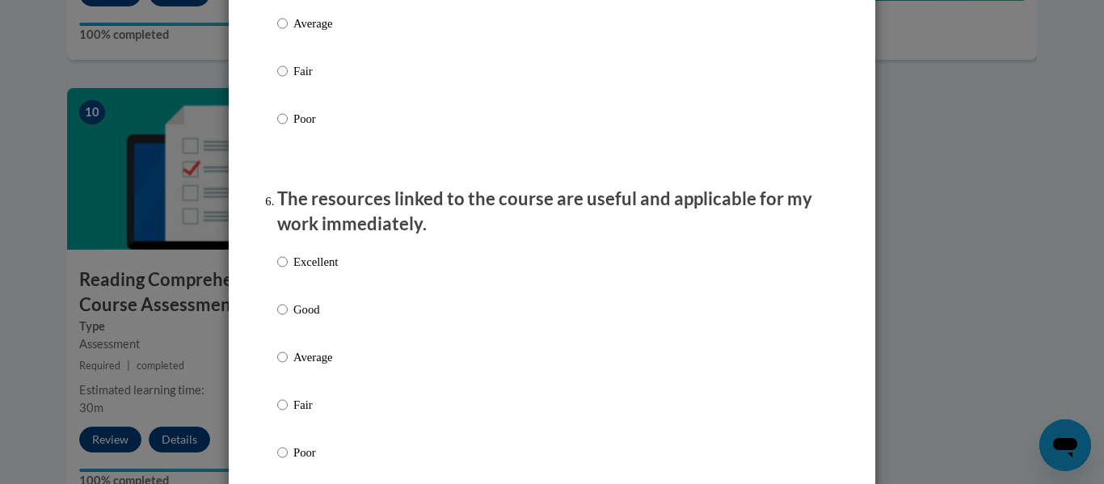
scroll to position [1697, 0]
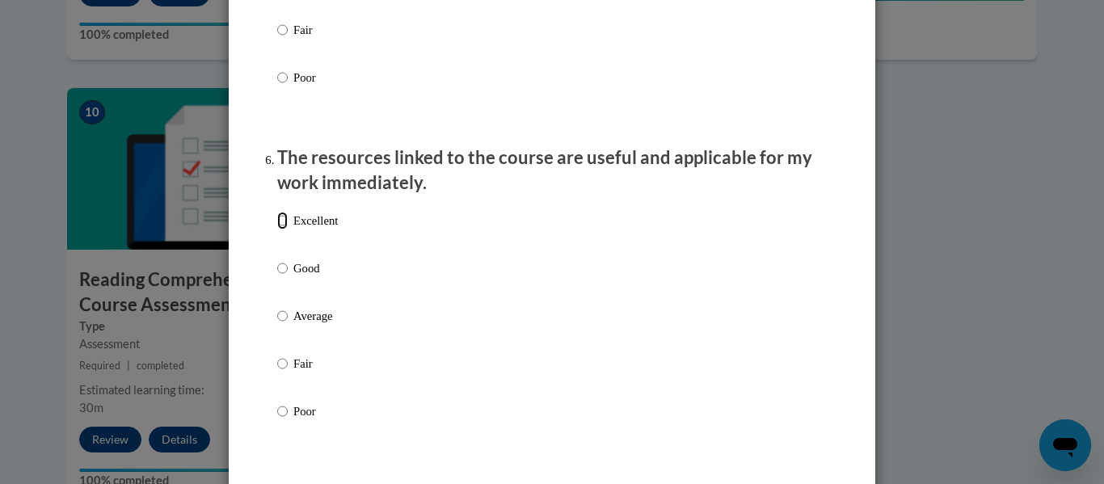
click at [278, 229] on input "Excellent" at bounding box center [282, 221] width 11 height 18
radio input "true"
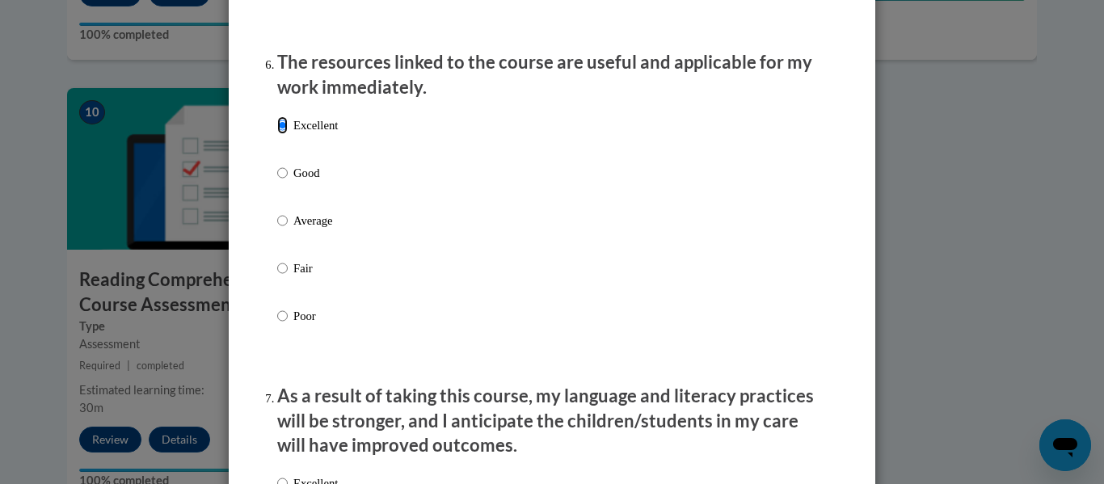
scroll to position [2101, 0]
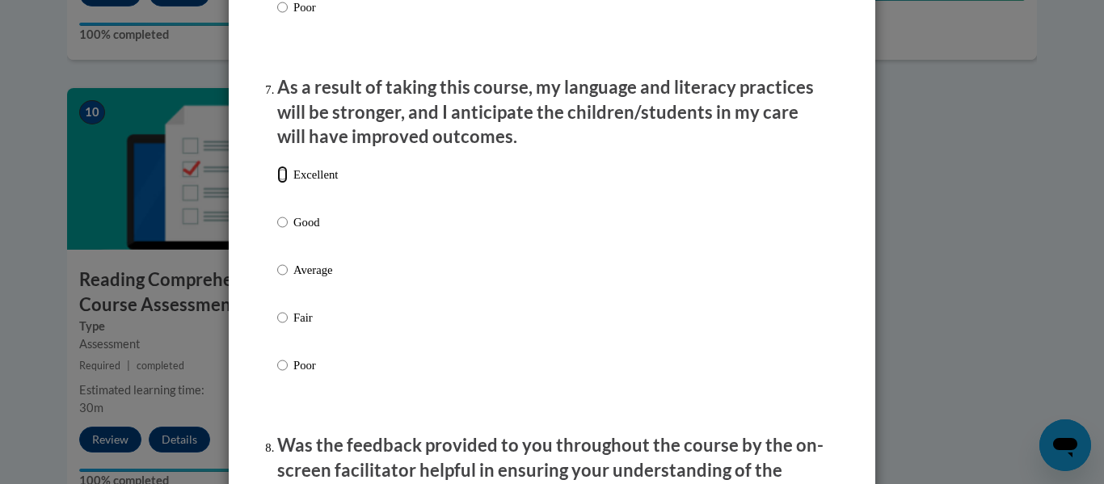
click at [277, 183] on input "Excellent" at bounding box center [282, 175] width 11 height 18
radio input "true"
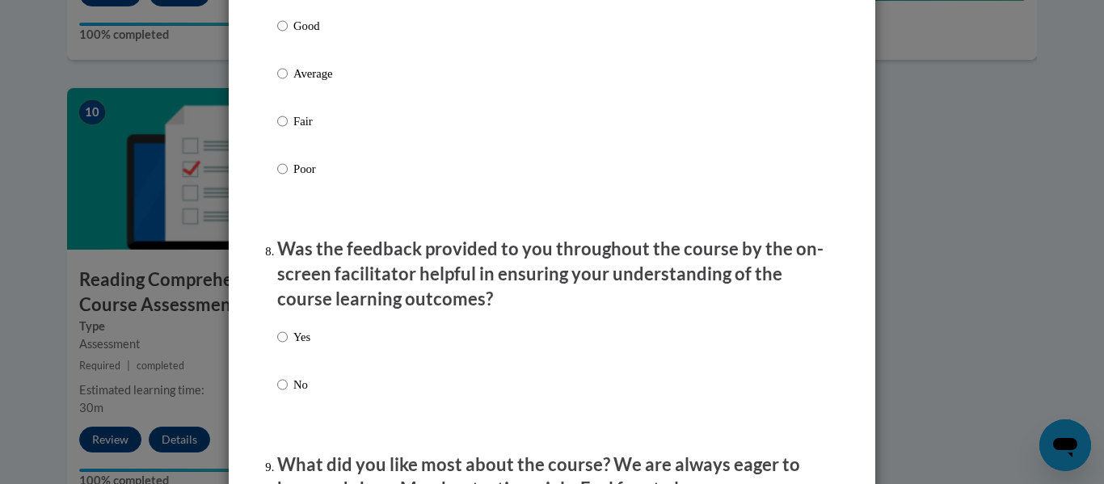
scroll to position [2343, 0]
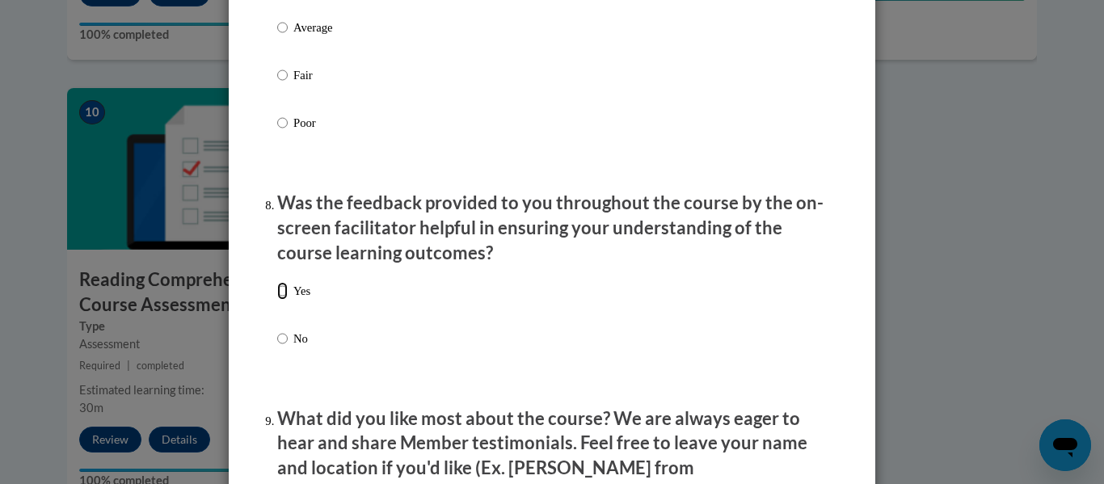
click at [279, 300] on input "Yes" at bounding box center [282, 291] width 11 height 18
radio input "true"
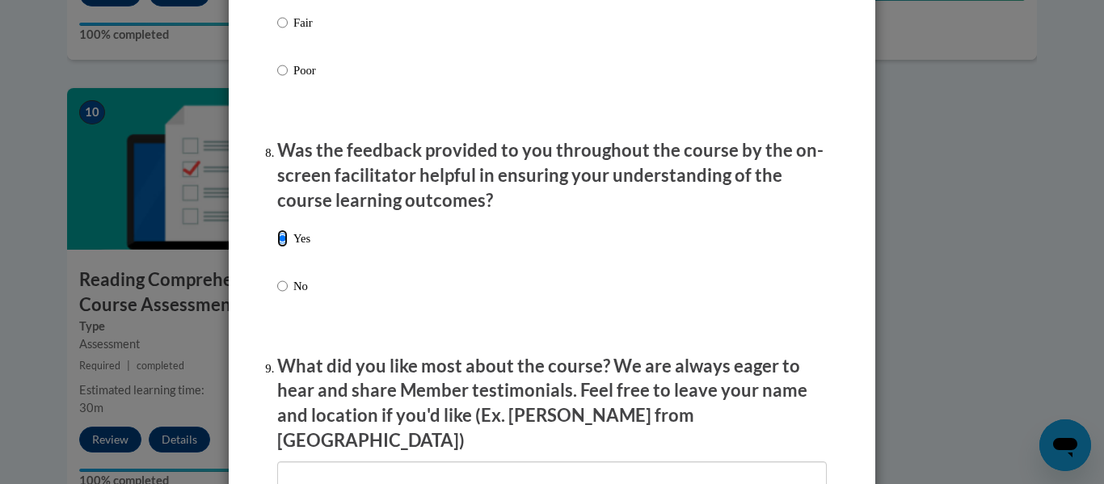
scroll to position [2505, 0]
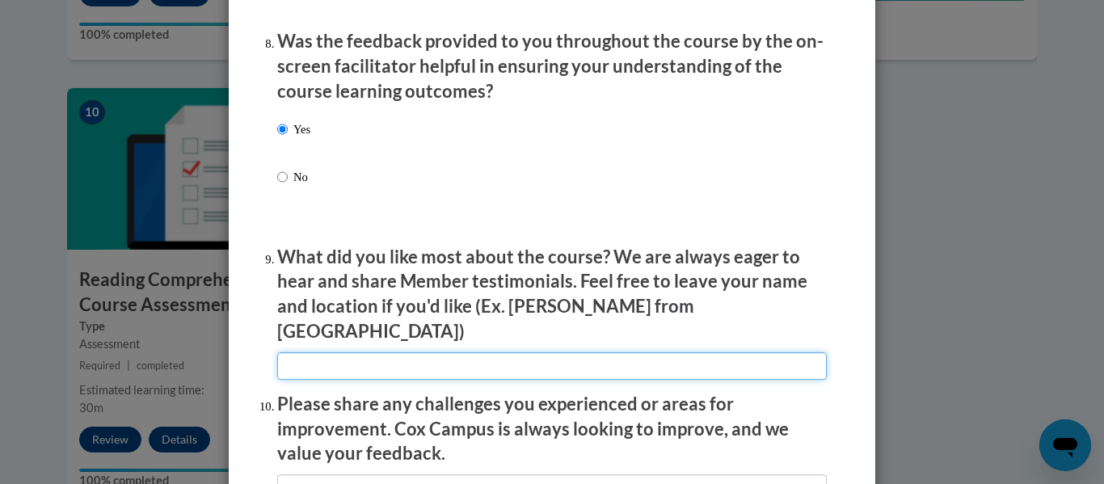
click at [711, 352] on input "textbox" at bounding box center [552, 365] width 550 height 27
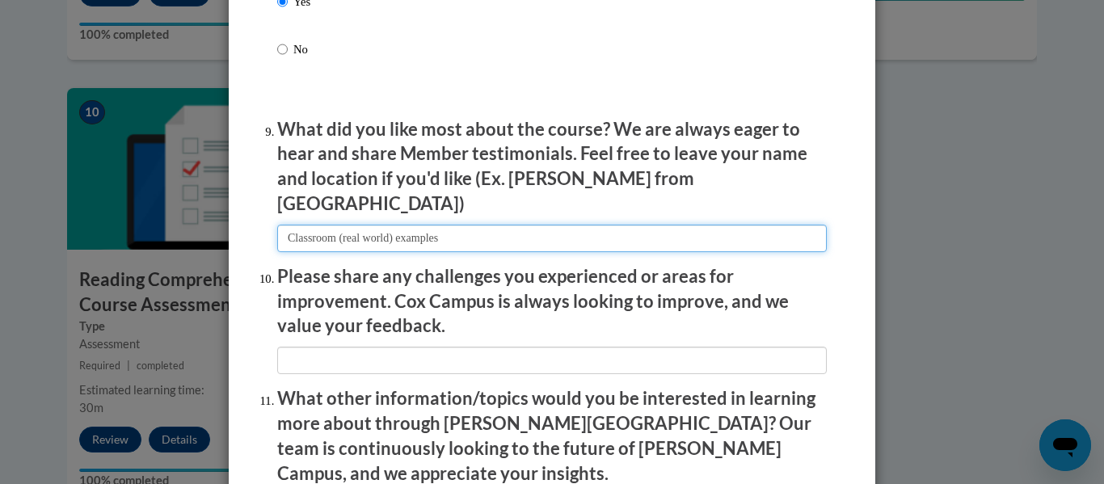
scroll to position [2667, 0]
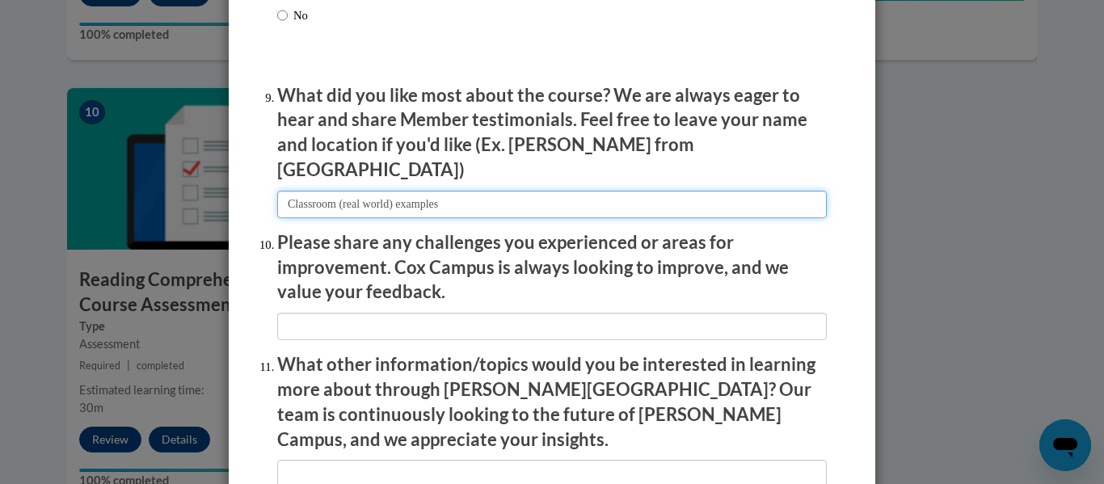
type input "Classroom (real world) examples"
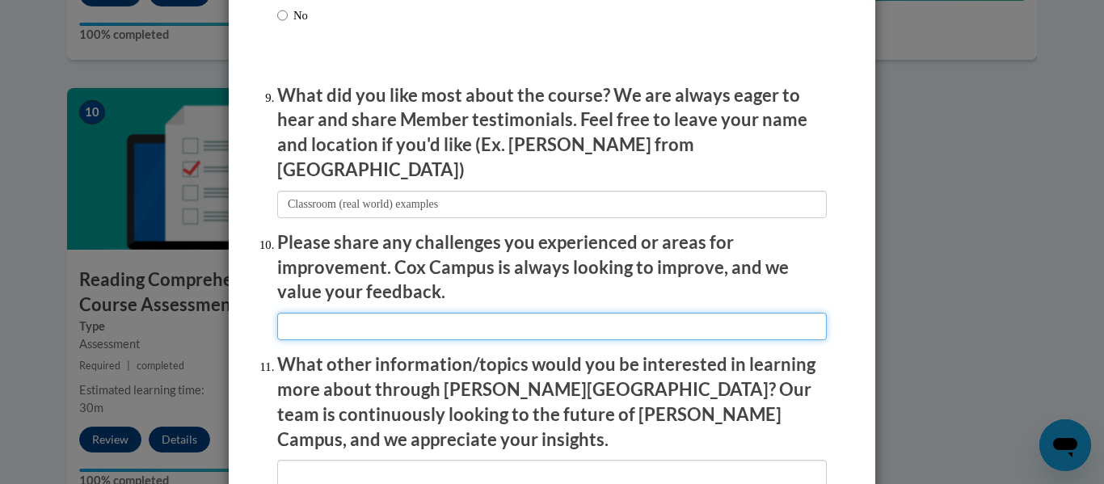
click at [440, 323] on input "textbox" at bounding box center [552, 326] width 550 height 27
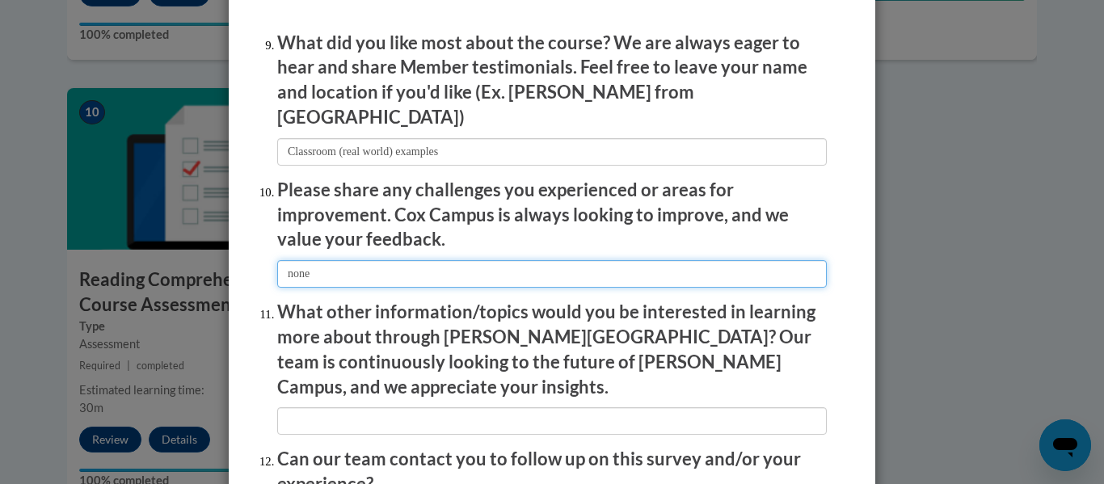
scroll to position [2748, 0]
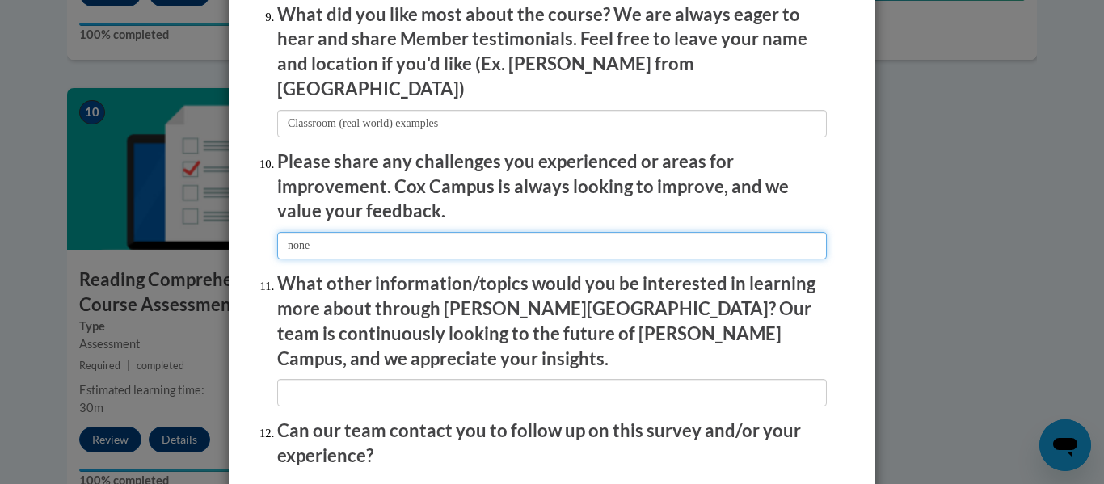
type input "none"
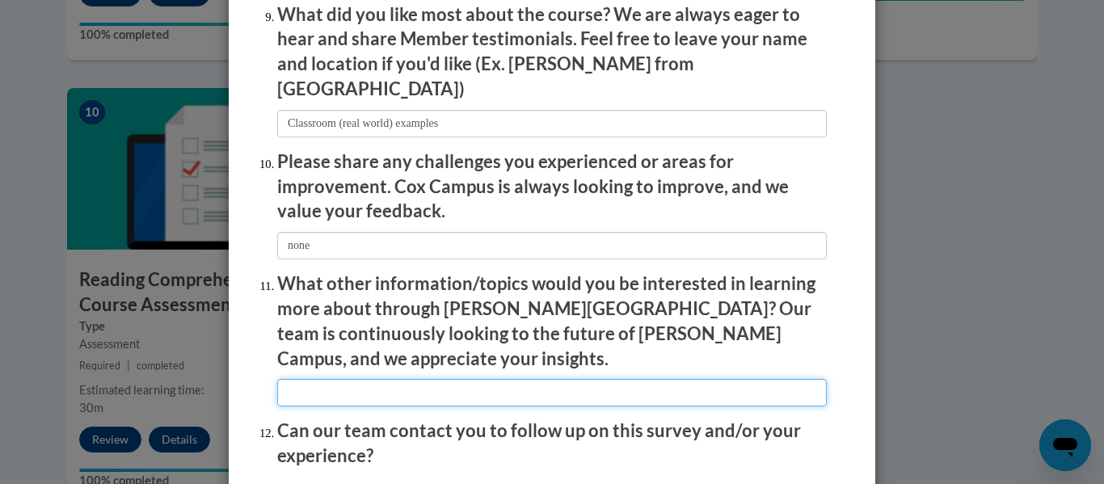
click at [431, 379] on input "textbox" at bounding box center [552, 392] width 550 height 27
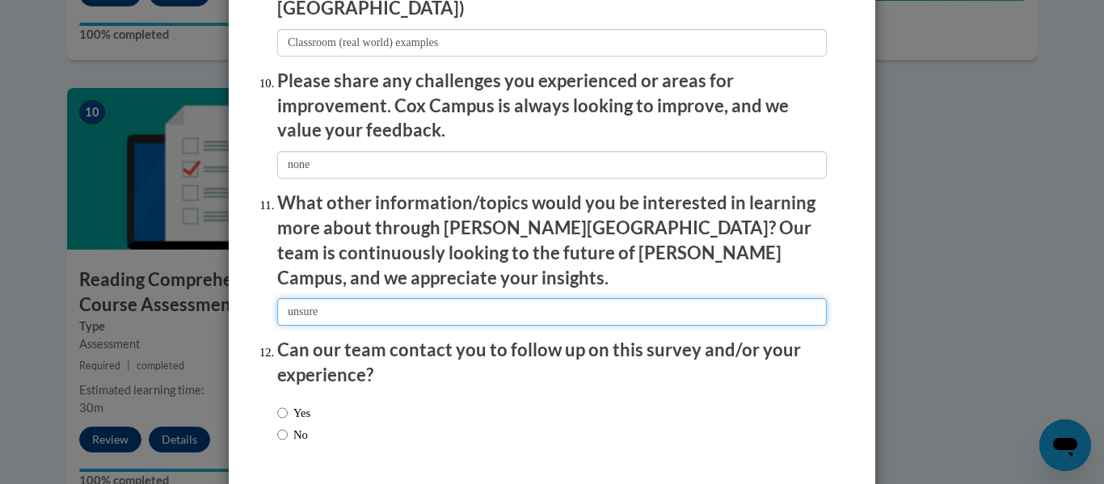
type input "unsure"
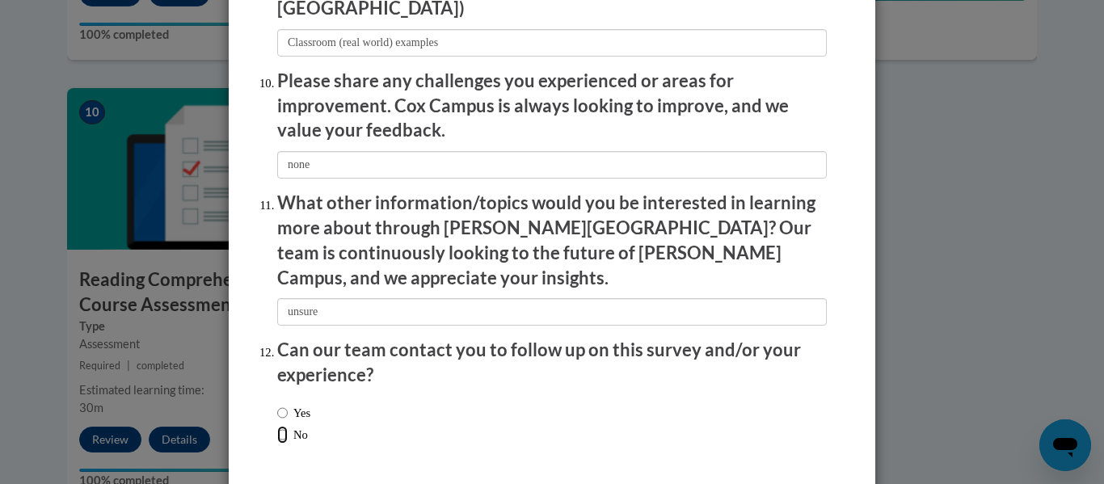
click at [277, 426] on input "No" at bounding box center [282, 435] width 11 height 18
radio input "true"
